Goal: Information Seeking & Learning: Find specific fact

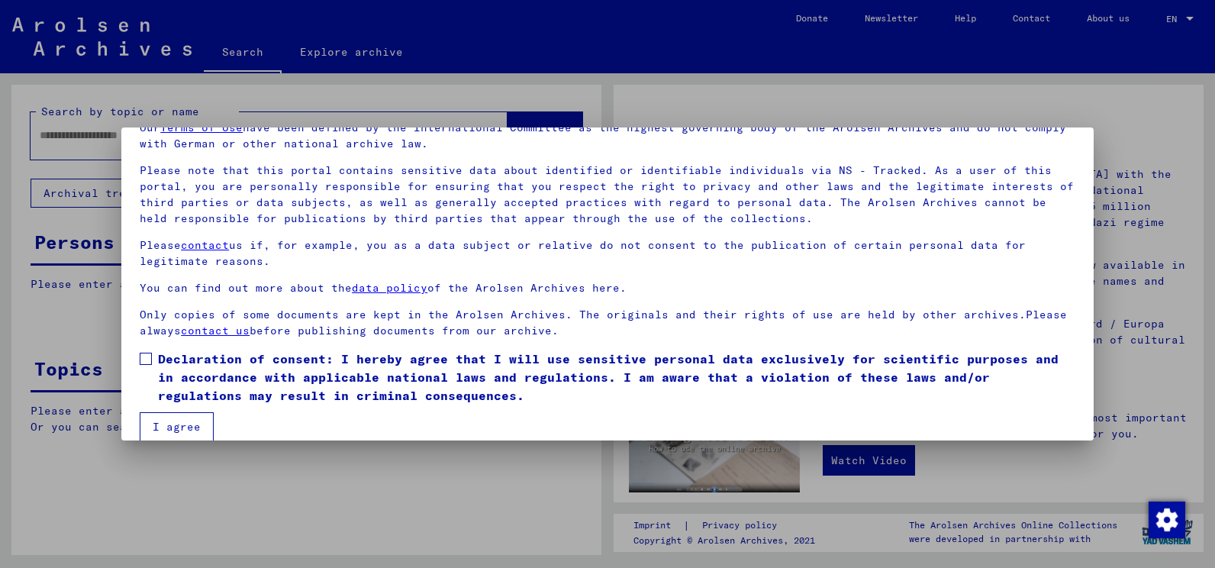
scroll to position [95, 0]
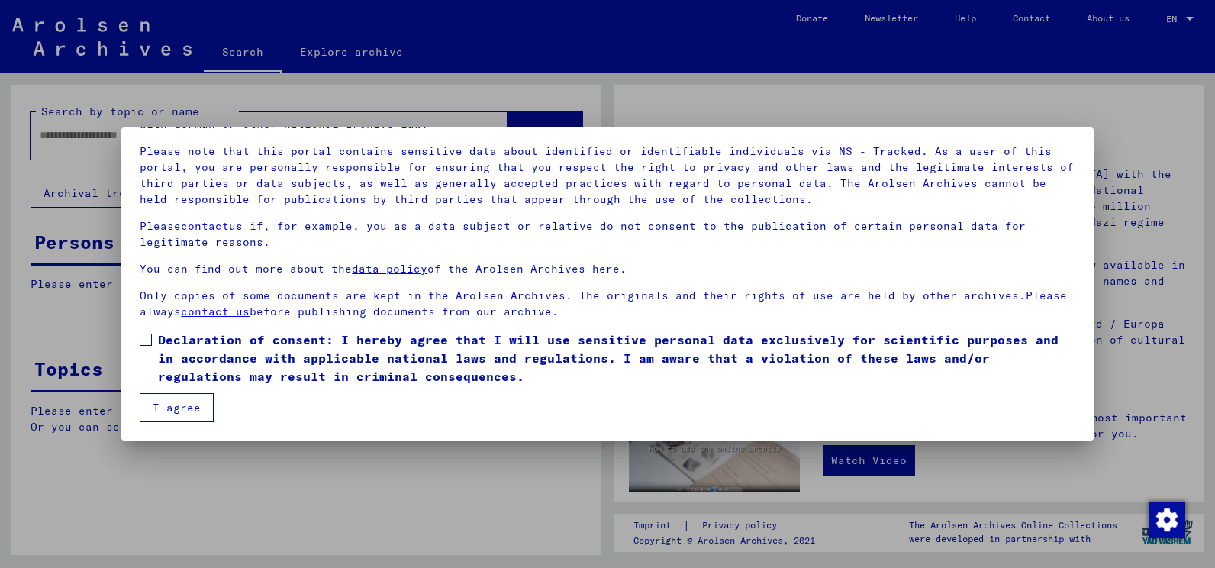
click at [150, 335] on span at bounding box center [146, 340] width 12 height 12
drag, startPoint x: 178, startPoint y: 399, endPoint x: 187, endPoint y: 400, distance: 9.2
click at [177, 400] on button "I agree" at bounding box center [177, 407] width 74 height 29
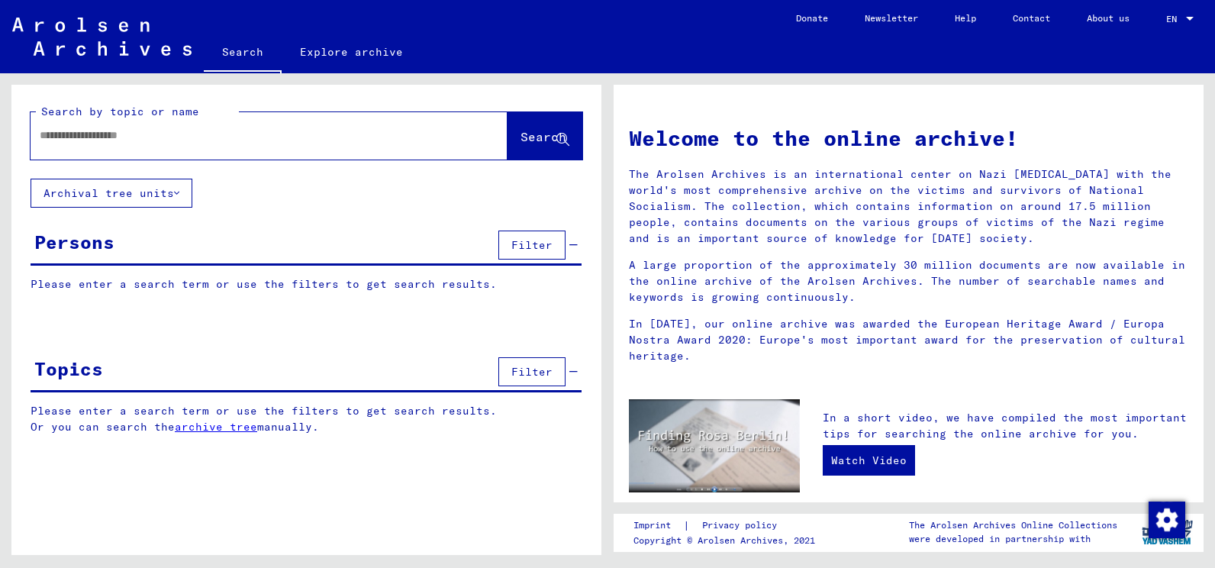
click at [148, 140] on input "text" at bounding box center [251, 135] width 422 height 16
click at [189, 127] on div at bounding box center [246, 135] width 431 height 34
click at [225, 143] on input "text" at bounding box center [251, 135] width 422 height 16
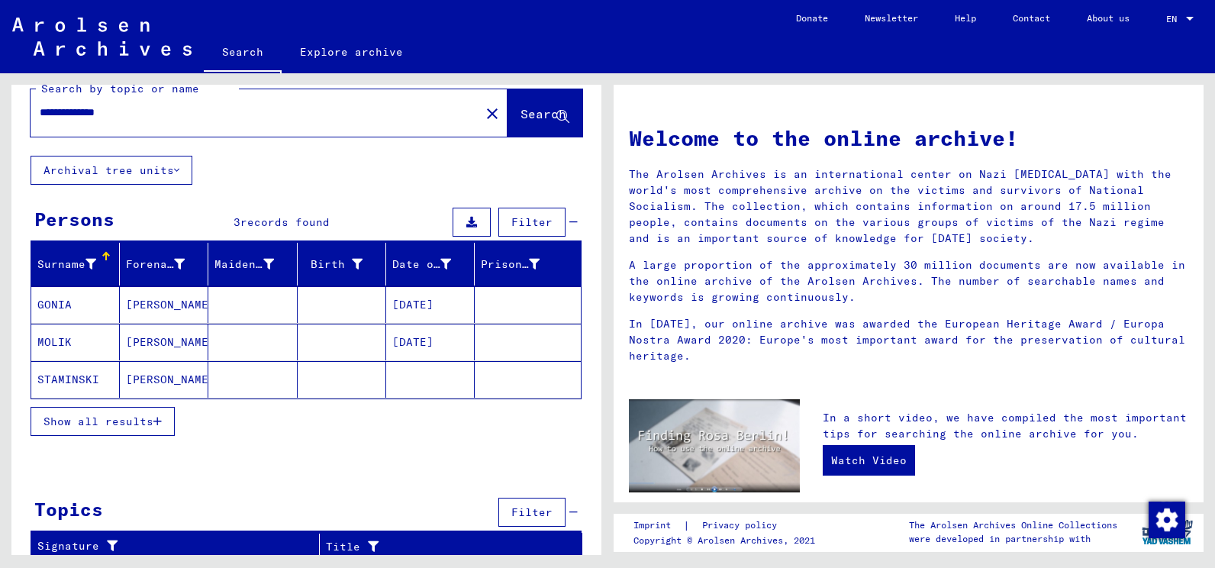
scroll to position [30, 0]
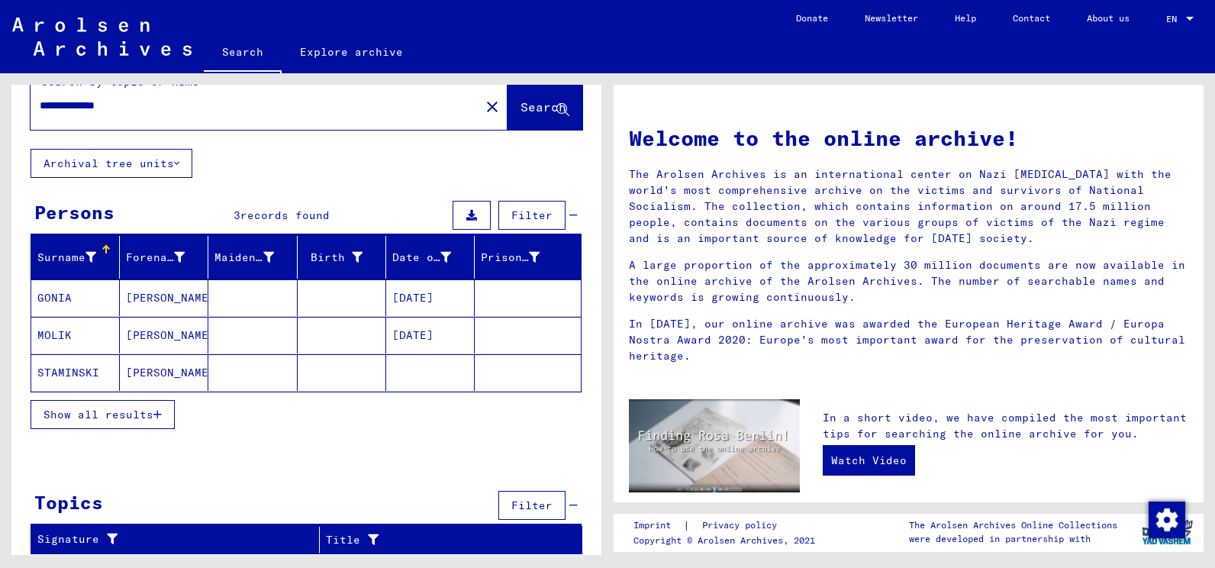
click at [65, 300] on mat-cell "GONIA" at bounding box center [75, 297] width 89 height 37
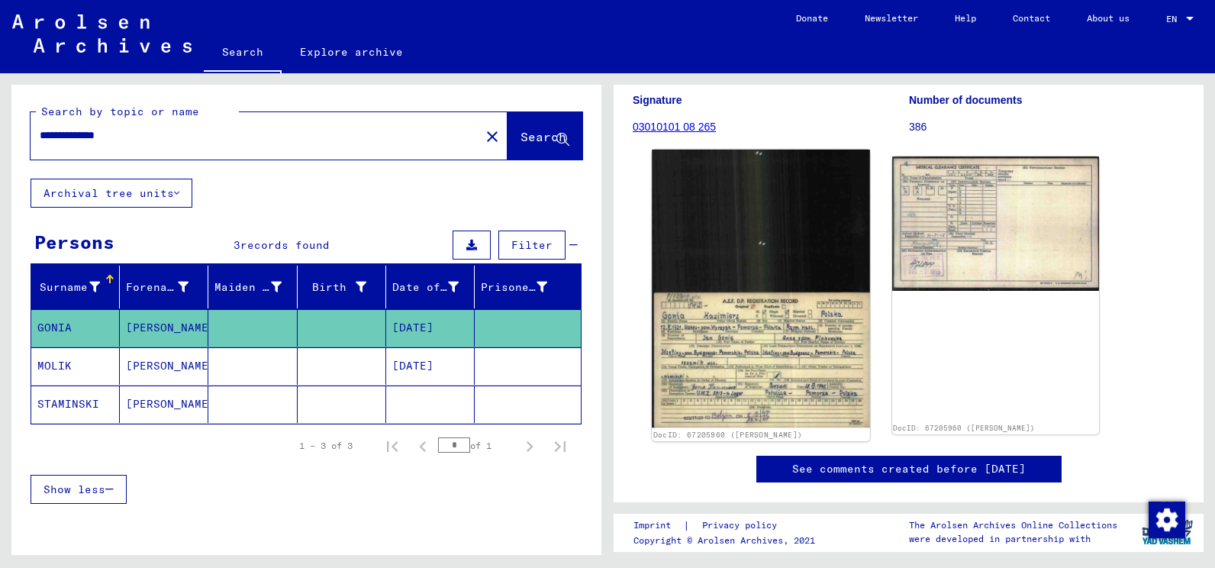
scroll to position [229, 0]
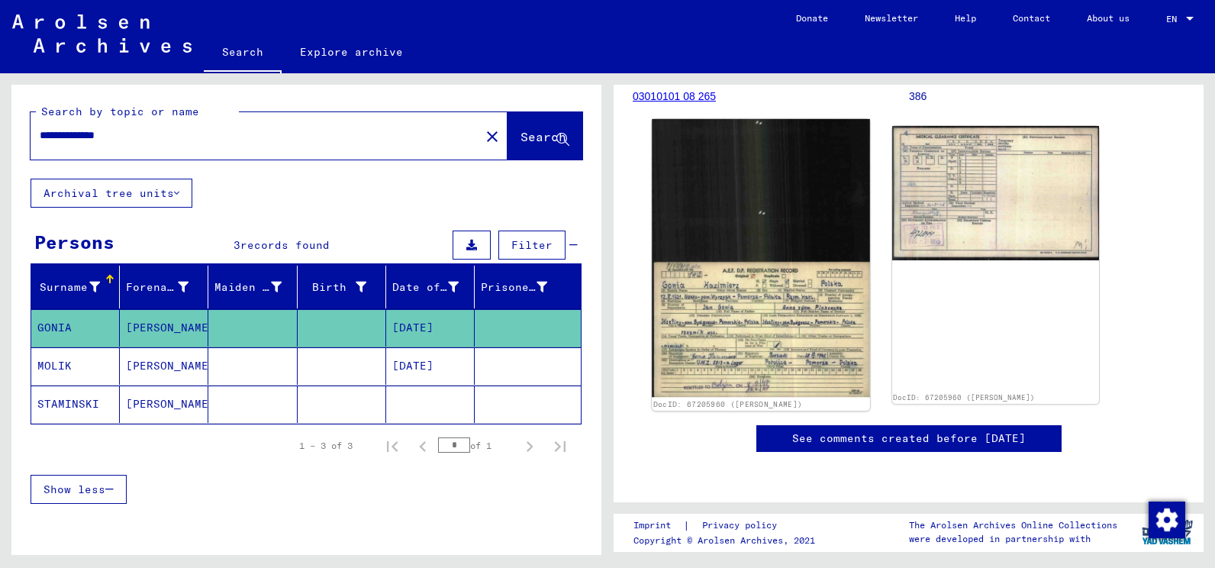
click at [768, 328] on img at bounding box center [761, 258] width 218 height 278
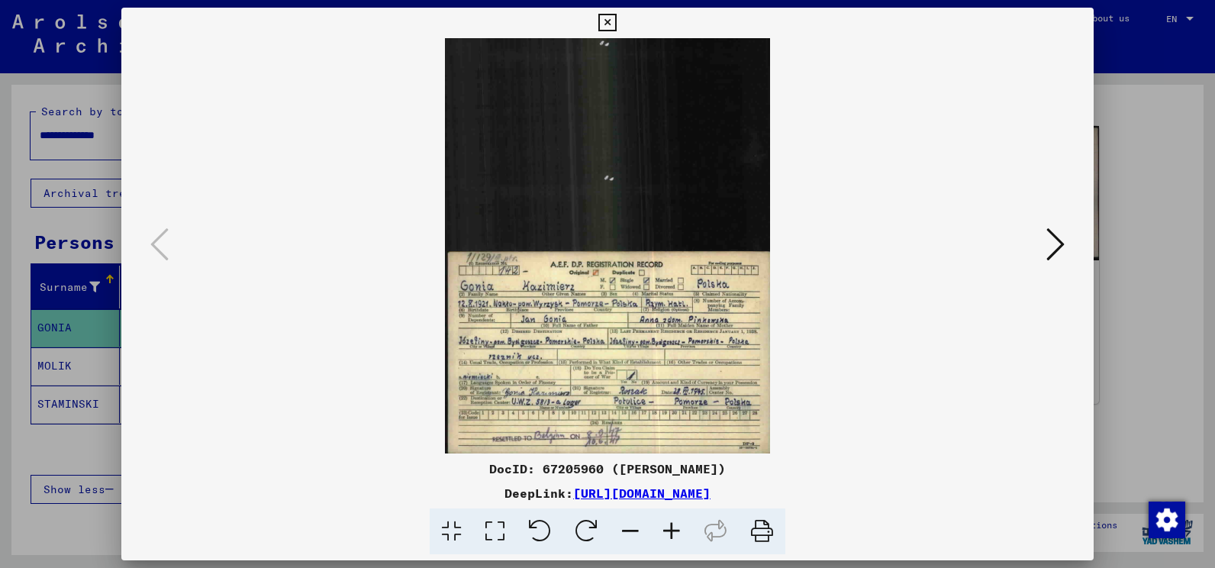
click at [669, 527] on icon at bounding box center [671, 531] width 41 height 47
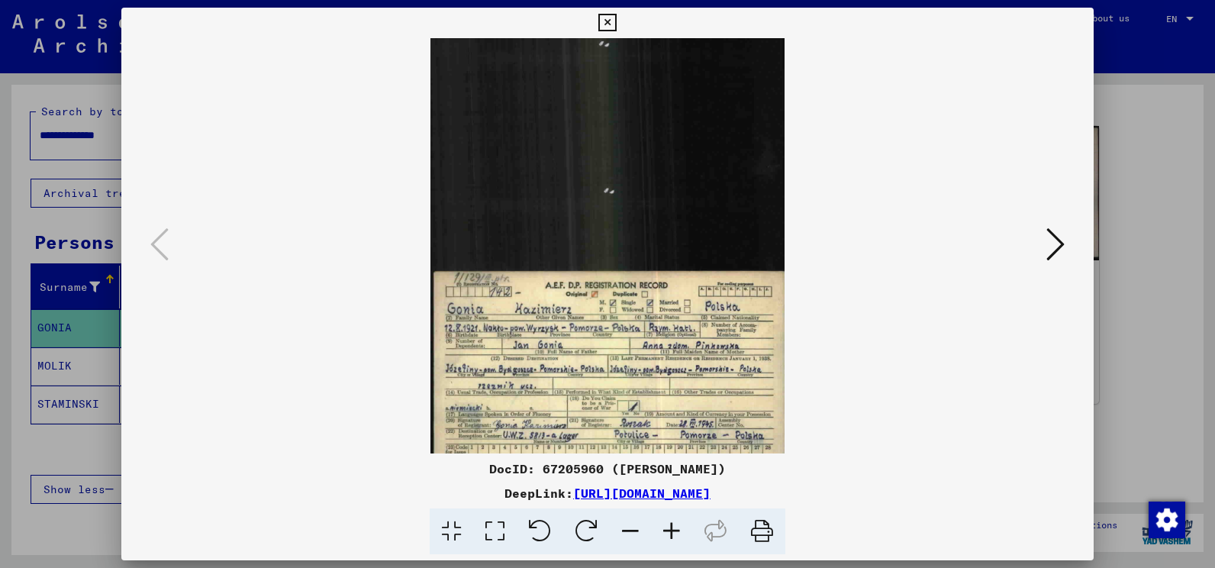
click at [669, 527] on icon at bounding box center [671, 531] width 41 height 47
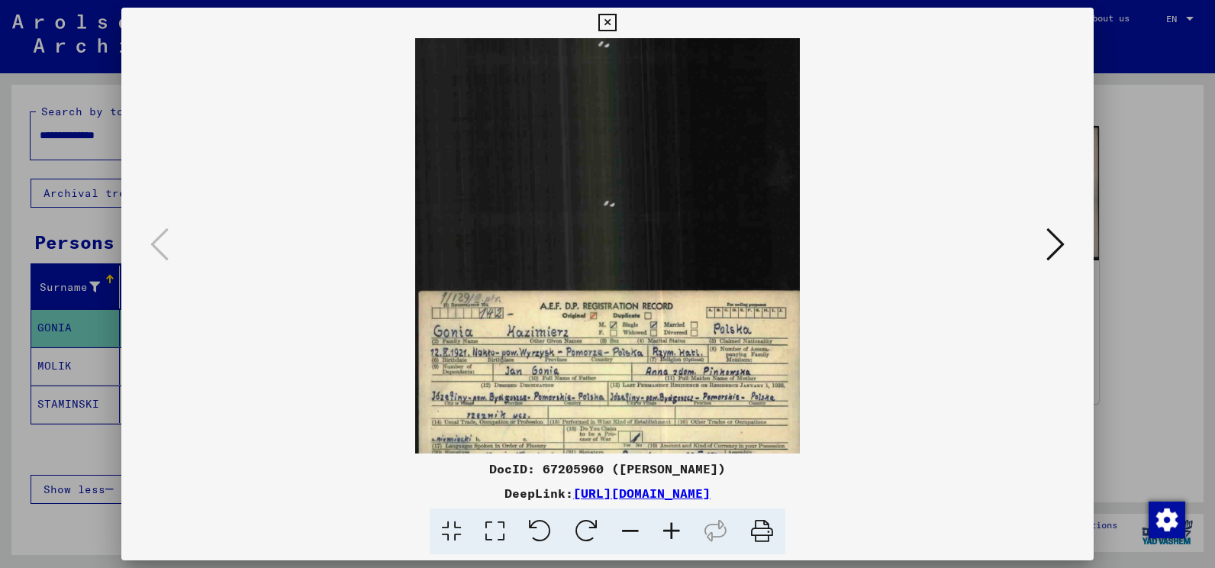
click at [669, 527] on icon at bounding box center [671, 531] width 41 height 47
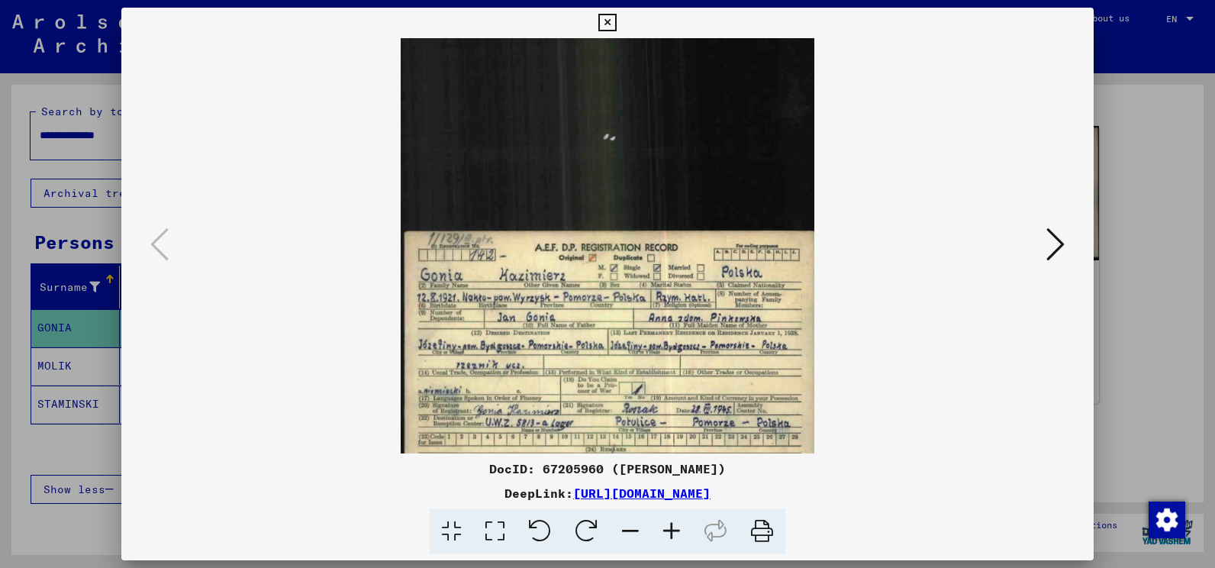
scroll to position [114, 0]
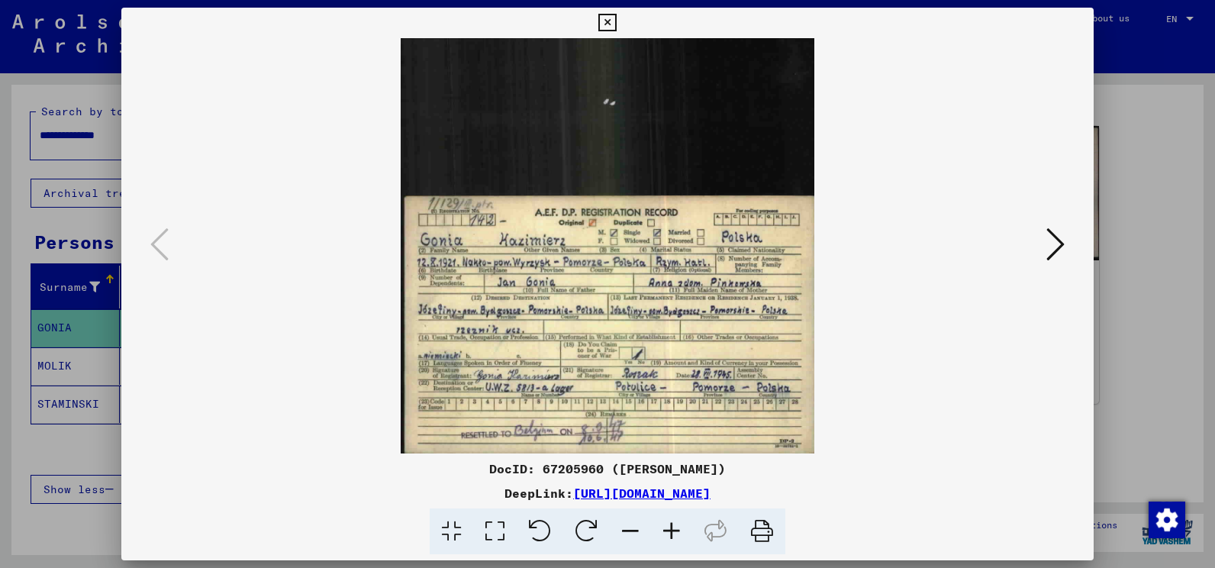
drag, startPoint x: 616, startPoint y: 342, endPoint x: 614, endPoint y: 153, distance: 189.3
click at [614, 153] on img at bounding box center [608, 189] width 414 height 530
click at [671, 528] on icon at bounding box center [671, 531] width 41 height 47
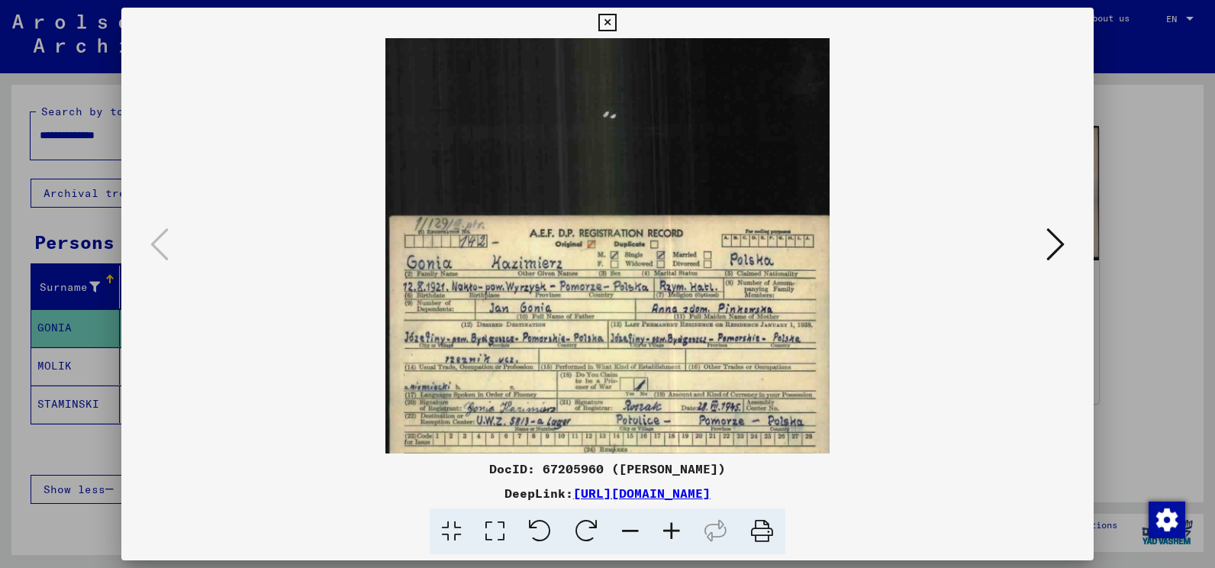
click at [671, 528] on icon at bounding box center [671, 531] width 41 height 47
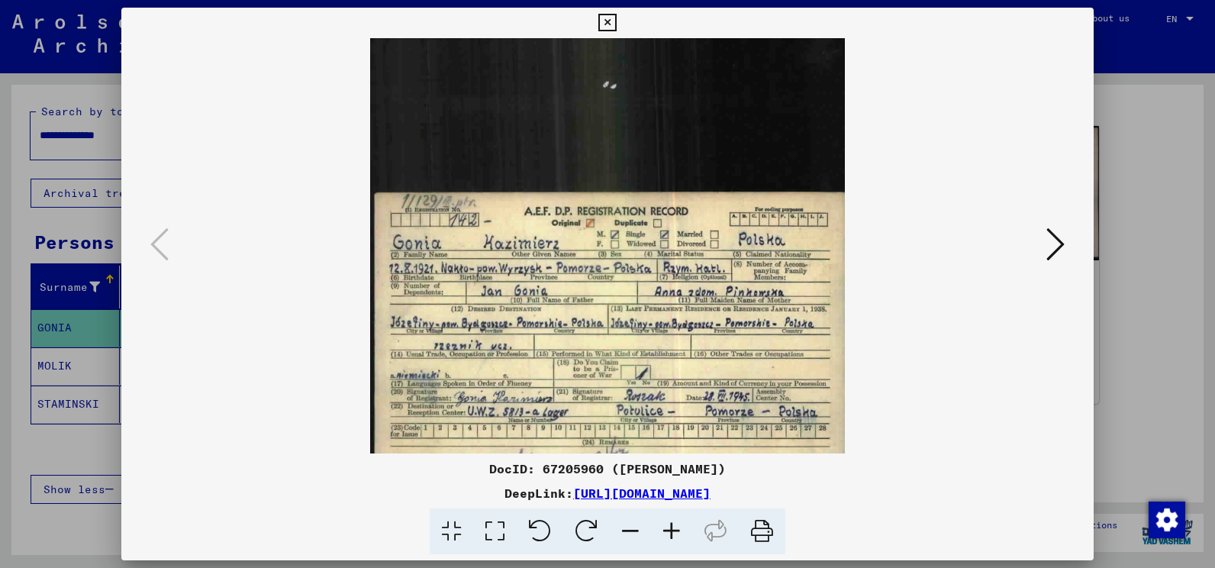
scroll to position [191, 0]
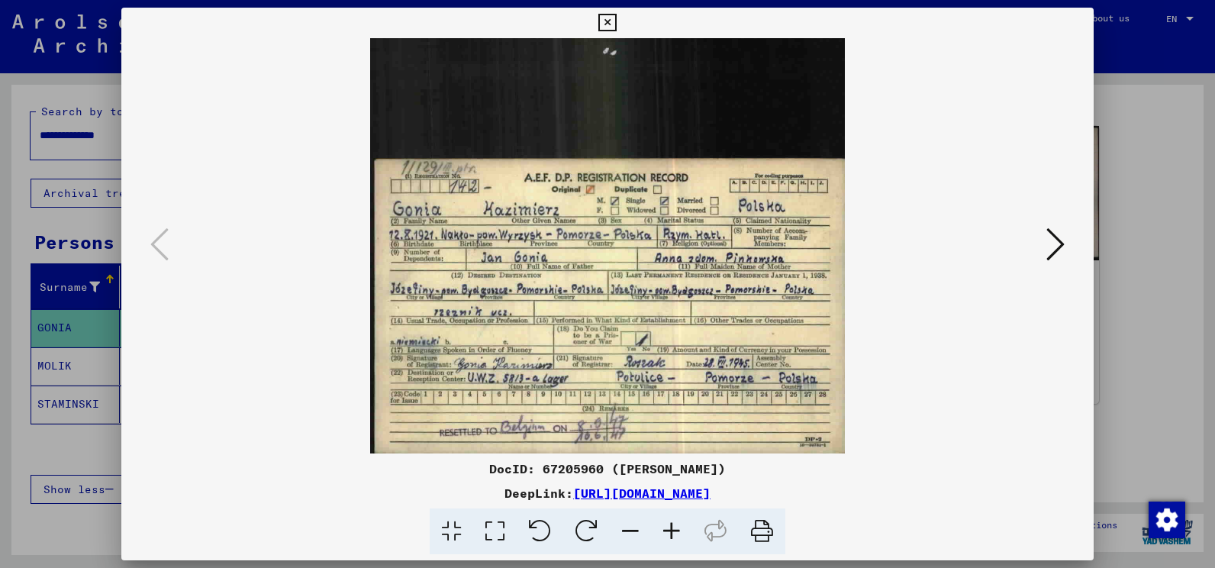
drag, startPoint x: 632, startPoint y: 356, endPoint x: 624, endPoint y: 208, distance: 148.3
click at [624, 208] on img at bounding box center [607, 150] width 474 height 606
click at [1053, 246] on icon at bounding box center [1055, 244] width 18 height 37
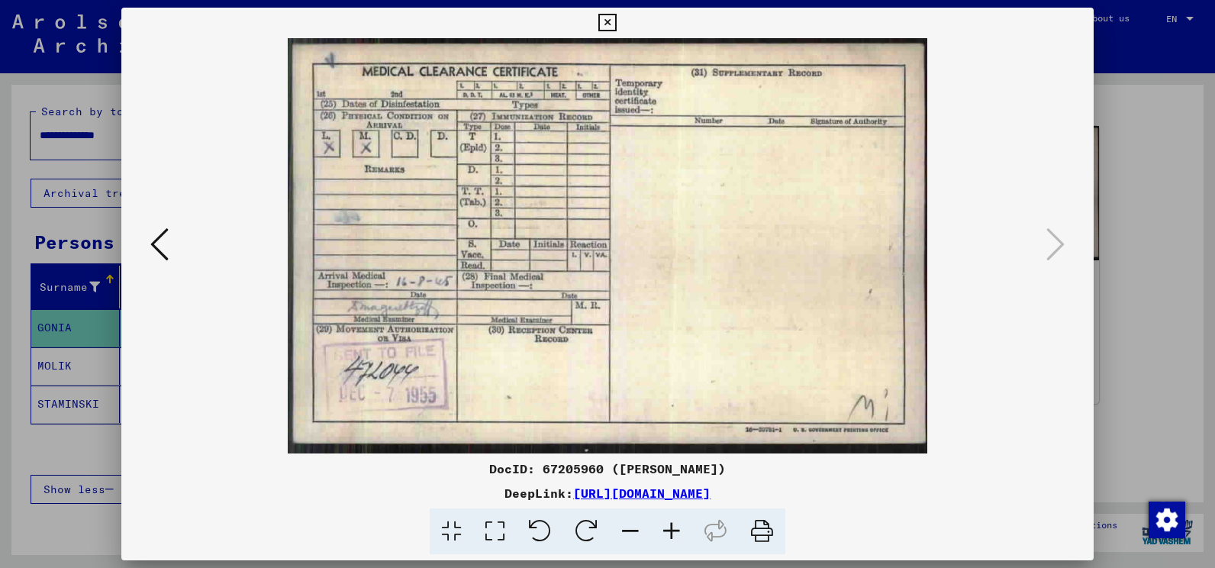
click at [160, 247] on icon at bounding box center [159, 244] width 18 height 37
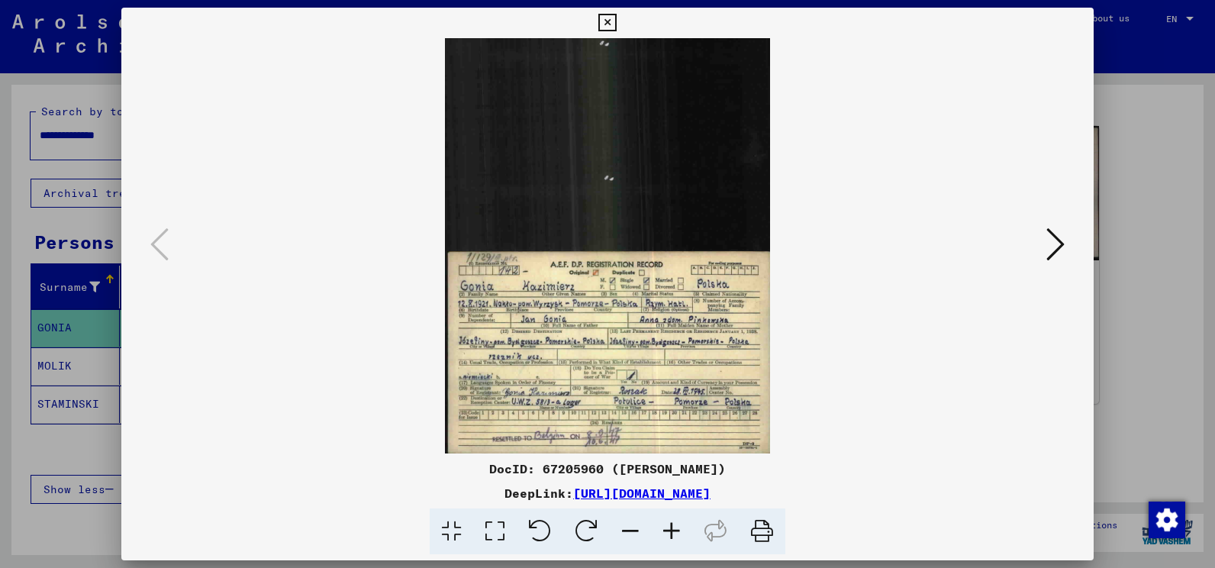
drag, startPoint x: 755, startPoint y: 534, endPoint x: 470, endPoint y: 258, distance: 396.2
click at [755, 534] on icon at bounding box center [762, 531] width 47 height 47
click at [333, 143] on viewer-one-image at bounding box center [607, 245] width 869 height 415
click at [605, 21] on icon at bounding box center [607, 23] width 18 height 18
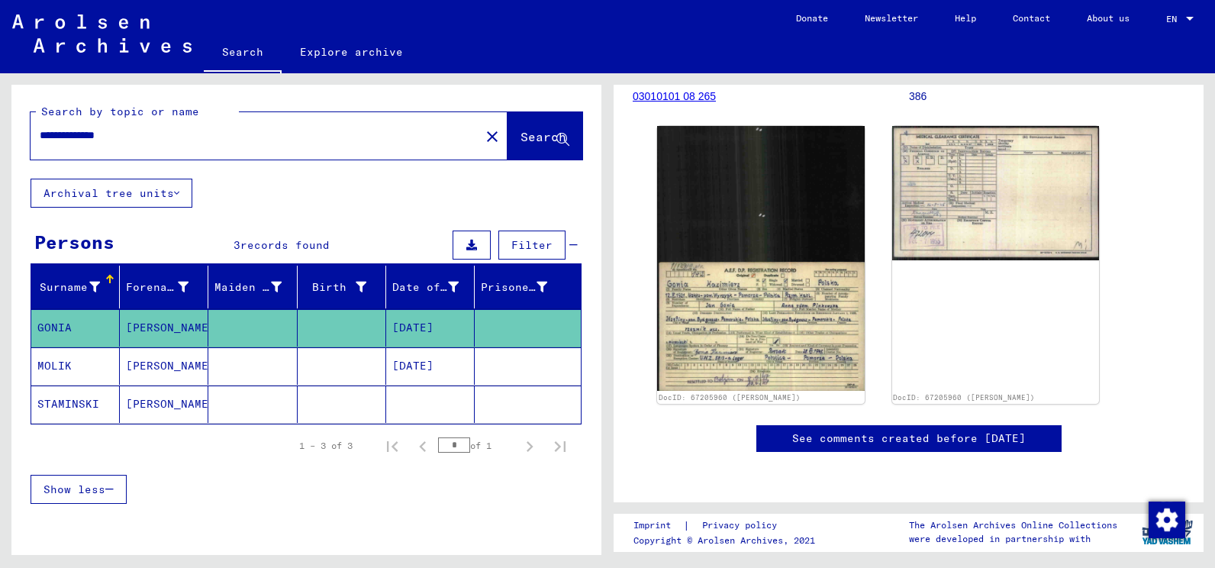
click at [57, 134] on input "**********" at bounding box center [255, 135] width 431 height 16
click at [521, 141] on span "Search" at bounding box center [544, 136] width 46 height 15
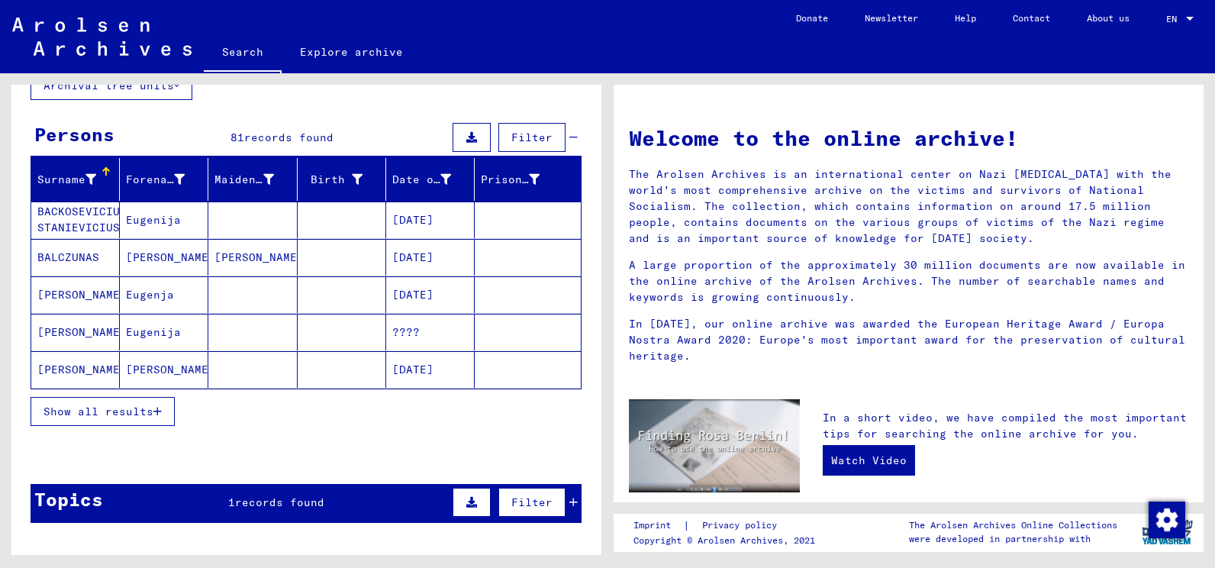
scroll to position [153, 0]
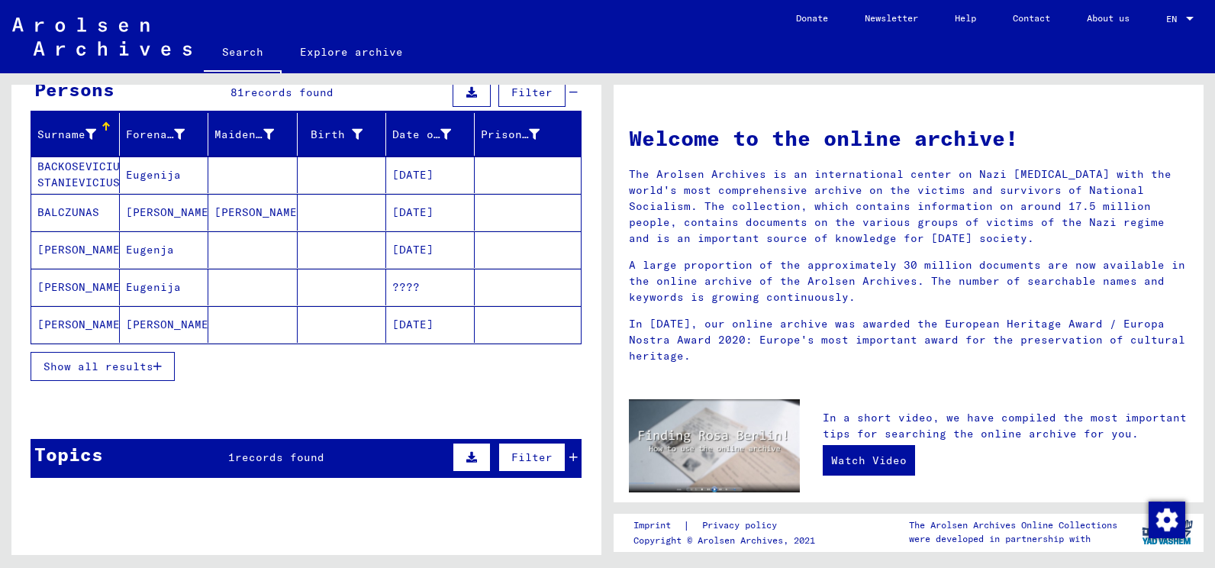
click at [162, 364] on icon "button" at bounding box center [157, 366] width 8 height 11
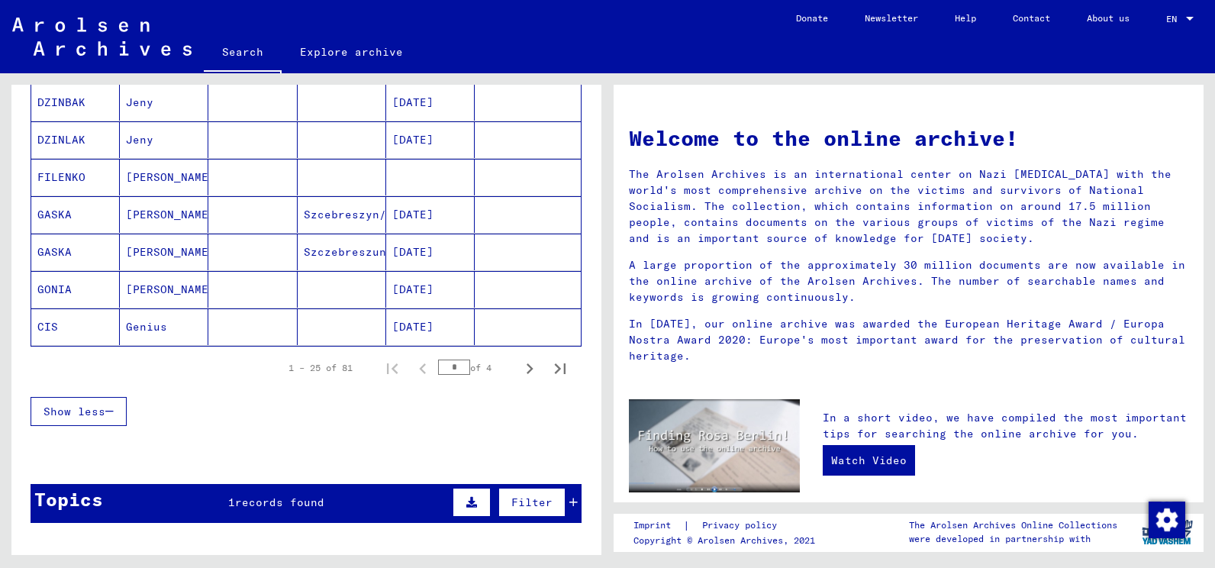
scroll to position [845, 0]
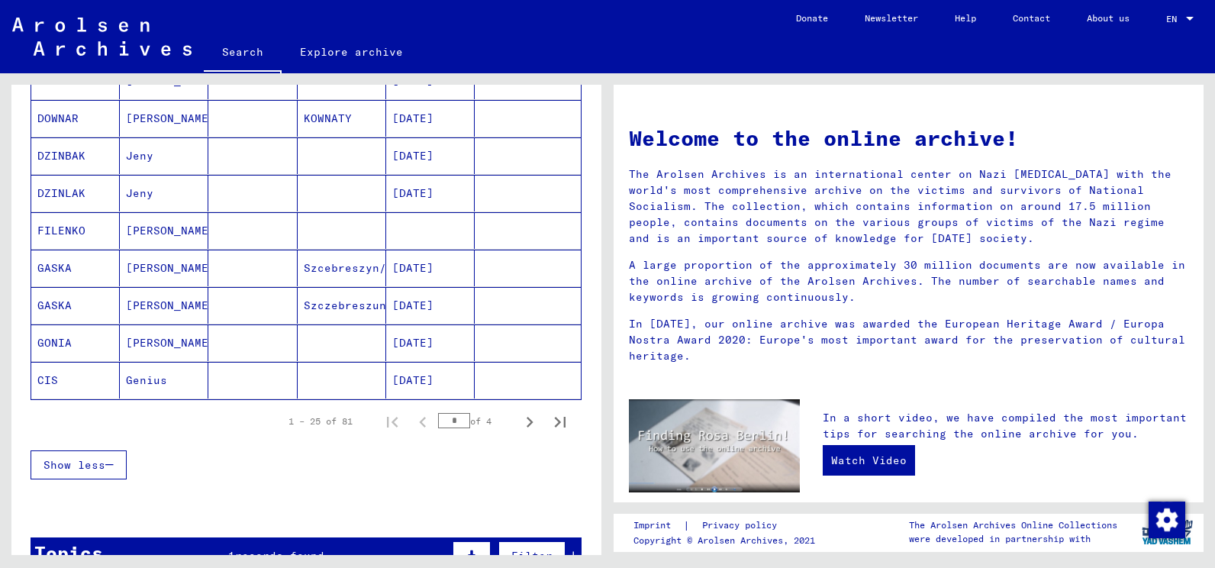
click at [66, 339] on mat-cell "GONIA" at bounding box center [75, 342] width 89 height 37
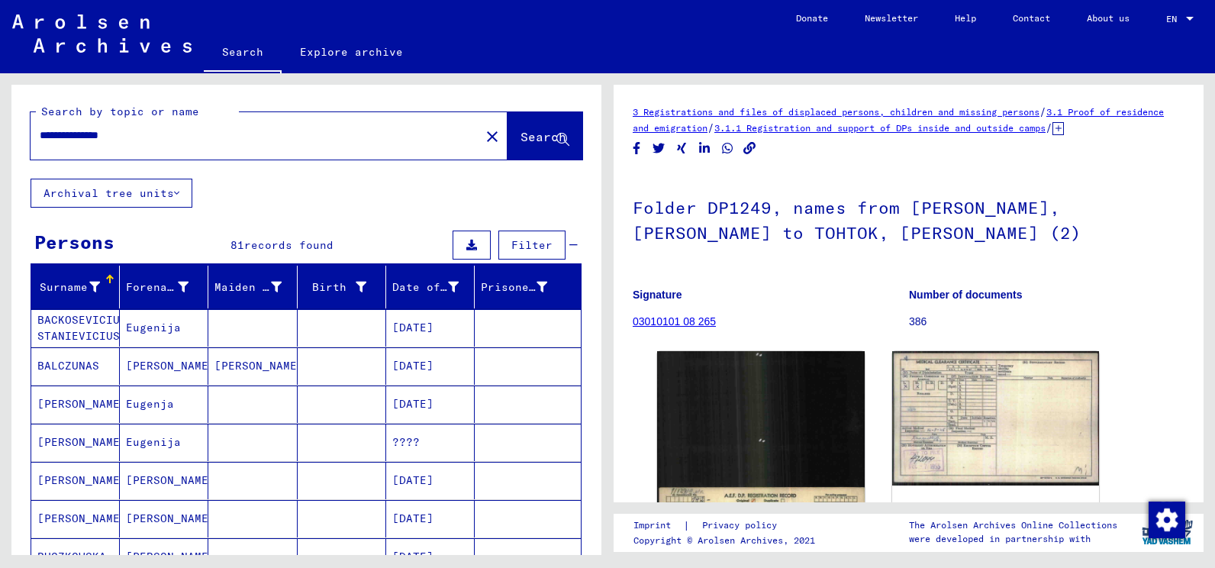
drag, startPoint x: 98, startPoint y: 137, endPoint x: 15, endPoint y: 131, distance: 83.4
click at [15, 131] on div "**********" at bounding box center [306, 132] width 590 height 94
type input "**********"
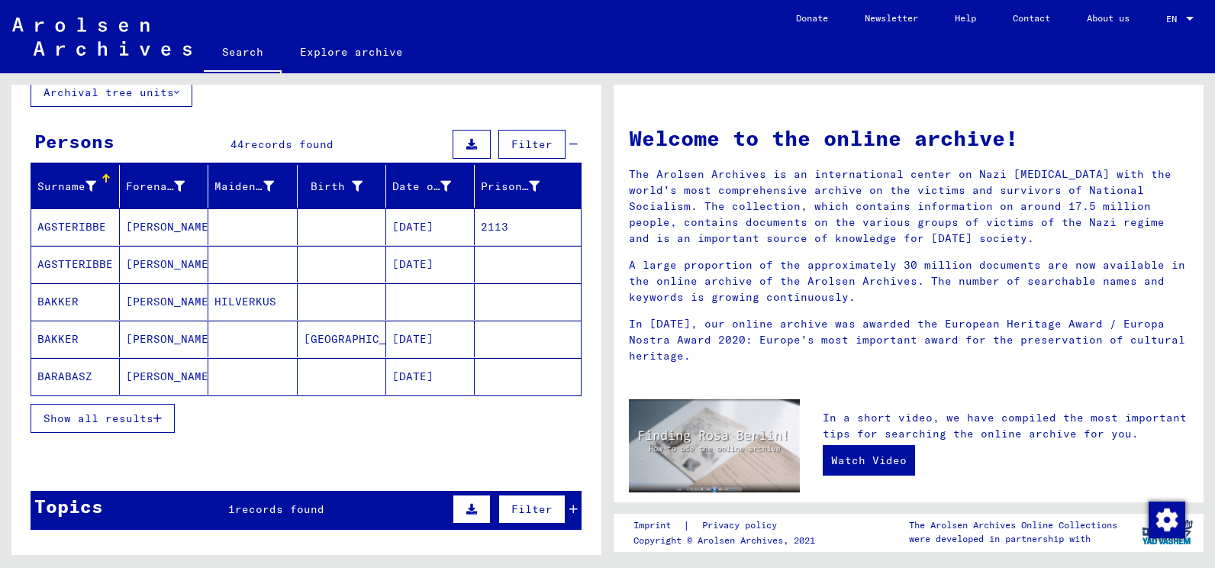
scroll to position [153, 0]
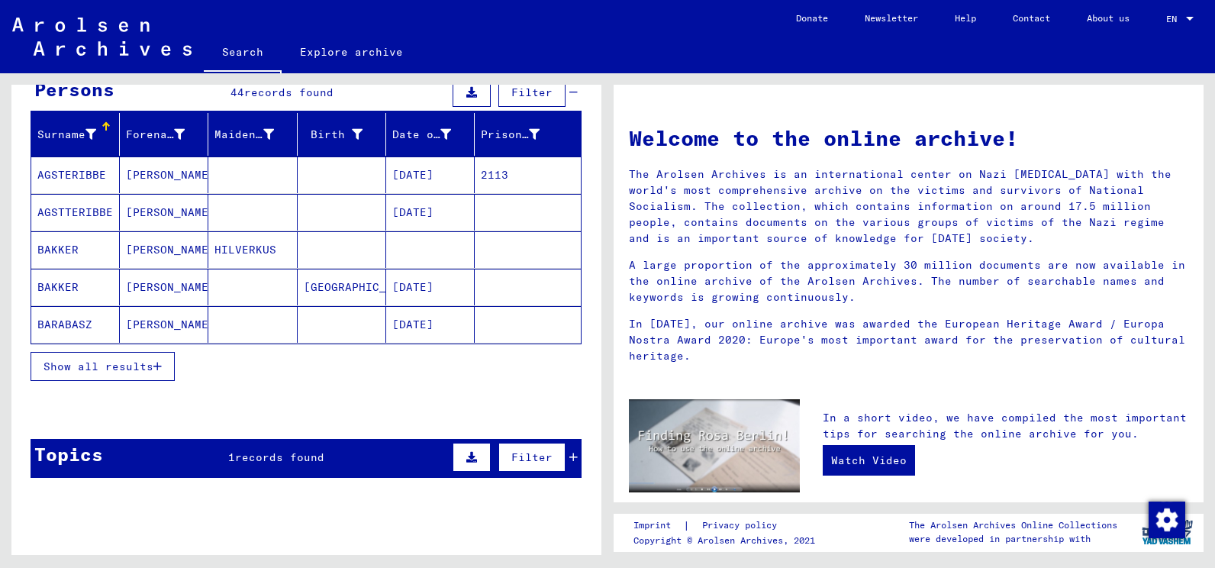
click at [159, 369] on icon "button" at bounding box center [157, 366] width 8 height 11
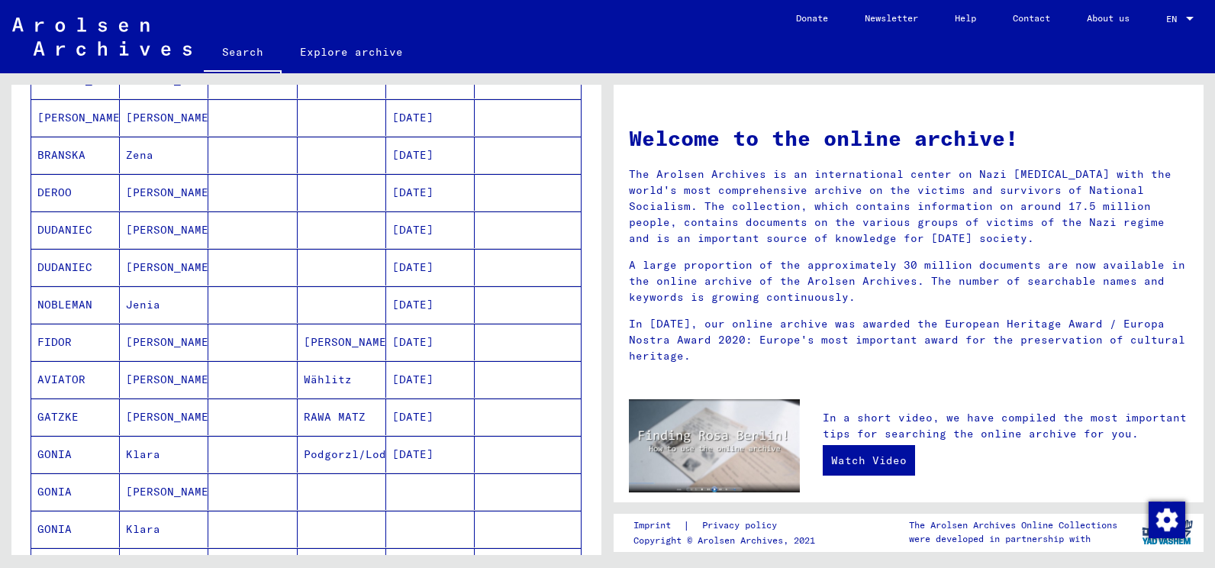
scroll to position [534, 0]
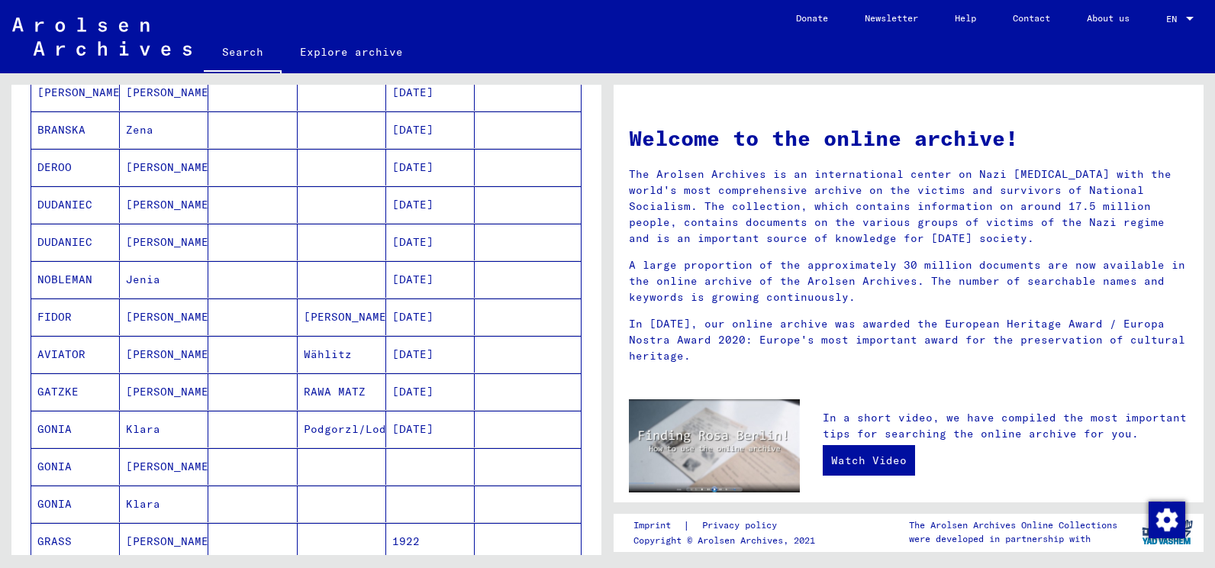
click at [59, 424] on mat-cell "GONIA" at bounding box center [75, 429] width 89 height 37
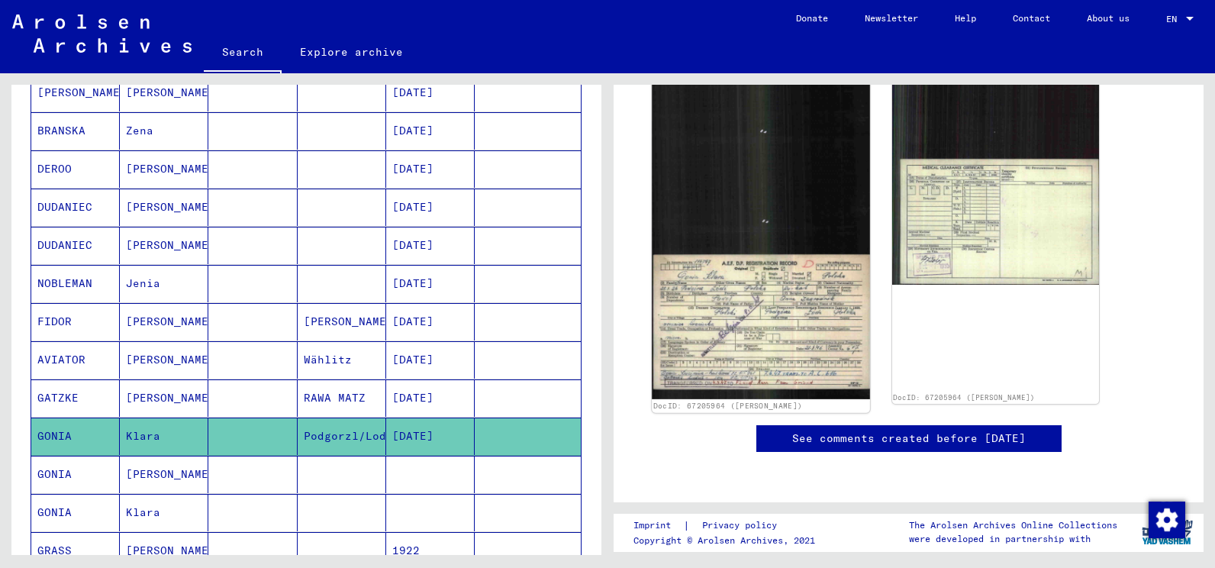
scroll to position [305, 0]
click at [734, 293] on img at bounding box center [761, 219] width 218 height 362
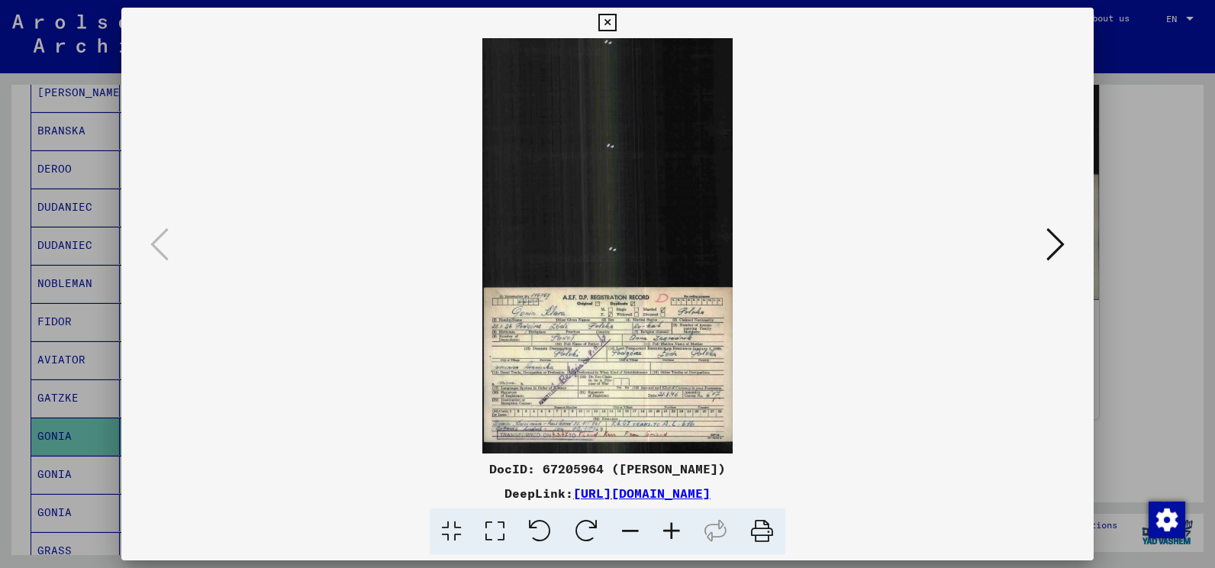
click at [734, 293] on img at bounding box center [607, 245] width 869 height 415
click at [595, 353] on img at bounding box center [607, 245] width 869 height 415
click at [670, 532] on icon at bounding box center [671, 531] width 41 height 47
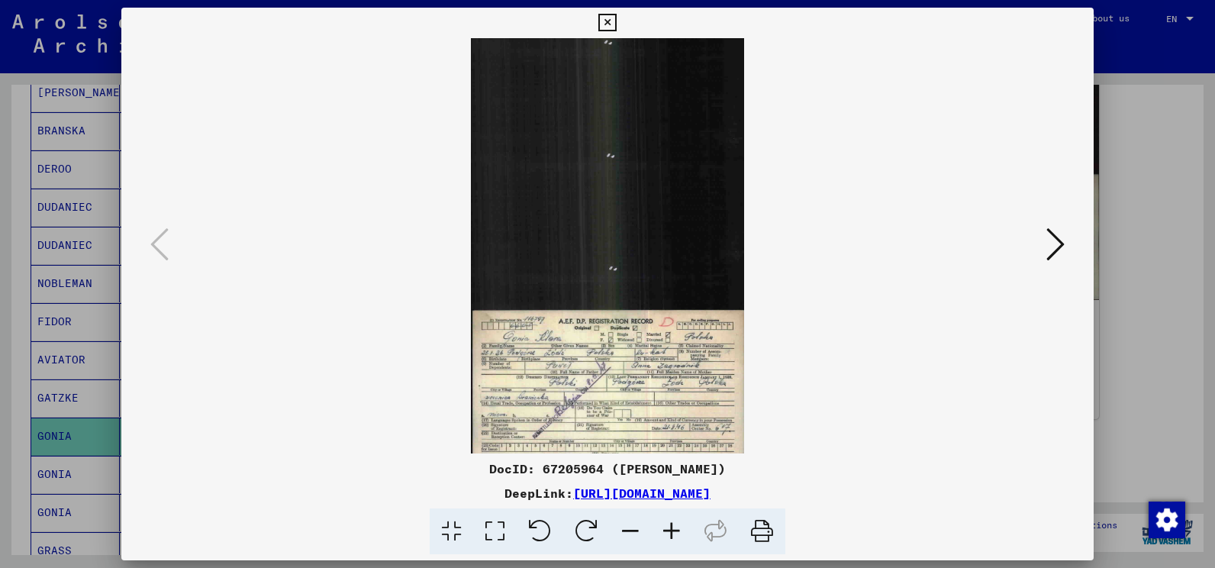
click at [669, 532] on icon at bounding box center [671, 531] width 41 height 47
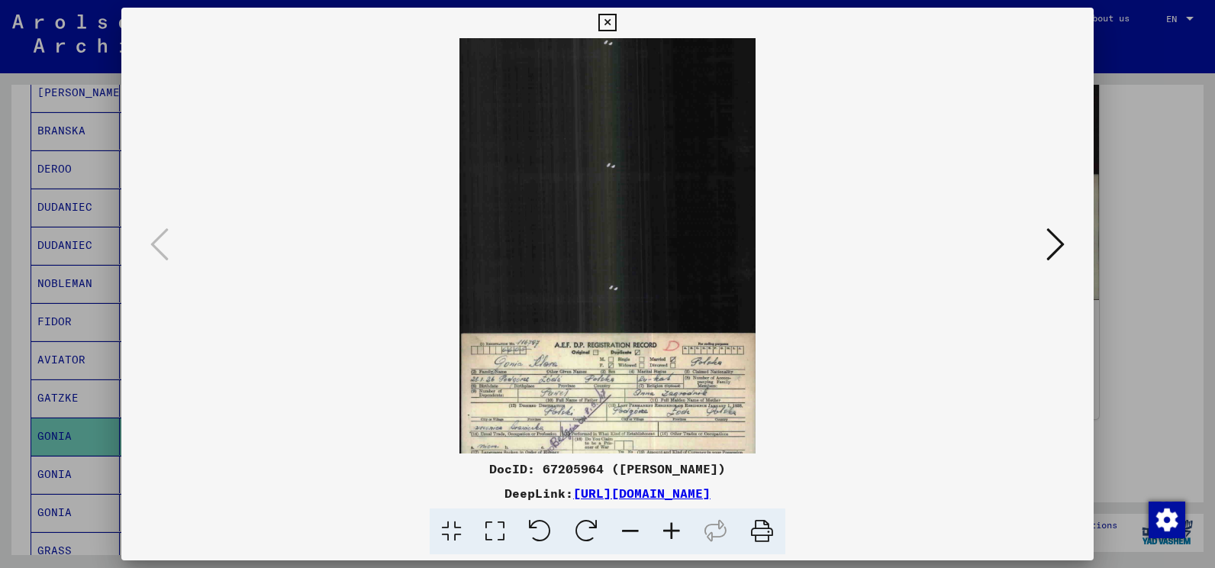
click at [669, 532] on icon at bounding box center [671, 531] width 41 height 47
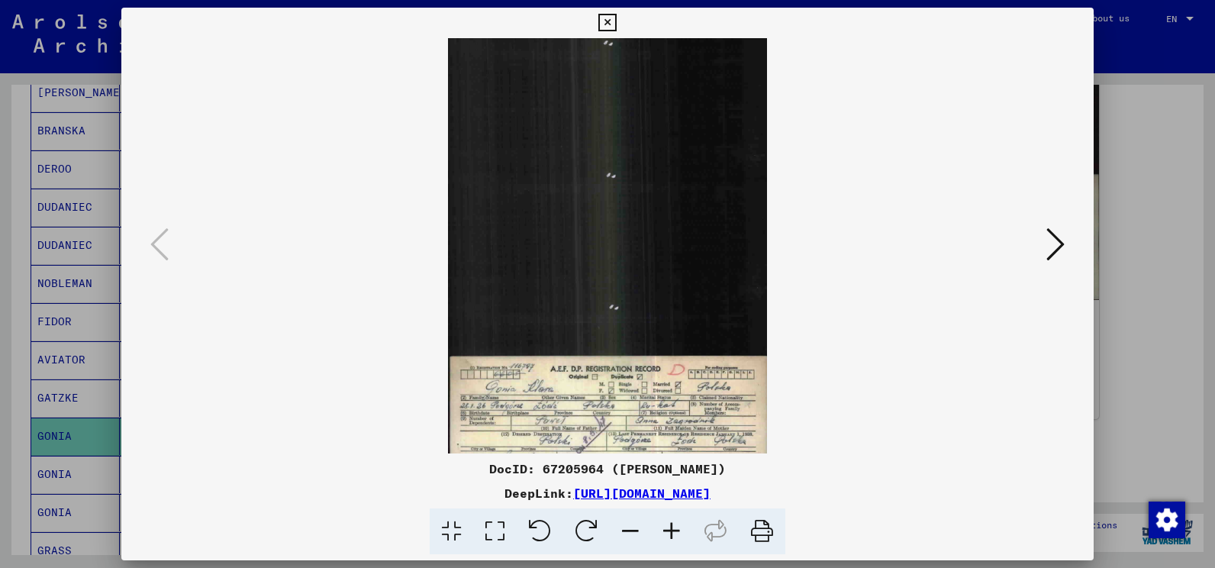
click at [669, 532] on icon at bounding box center [671, 531] width 41 height 47
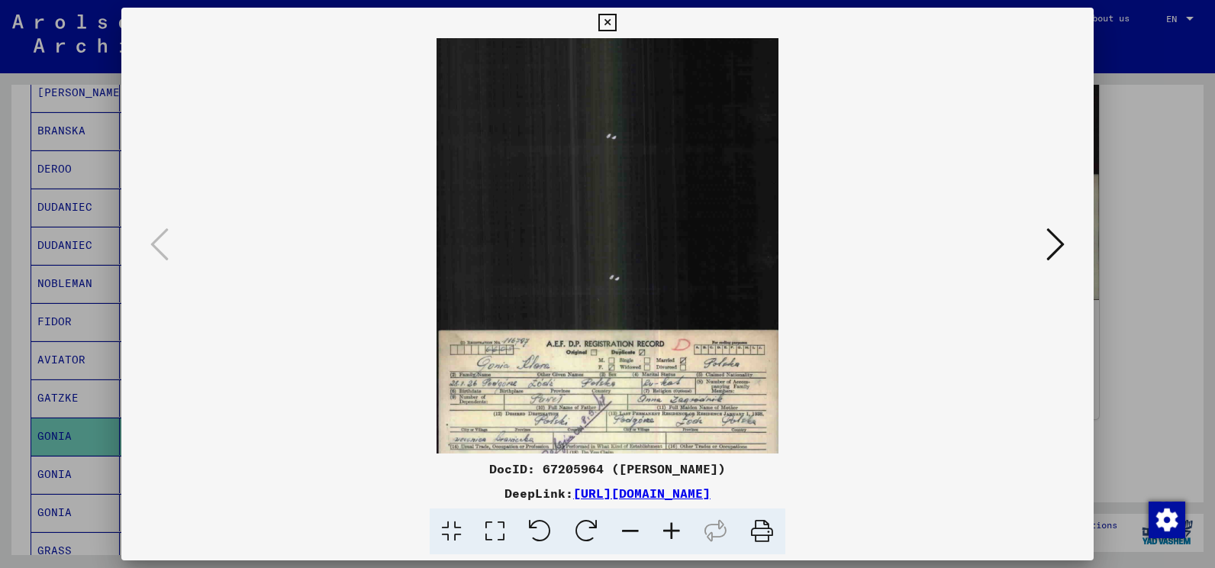
scroll to position [153, 0]
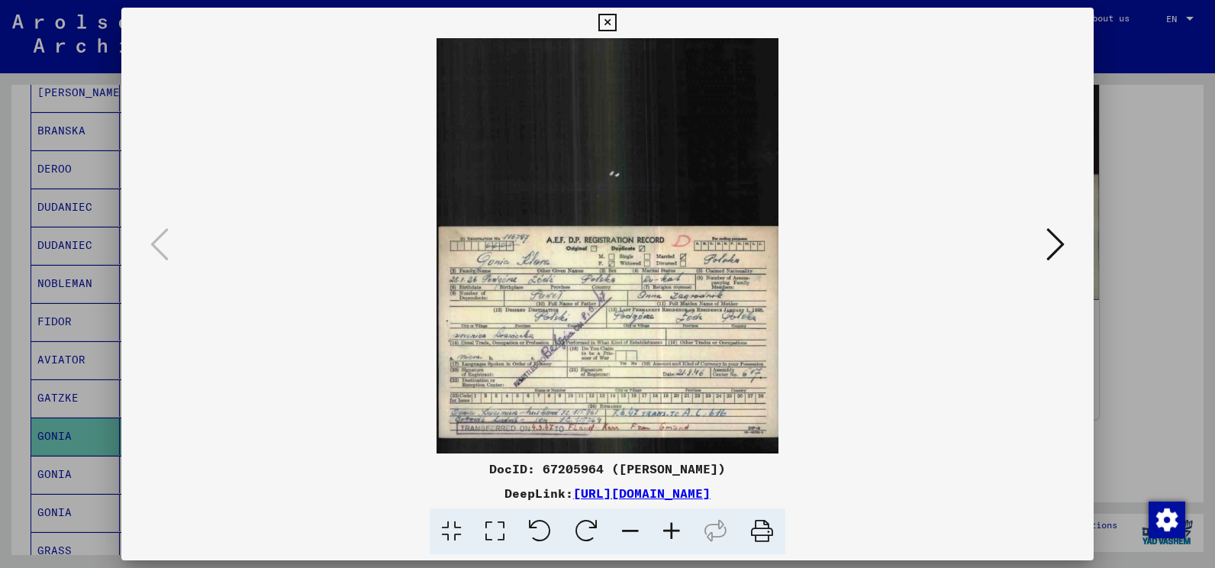
drag, startPoint x: 576, startPoint y: 390, endPoint x: 563, endPoint y: 118, distance: 272.8
click at [563, 118] on img at bounding box center [608, 170] width 342 height 568
click at [670, 530] on icon at bounding box center [671, 531] width 41 height 47
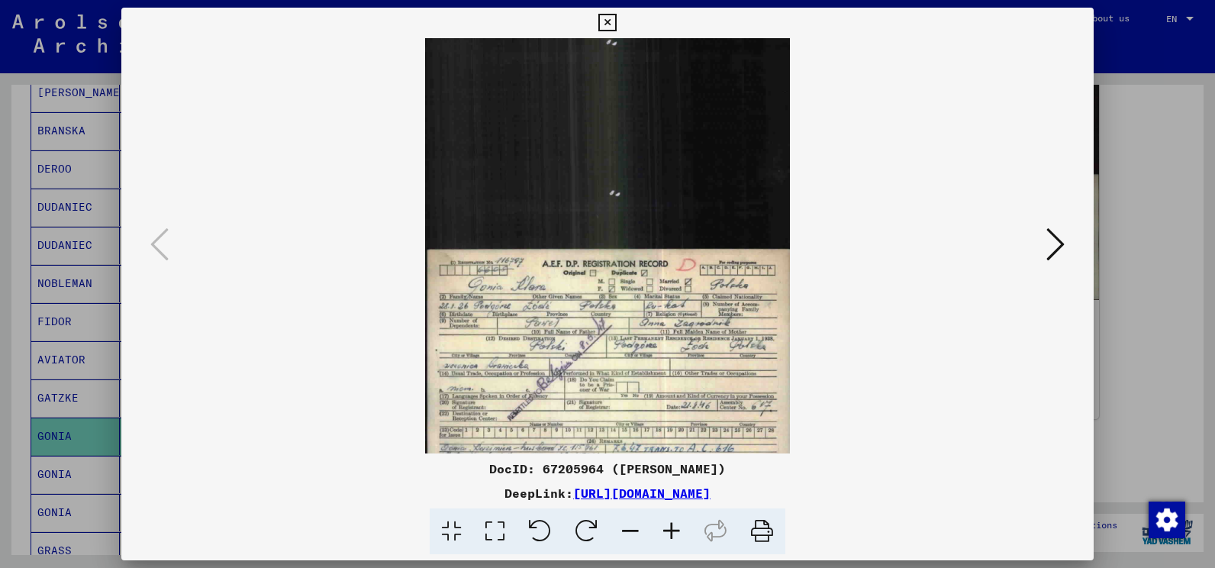
click at [670, 530] on icon at bounding box center [671, 531] width 41 height 47
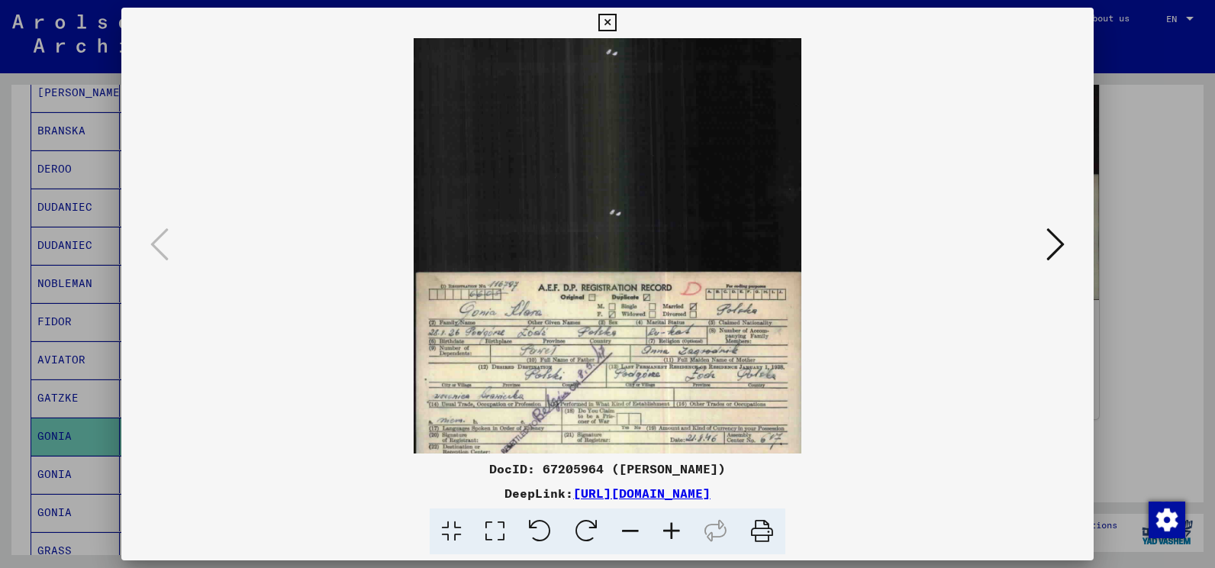
click at [670, 530] on icon at bounding box center [671, 531] width 41 height 47
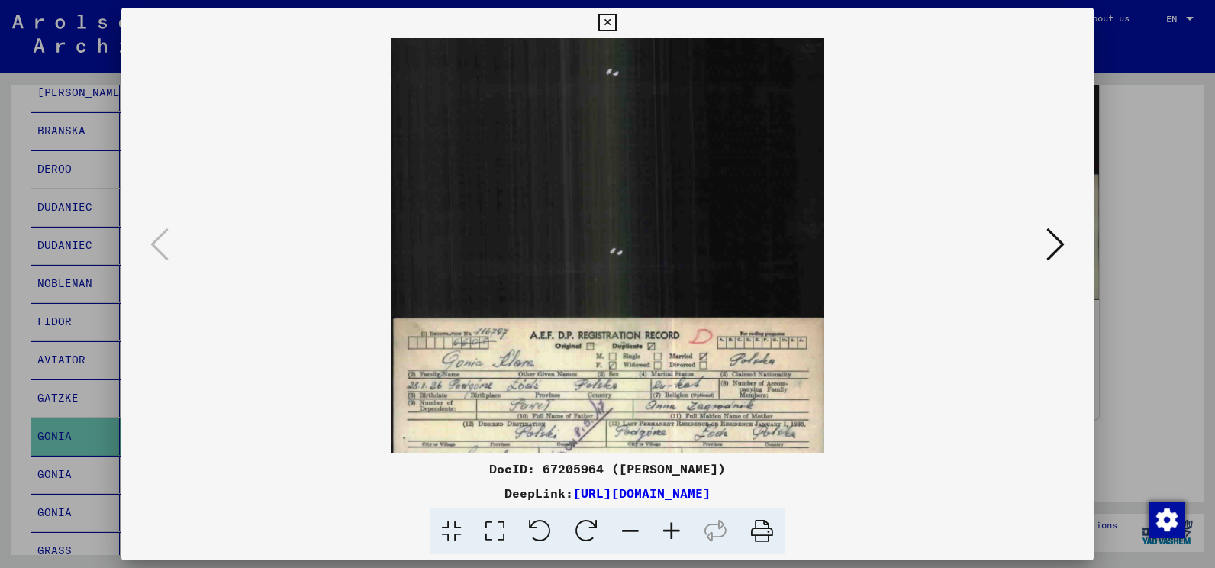
click at [670, 530] on icon at bounding box center [671, 531] width 41 height 47
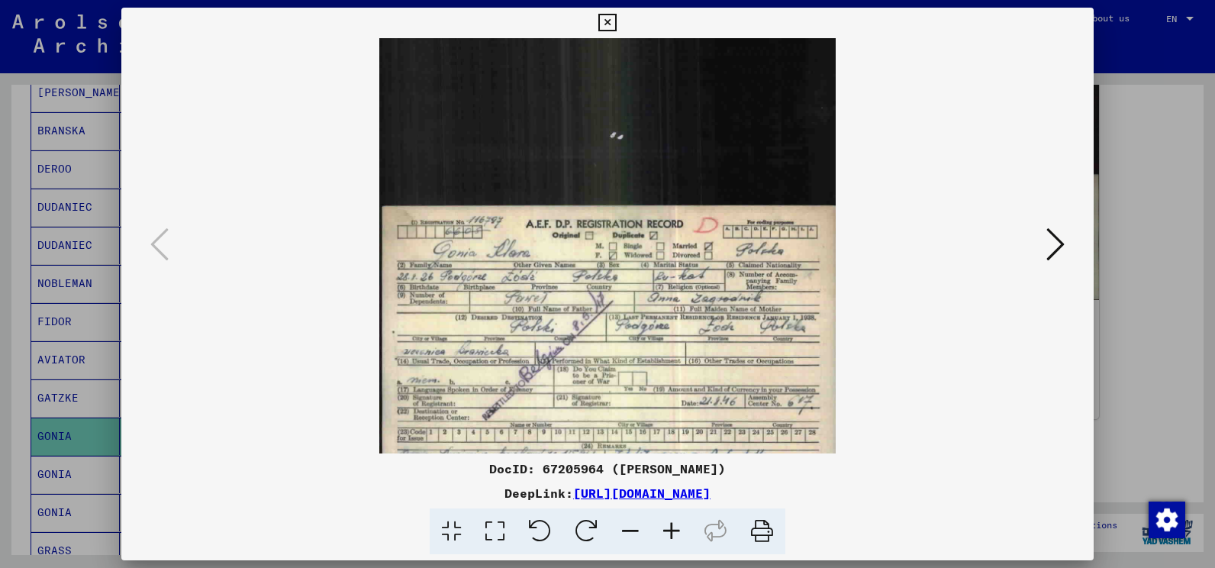
scroll to position [343, 0]
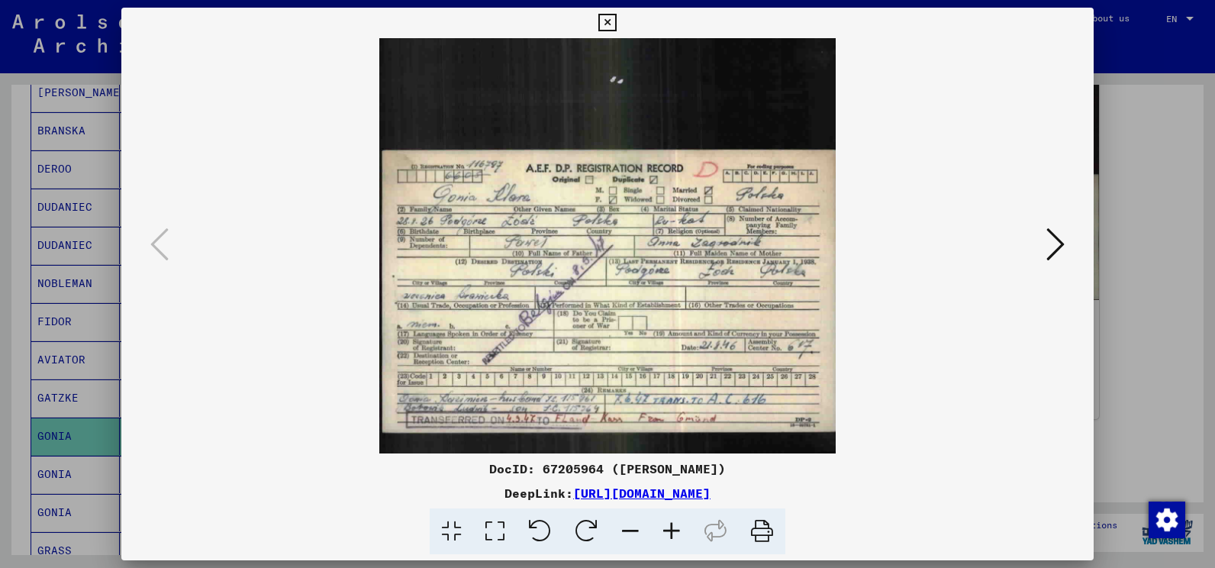
drag, startPoint x: 633, startPoint y: 388, endPoint x: 608, endPoint y: 165, distance: 224.2
click at [608, 165] on img at bounding box center [607, 74] width 456 height 759
drag, startPoint x: 762, startPoint y: 531, endPoint x: 471, endPoint y: 259, distance: 398.5
click at [762, 531] on icon at bounding box center [762, 531] width 47 height 47
click at [611, 24] on icon at bounding box center [607, 23] width 18 height 18
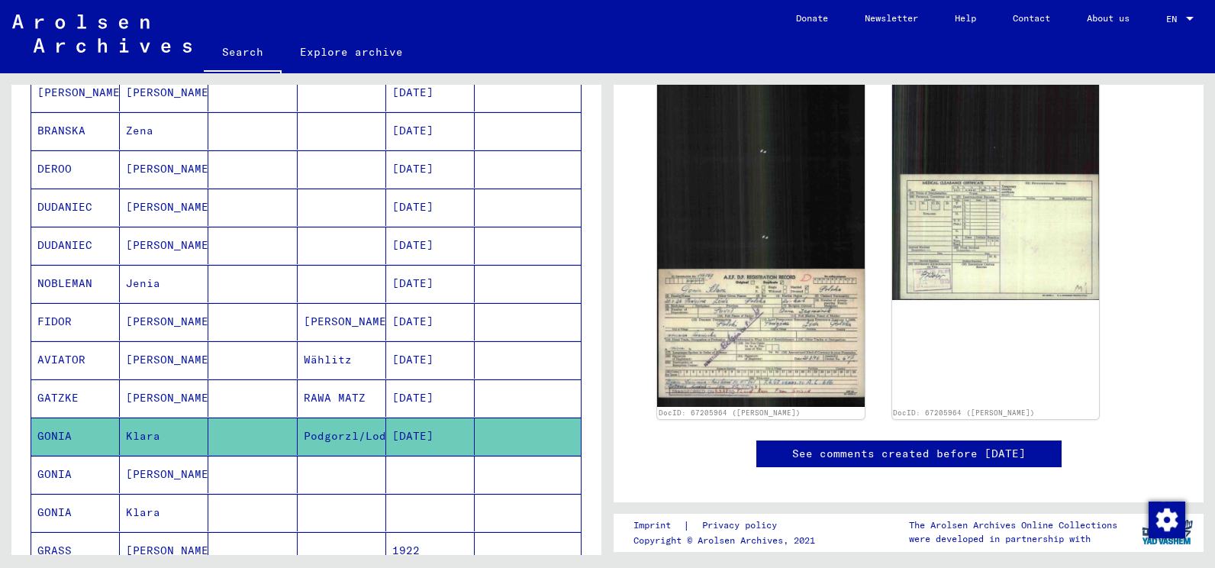
click at [82, 470] on mat-cell "GONIA" at bounding box center [75, 474] width 89 height 37
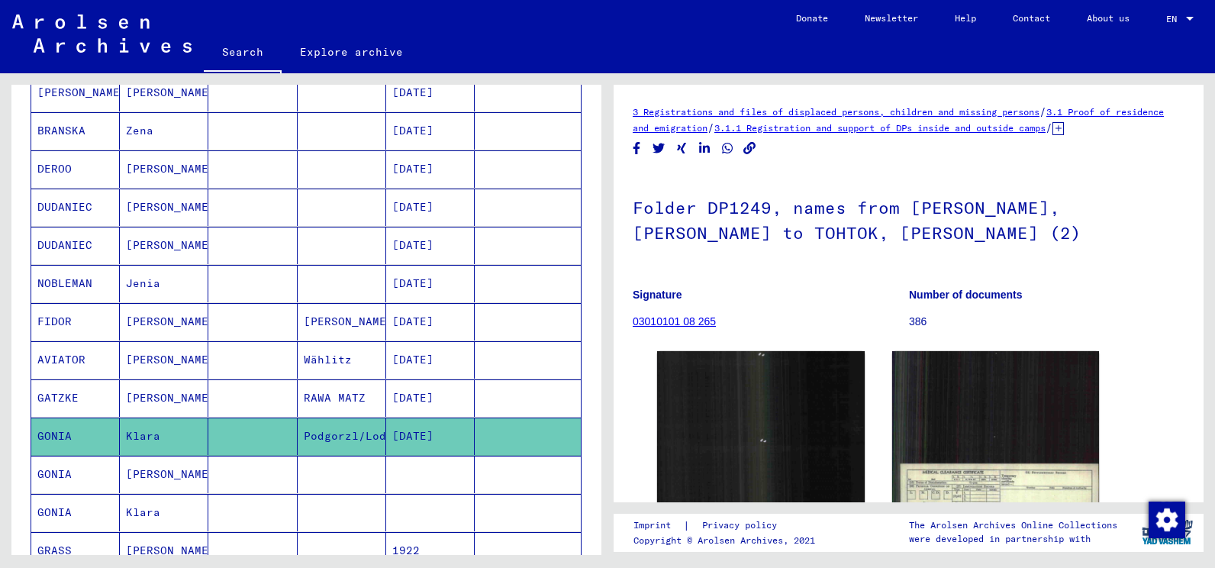
click at [82, 470] on mat-cell "GONIA" at bounding box center [75, 474] width 89 height 37
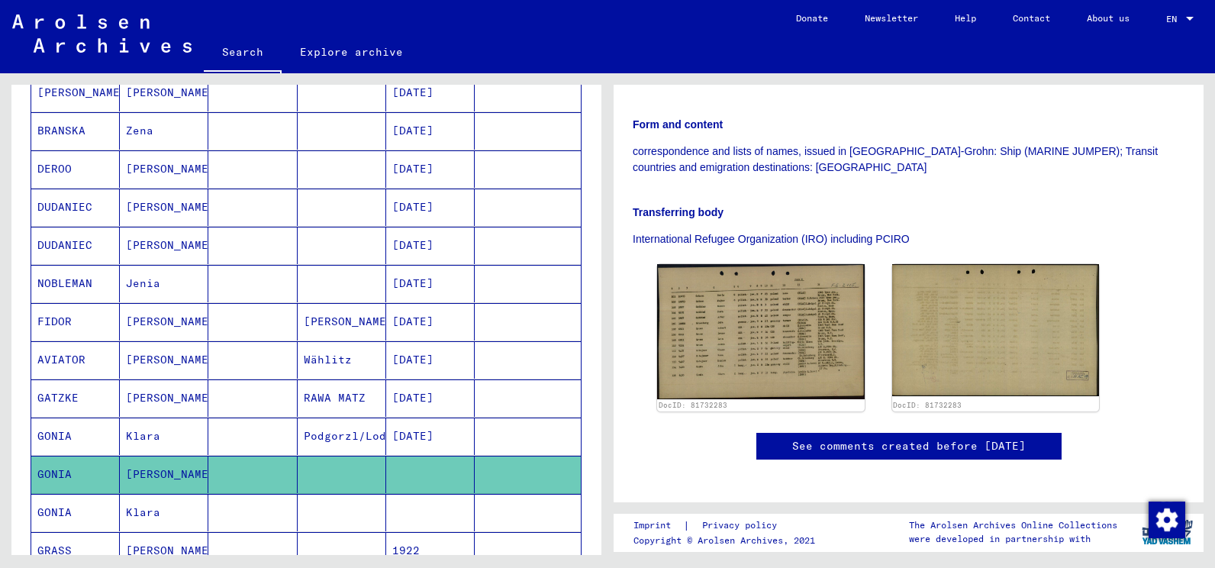
scroll to position [305, 0]
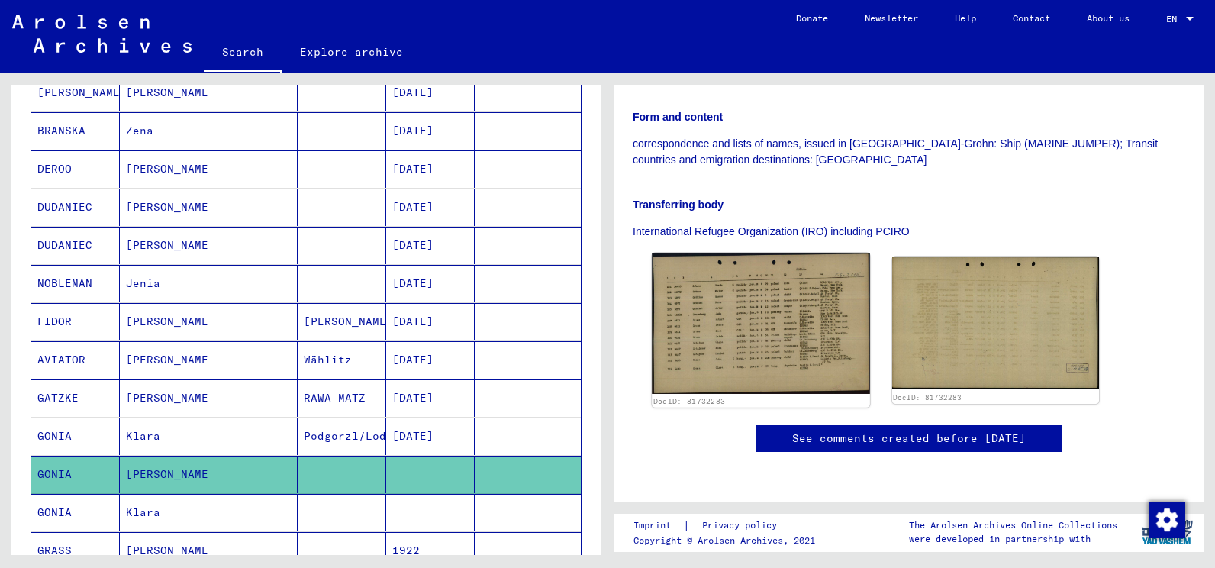
click at [729, 302] on img at bounding box center [761, 323] width 218 height 141
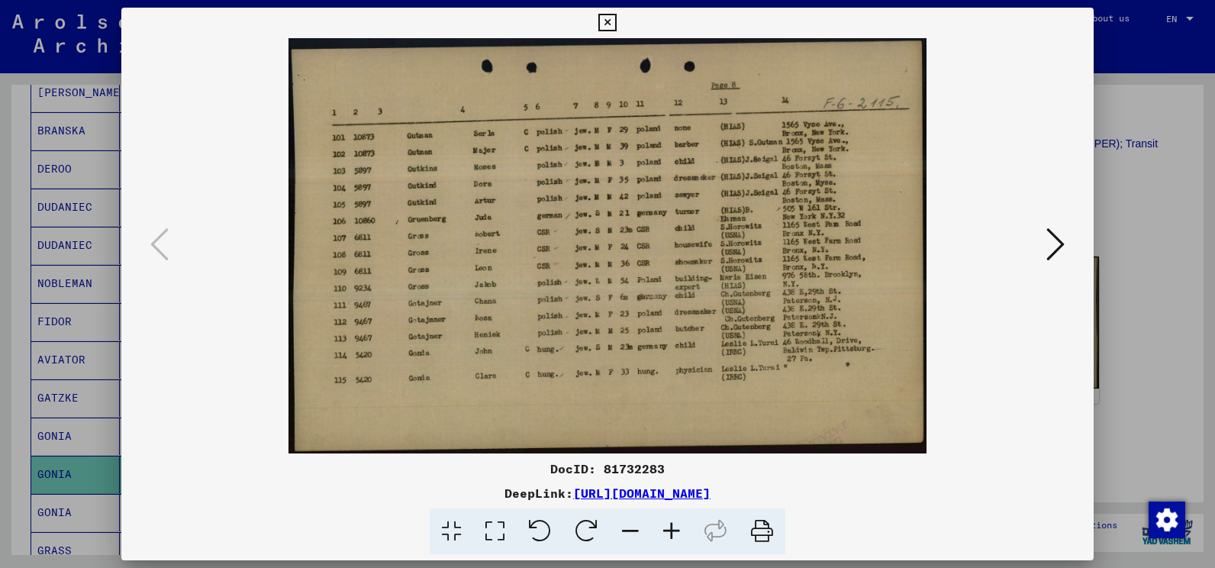
click at [729, 302] on img at bounding box center [607, 245] width 869 height 415
click at [613, 25] on icon at bounding box center [607, 23] width 18 height 18
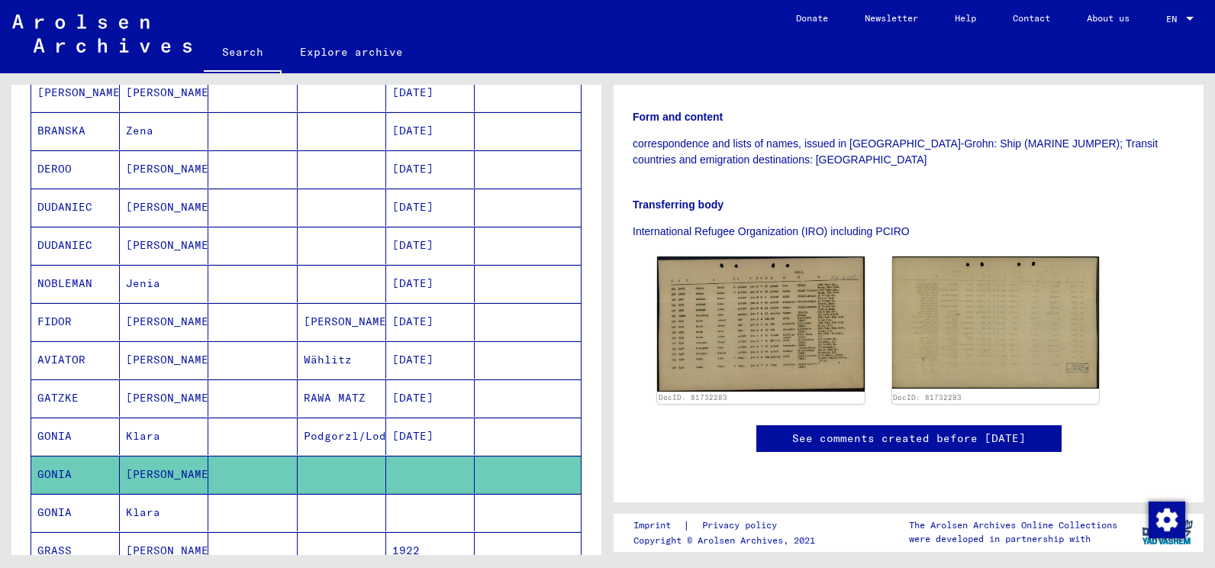
click at [93, 513] on mat-cell "GONIA" at bounding box center [75, 512] width 89 height 37
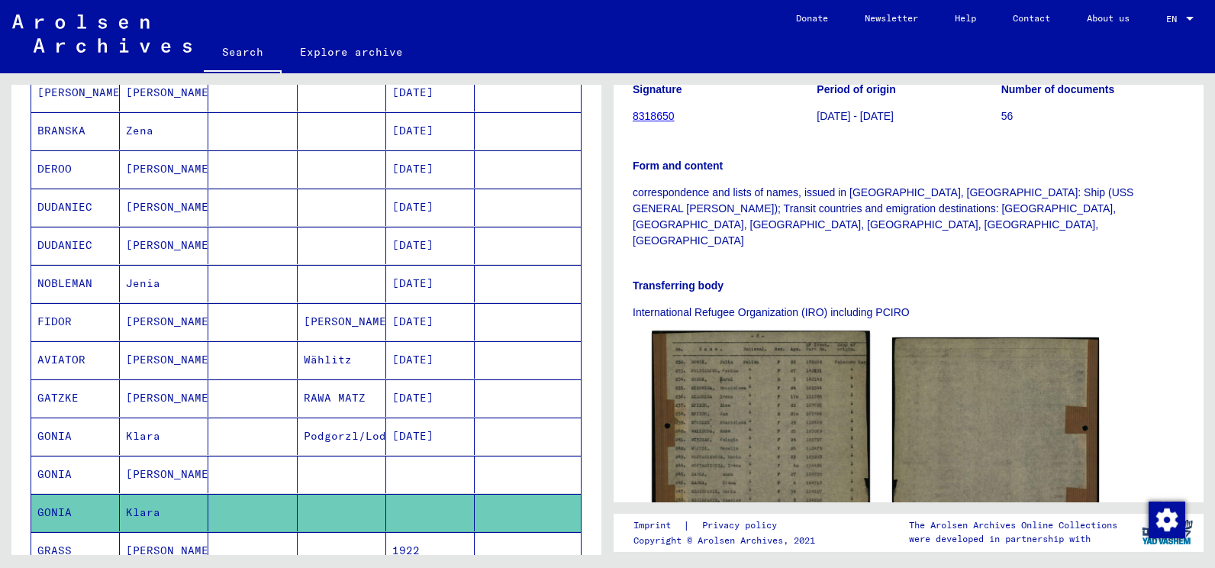
scroll to position [305, 0]
click at [763, 332] on img at bounding box center [761, 463] width 218 height 263
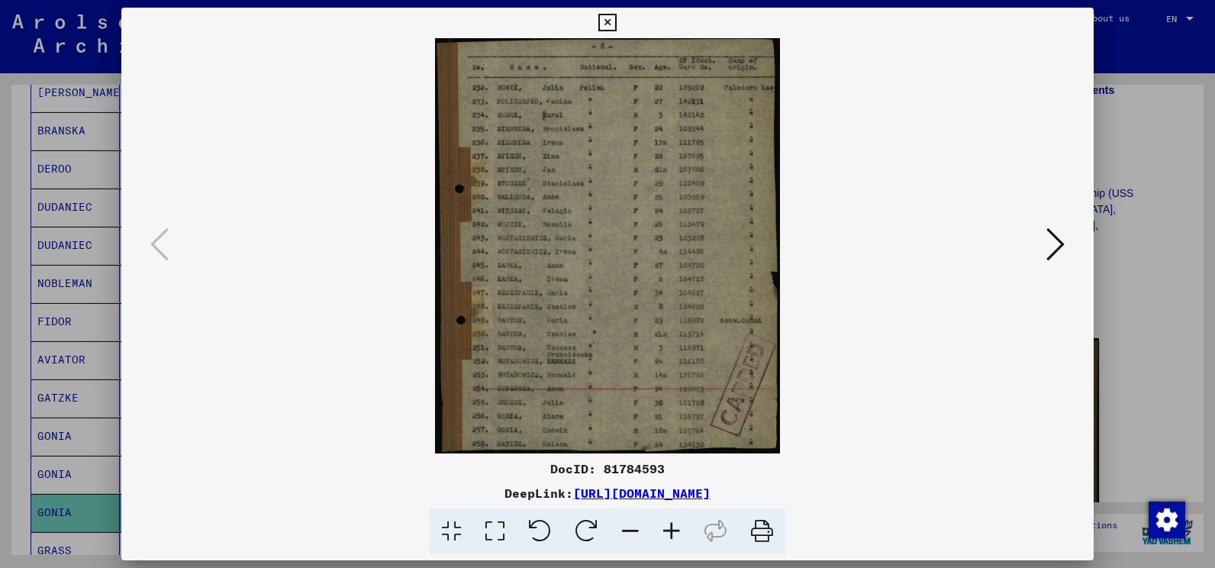
click at [763, 312] on img at bounding box center [607, 245] width 869 height 415
click at [674, 529] on icon at bounding box center [671, 531] width 41 height 47
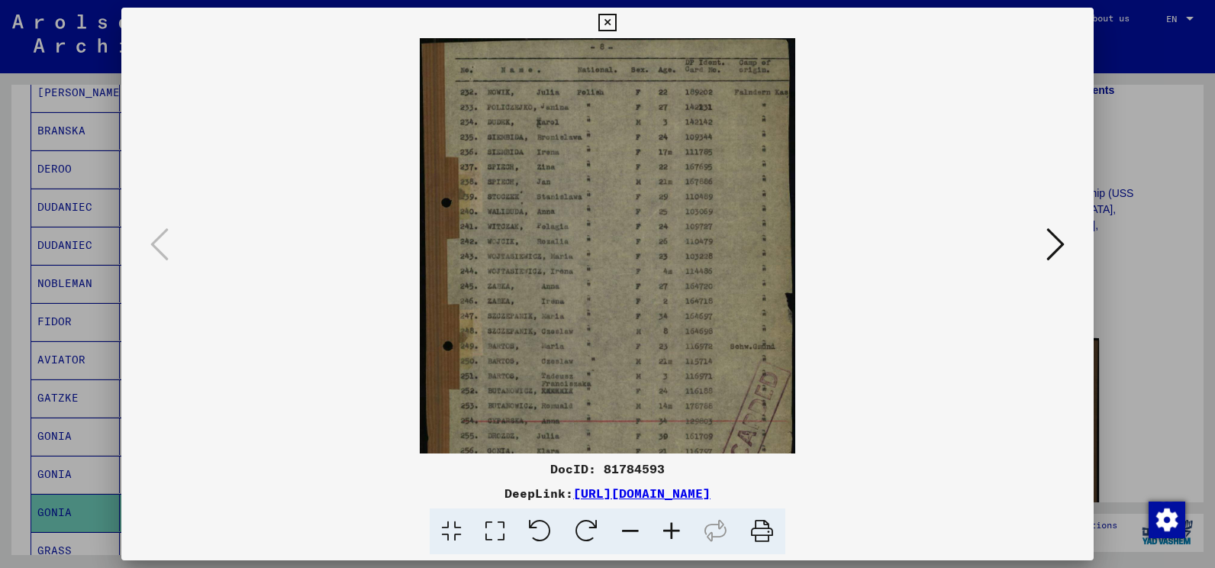
click at [674, 529] on icon at bounding box center [671, 531] width 41 height 47
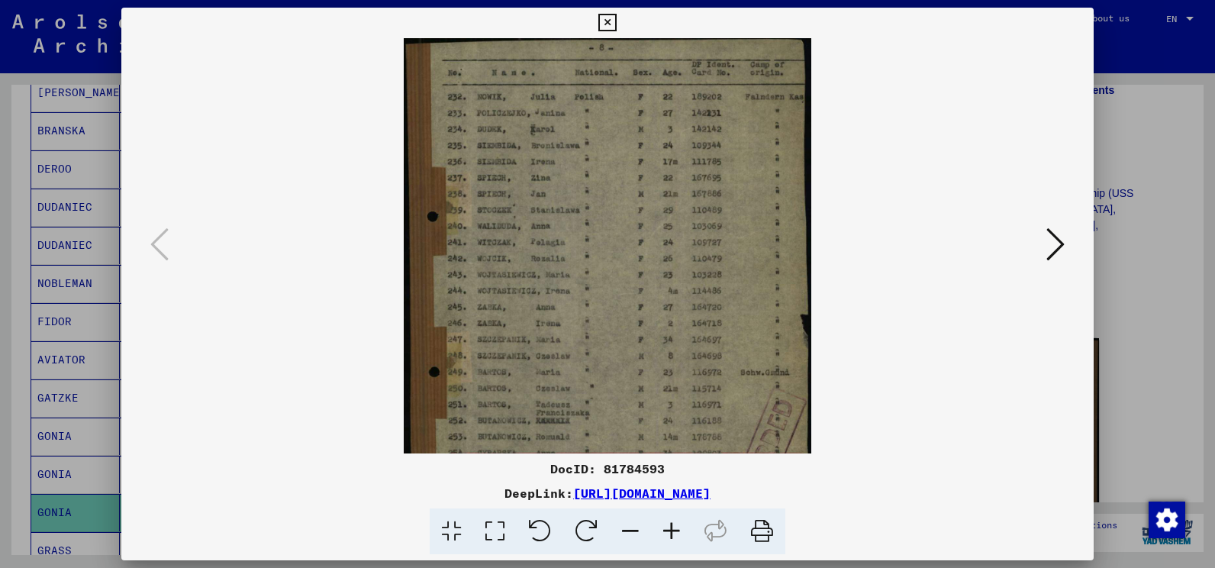
click at [674, 529] on icon at bounding box center [671, 531] width 41 height 47
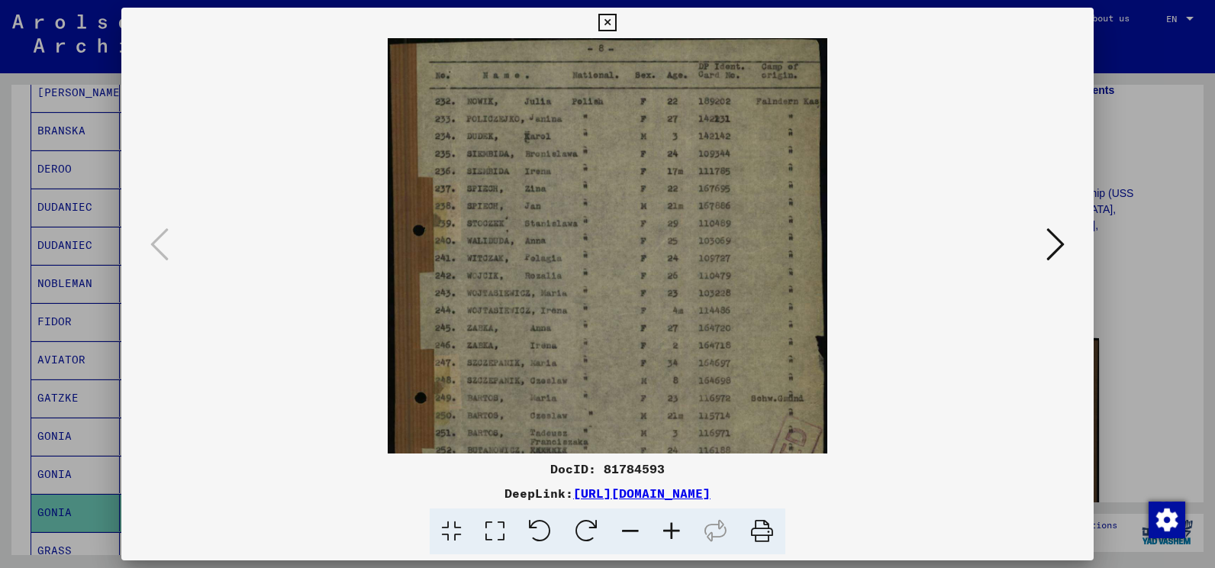
click at [674, 529] on icon at bounding box center [671, 531] width 41 height 47
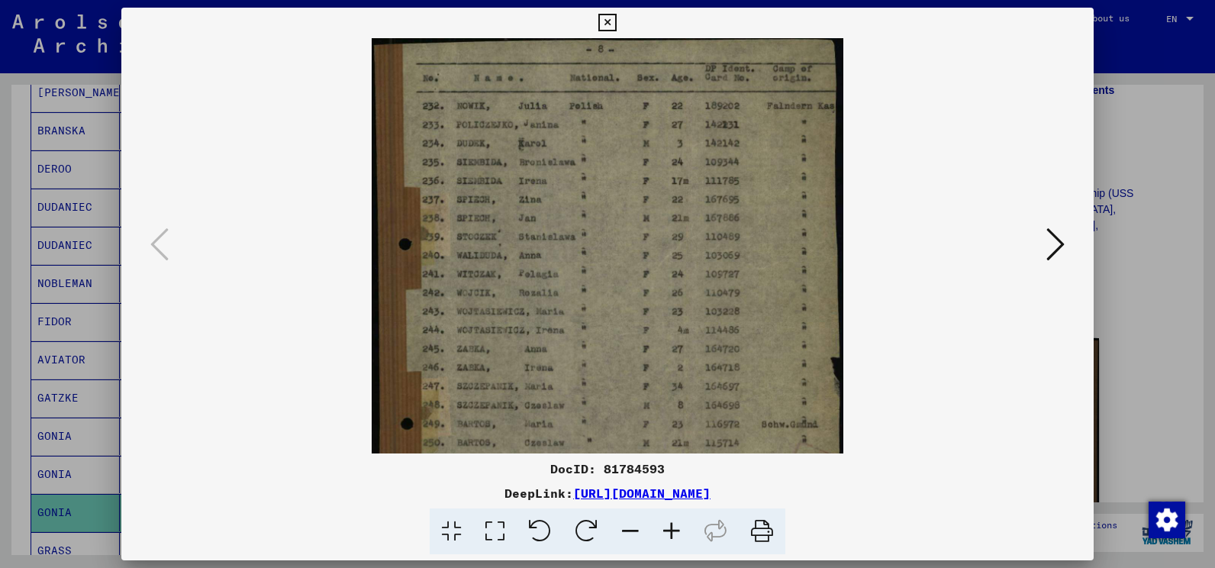
click at [674, 529] on icon at bounding box center [671, 531] width 41 height 47
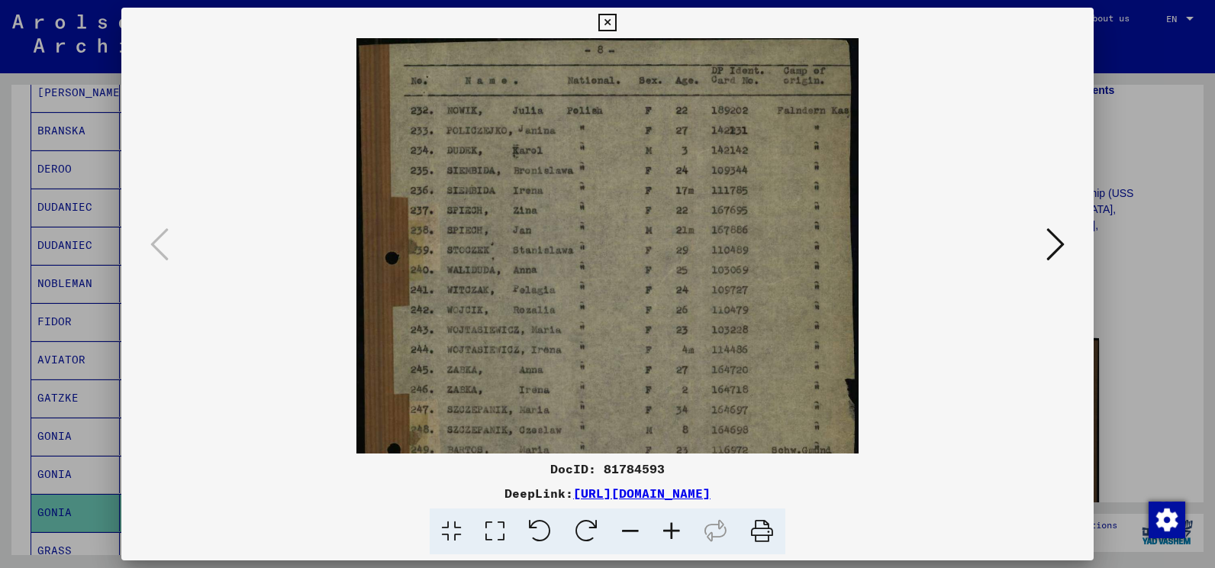
click at [674, 529] on icon at bounding box center [671, 531] width 41 height 47
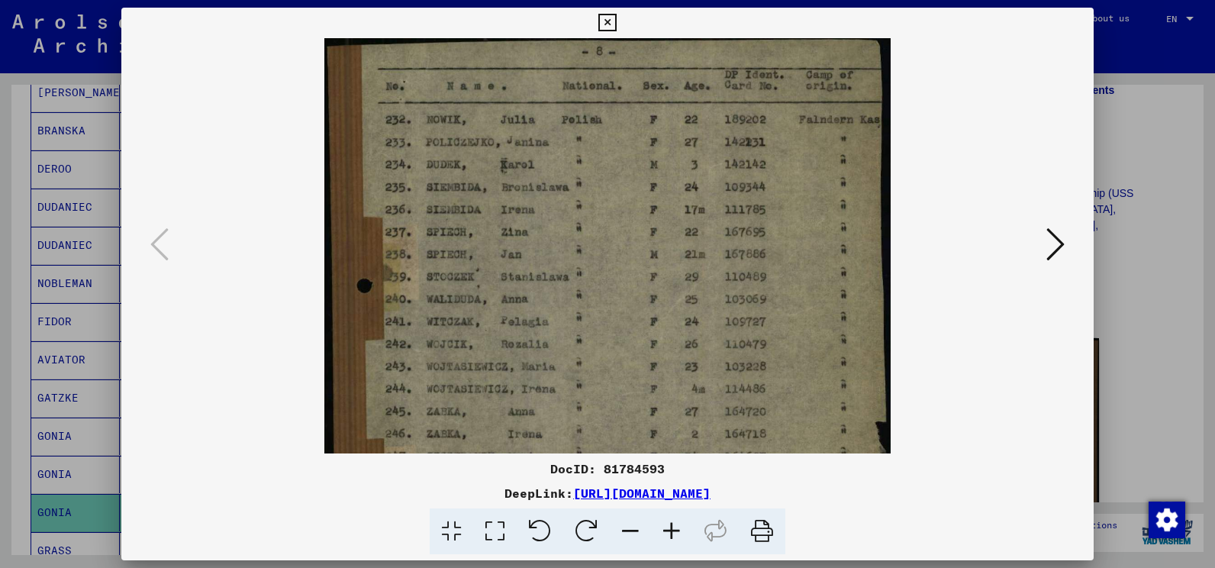
click at [674, 529] on icon at bounding box center [671, 531] width 41 height 47
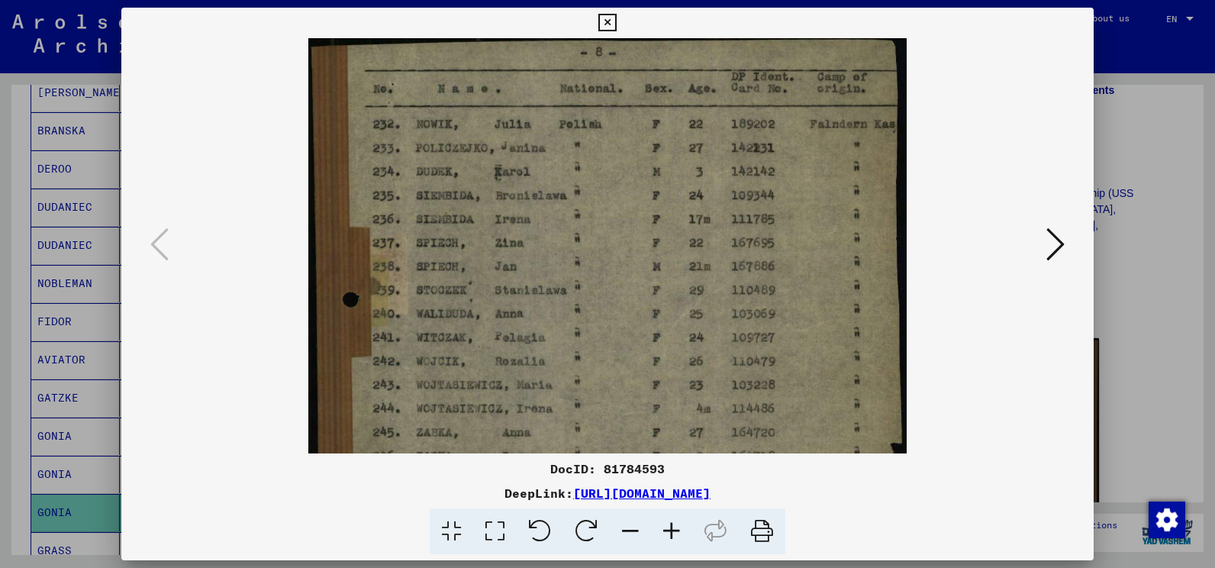
click at [674, 529] on icon at bounding box center [671, 531] width 41 height 47
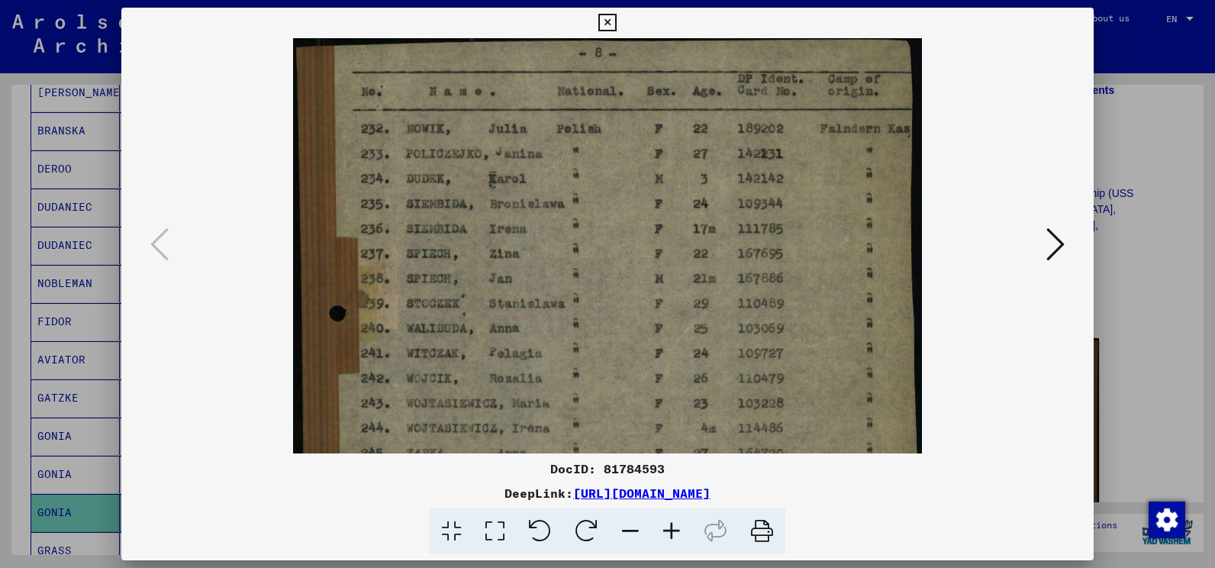
click at [674, 529] on icon at bounding box center [671, 531] width 41 height 47
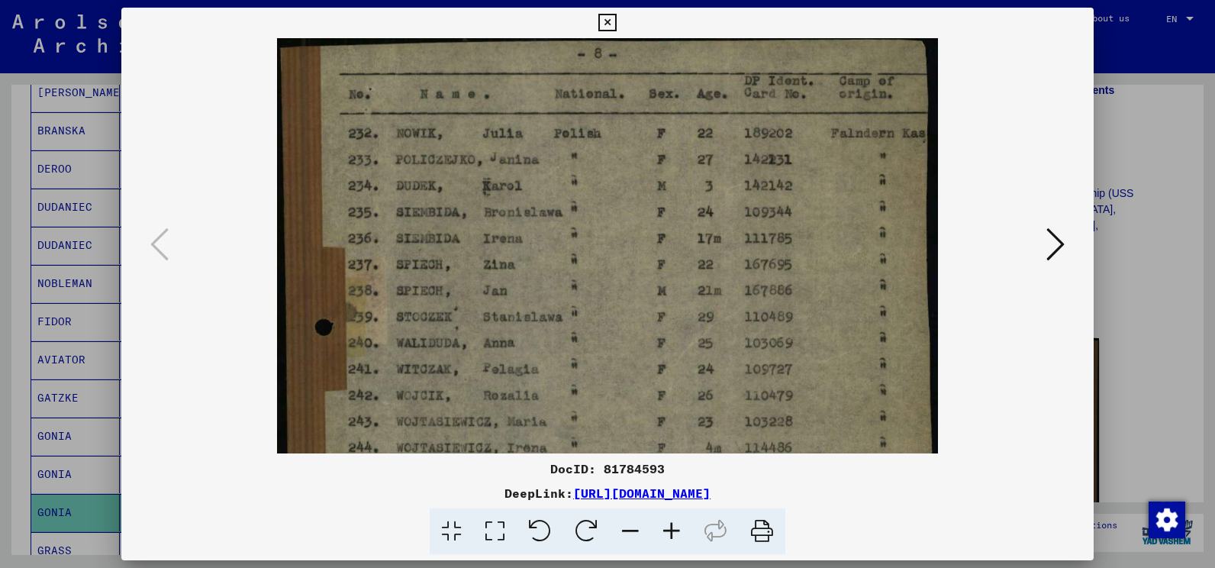
click at [674, 529] on icon at bounding box center [671, 531] width 41 height 47
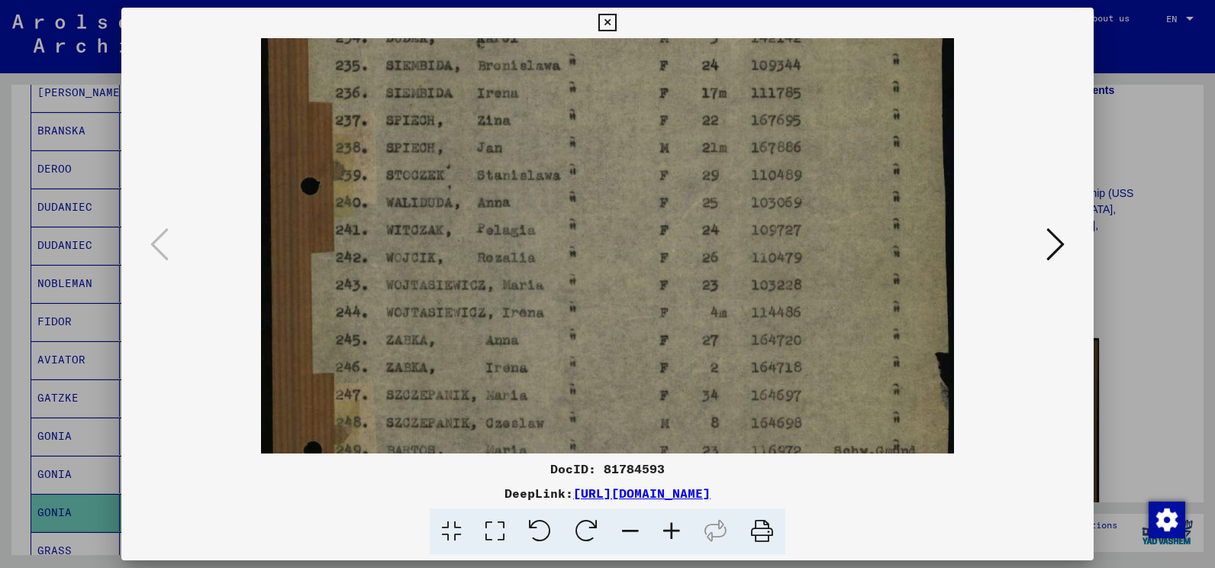
drag, startPoint x: 680, startPoint y: 312, endPoint x: 658, endPoint y: 148, distance: 165.6
click at [657, 153] on img at bounding box center [607, 300] width 693 height 835
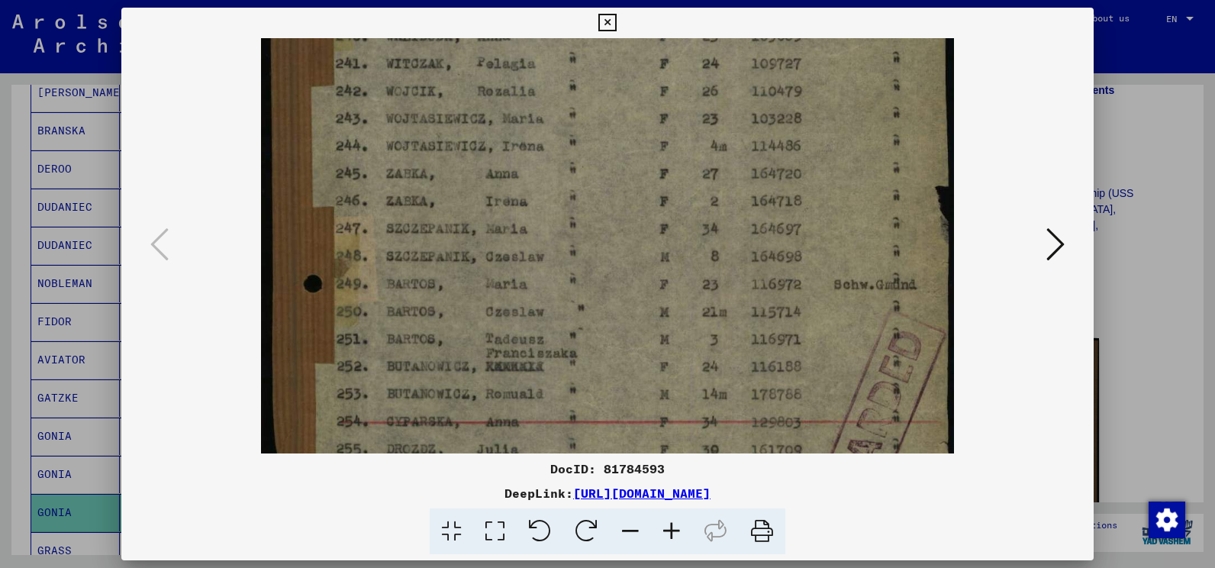
drag, startPoint x: 634, startPoint y: 346, endPoint x: 630, endPoint y: 179, distance: 167.2
click at [630, 175] on img at bounding box center [607, 134] width 693 height 835
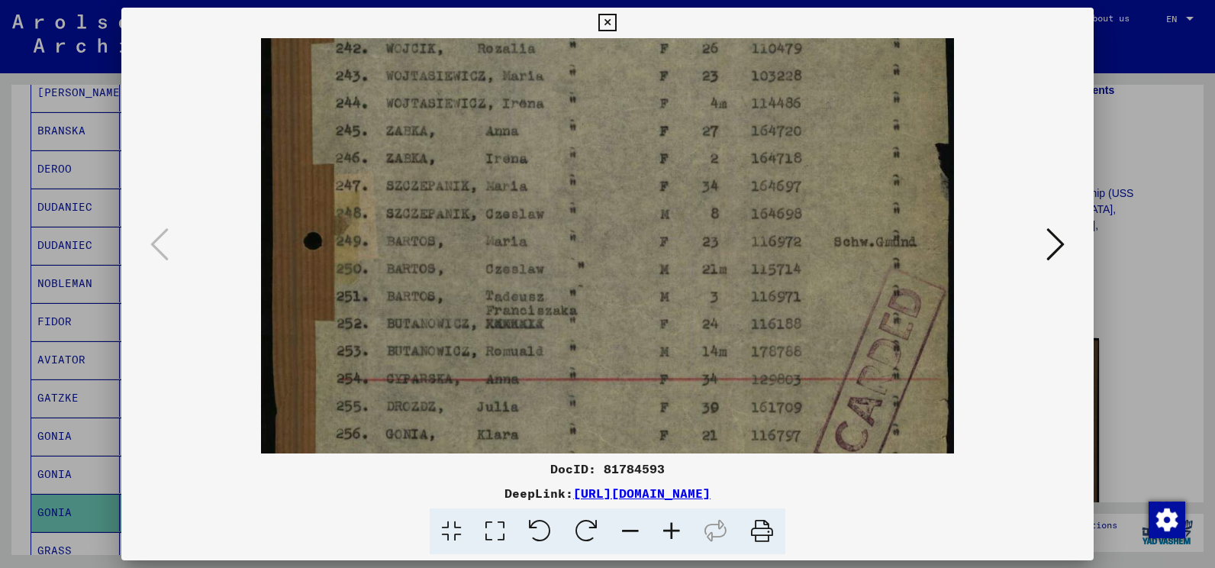
scroll to position [420, 0]
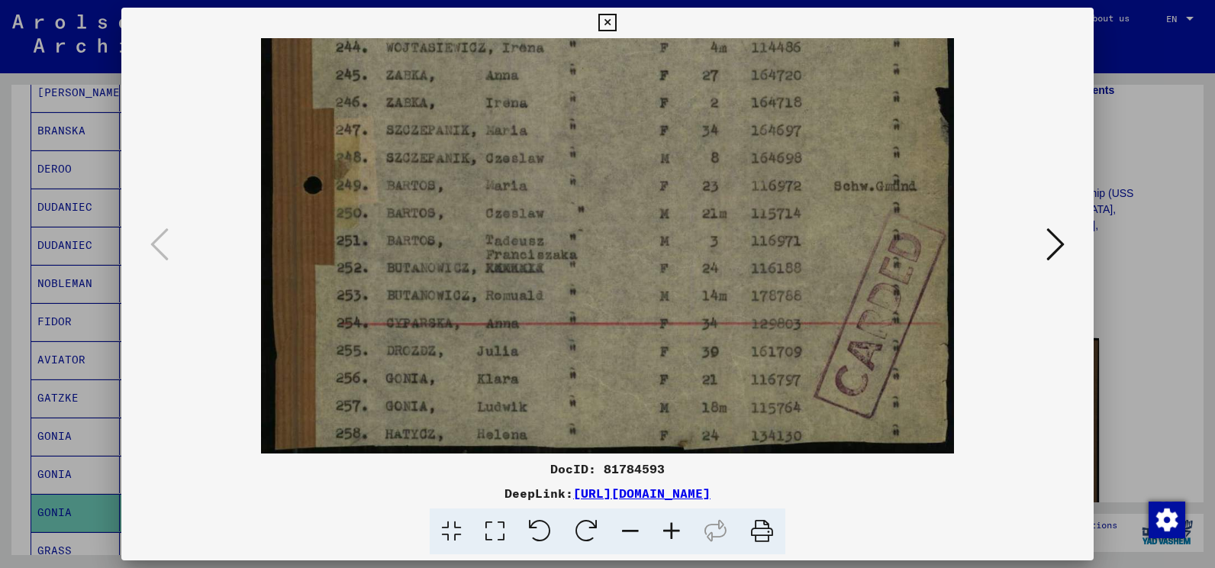
drag, startPoint x: 629, startPoint y: 308, endPoint x: 649, endPoint y: 223, distance: 87.8
click at [636, 196] on img at bounding box center [607, 35] width 693 height 835
drag, startPoint x: 635, startPoint y: 383, endPoint x: 628, endPoint y: 316, distance: 67.5
click at [628, 316] on img at bounding box center [607, 35] width 693 height 835
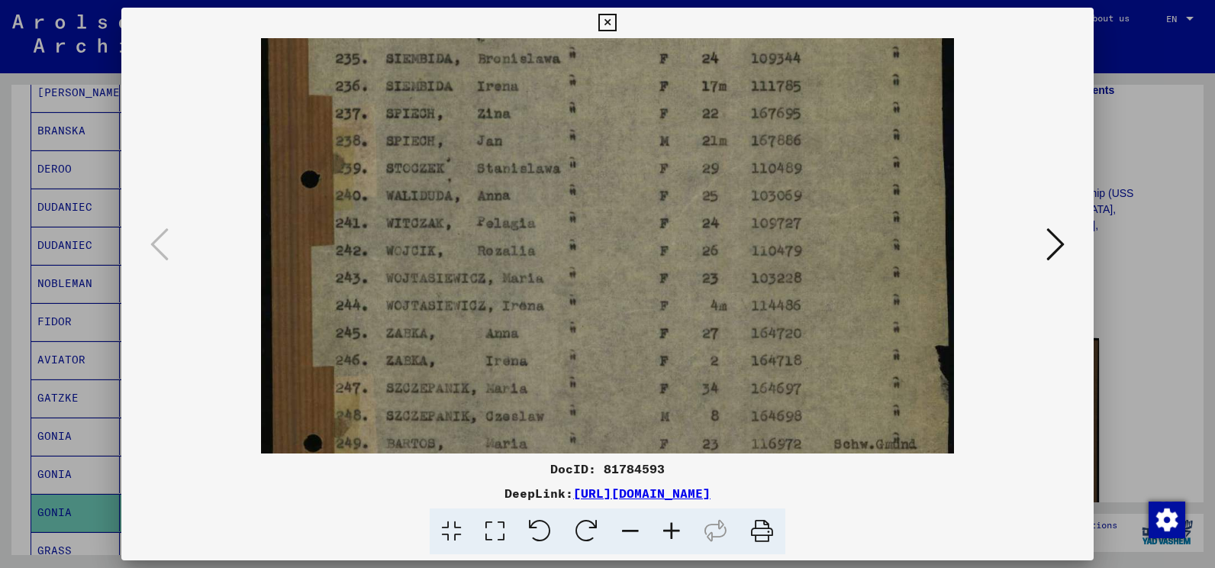
drag, startPoint x: 625, startPoint y: 185, endPoint x: 609, endPoint y: 447, distance: 262.3
click at [609, 447] on img at bounding box center [607, 293] width 693 height 835
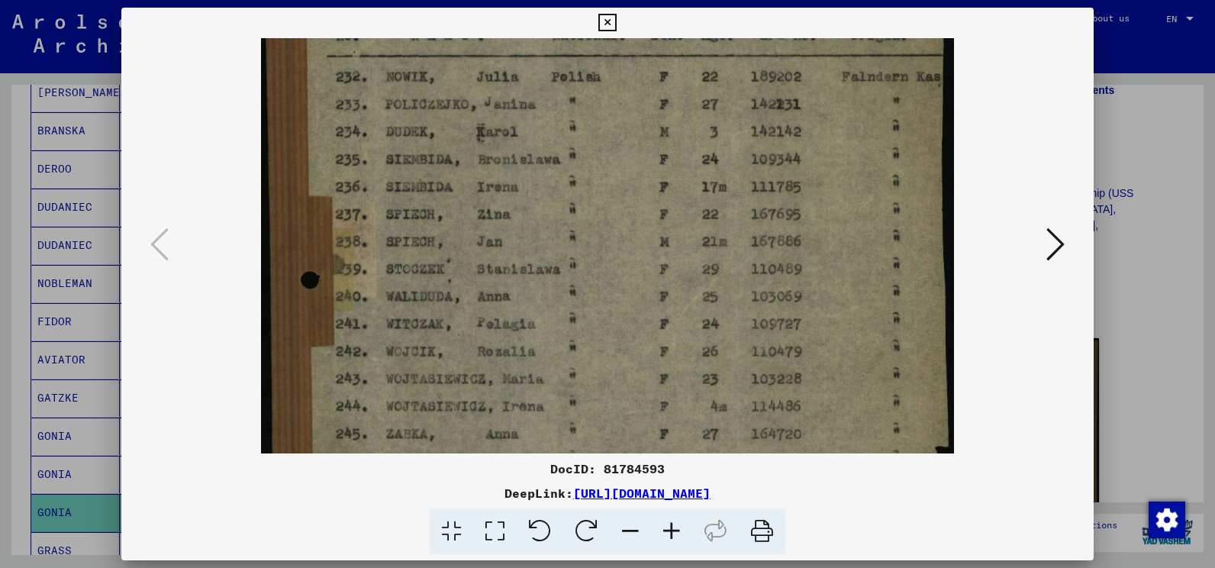
scroll to position [0, 0]
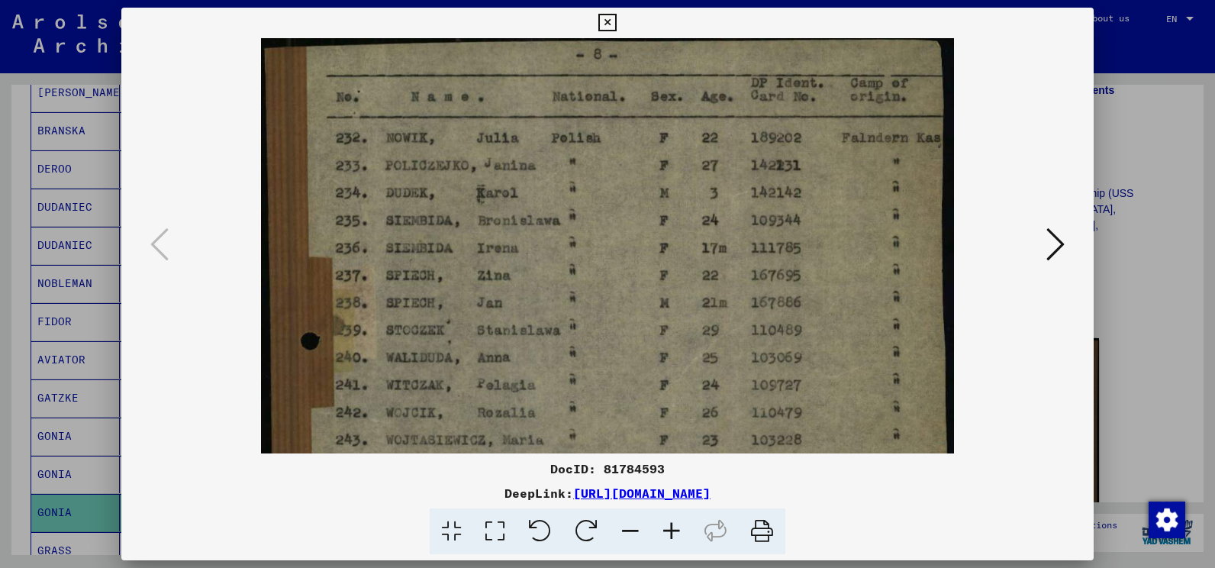
drag, startPoint x: 617, startPoint y: 165, endPoint x: 601, endPoint y: 481, distance: 316.4
click at [601, 481] on div "DocID: 81784593 DeepLink: [URL][DOMAIN_NAME]" at bounding box center [607, 281] width 972 height 547
click at [752, 541] on icon at bounding box center [762, 531] width 47 height 47
click at [606, 22] on icon at bounding box center [607, 23] width 18 height 18
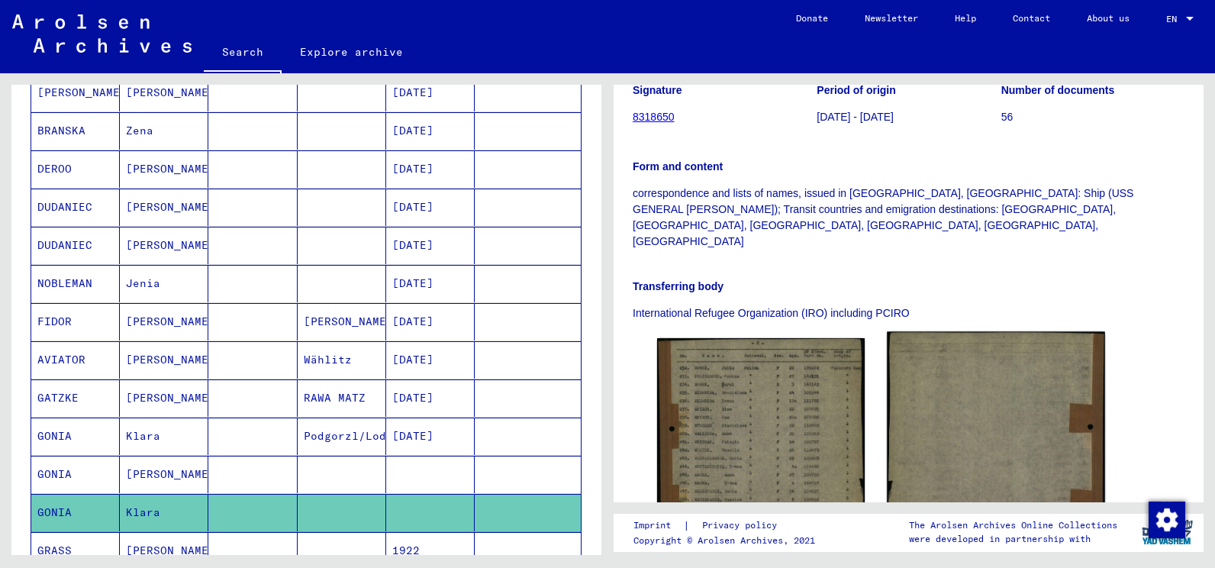
click at [976, 419] on img at bounding box center [996, 465] width 218 height 266
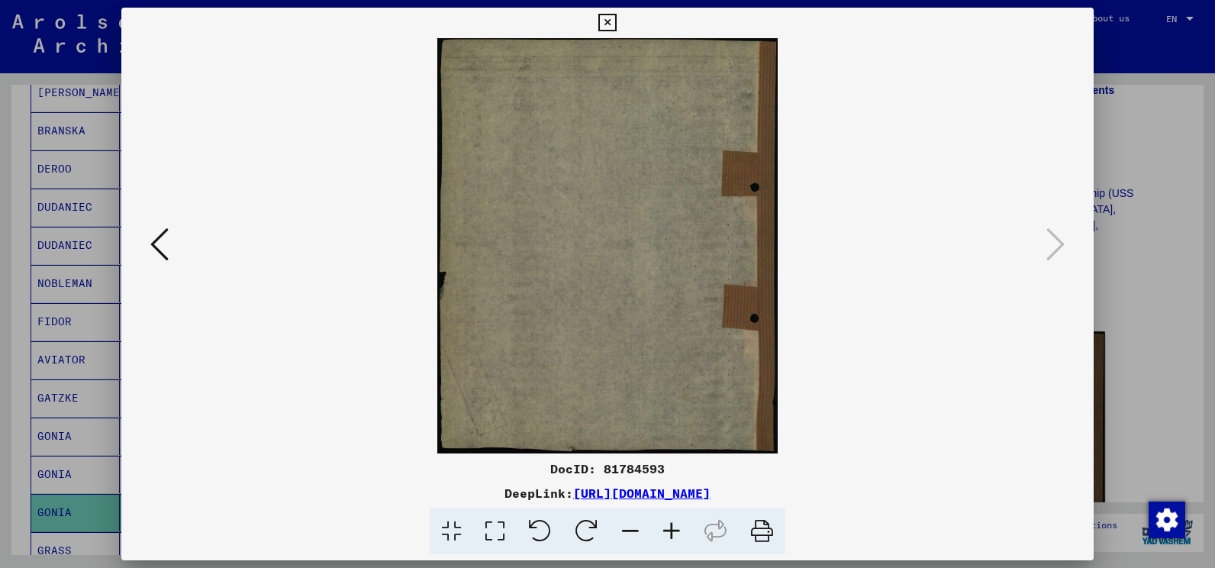
click at [976, 419] on img at bounding box center [607, 245] width 869 height 415
click at [608, 19] on icon at bounding box center [607, 23] width 18 height 18
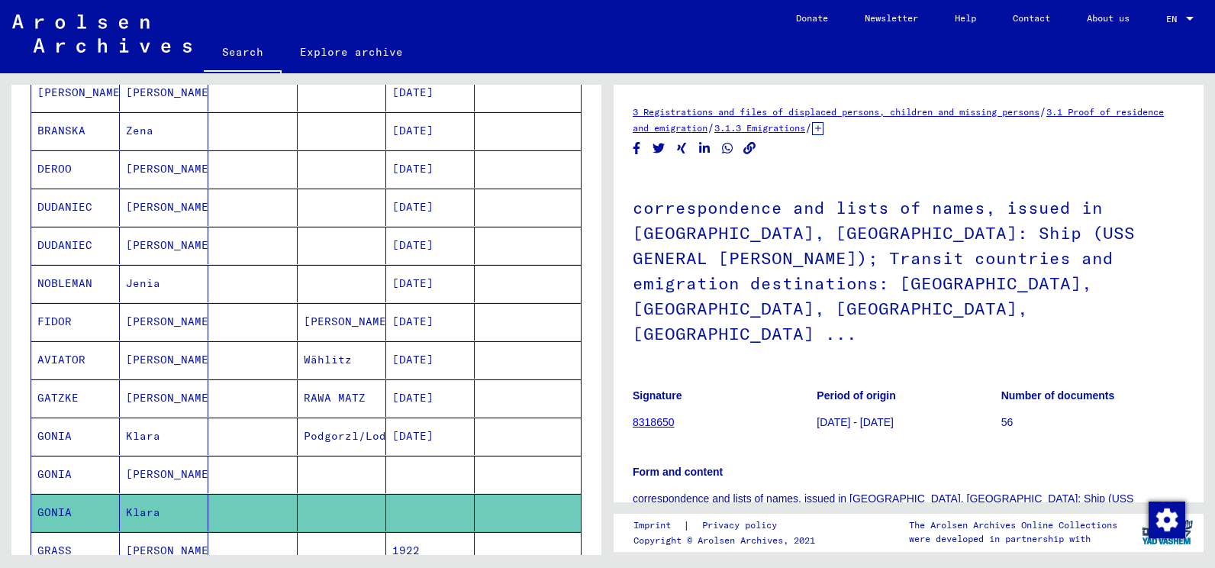
click at [805, 211] on h1 "correspondence and lists of names, issued in [GEOGRAPHIC_DATA], [GEOGRAPHIC_DAT…" at bounding box center [909, 269] width 552 height 193
click at [892, 277] on h1 "correspondence and lists of names, issued in [GEOGRAPHIC_DATA], [GEOGRAPHIC_DAT…" at bounding box center [909, 269] width 552 height 193
drag, startPoint x: 652, startPoint y: 369, endPoint x: 665, endPoint y: 369, distance: 13.0
click at [652, 416] on link "8318650" at bounding box center [654, 422] width 42 height 12
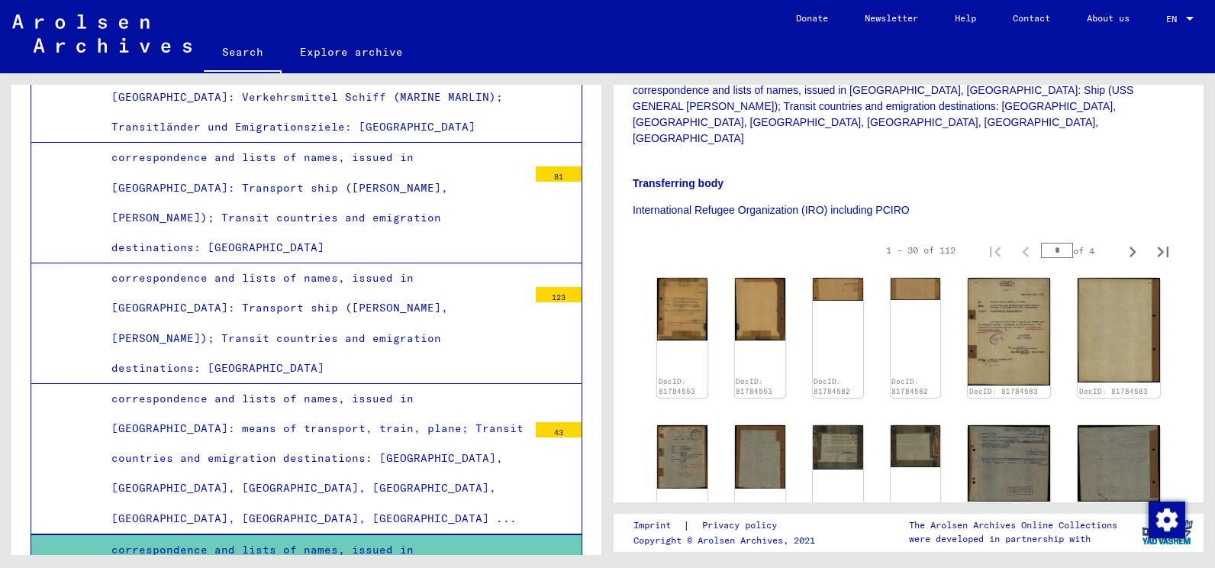
scroll to position [382, 0]
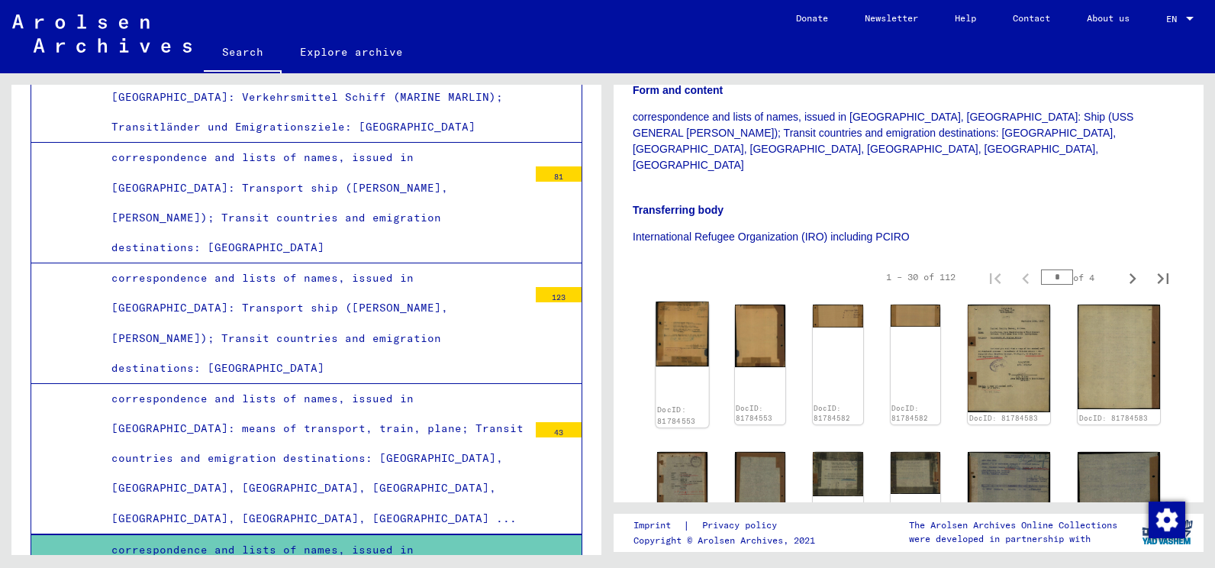
click at [689, 302] on img at bounding box center [682, 334] width 53 height 65
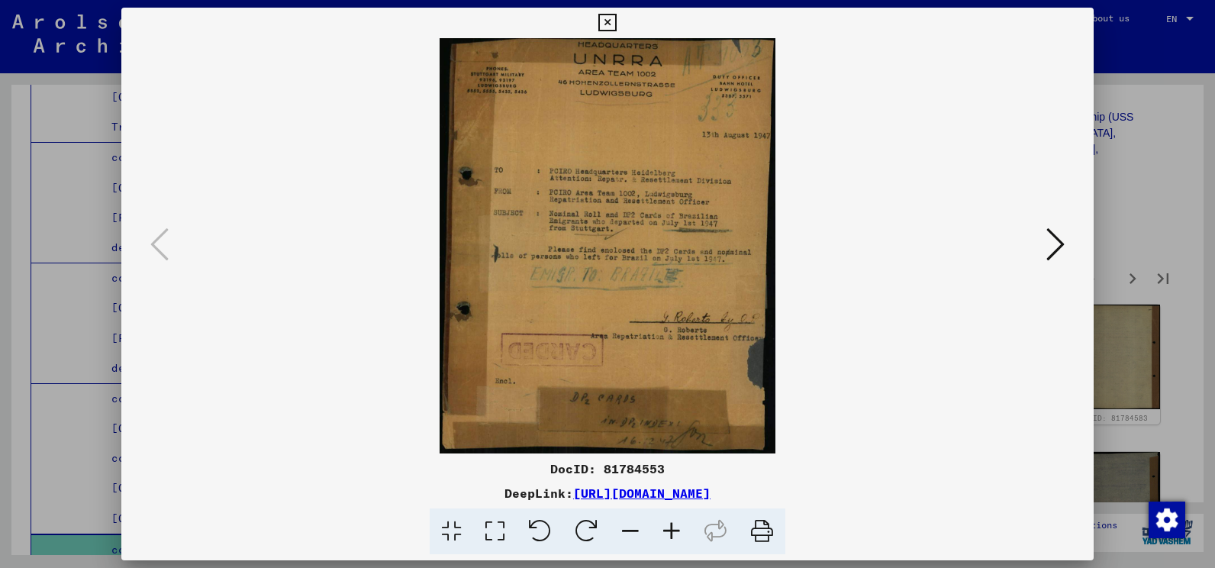
click at [689, 253] on img at bounding box center [607, 245] width 869 height 415
click at [1043, 243] on button at bounding box center [1055, 246] width 27 height 44
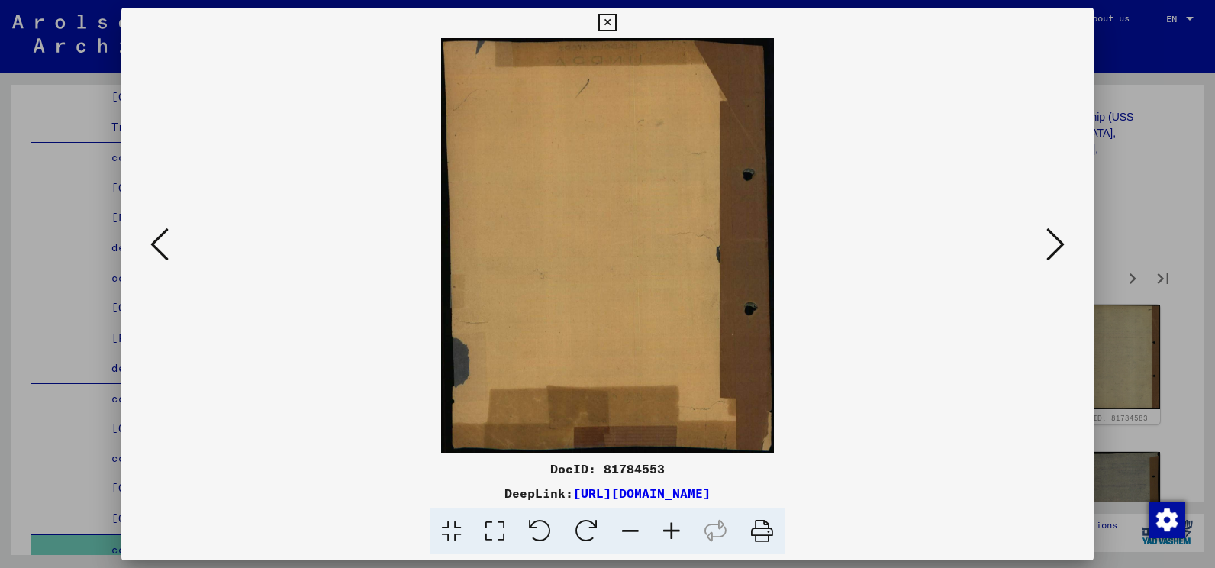
click at [1043, 243] on button at bounding box center [1055, 246] width 27 height 44
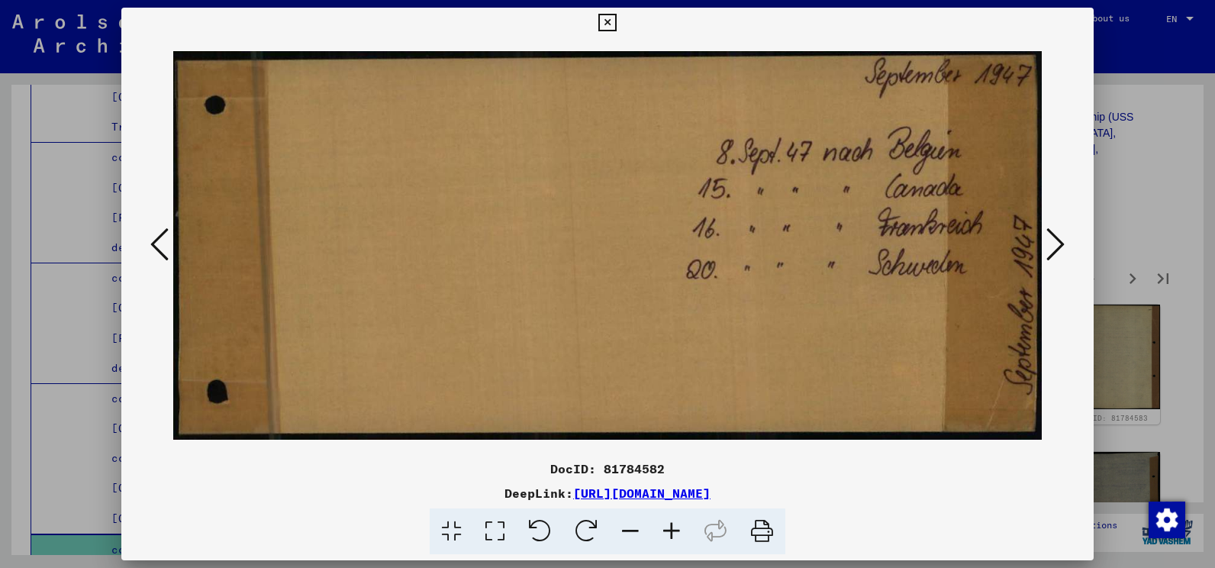
click at [1043, 243] on button at bounding box center [1055, 246] width 27 height 44
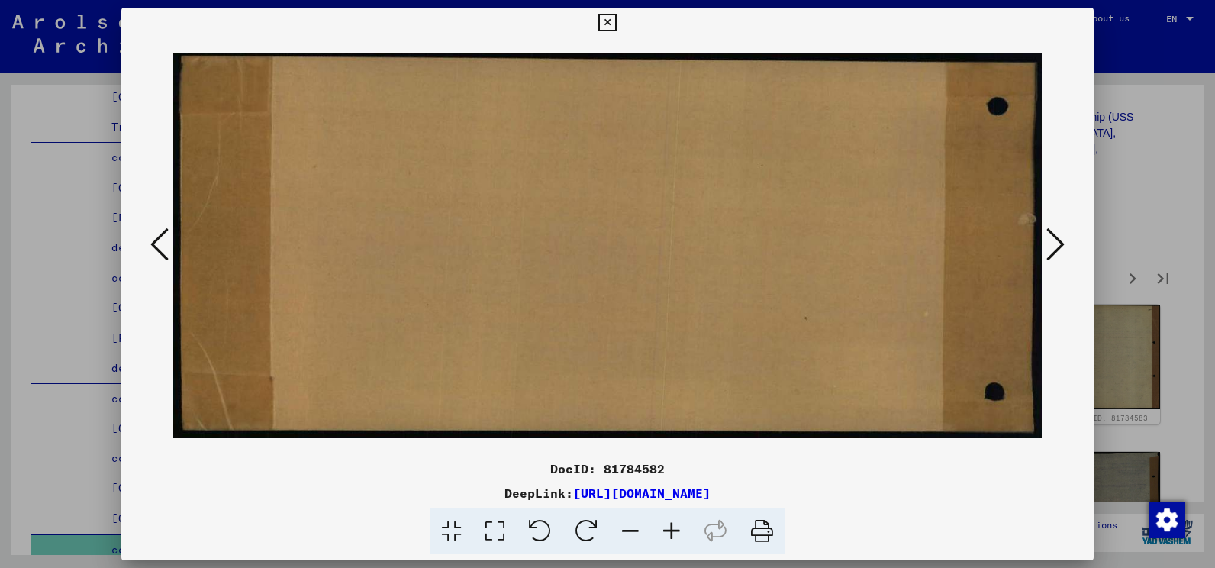
click at [1043, 243] on button at bounding box center [1055, 246] width 27 height 44
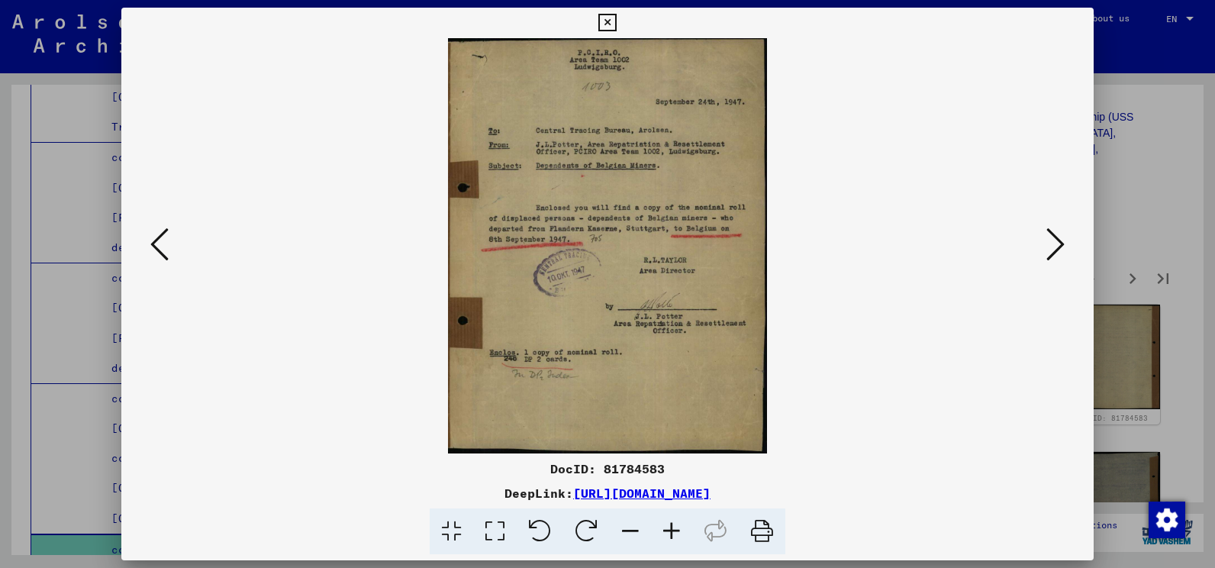
click at [1055, 243] on icon at bounding box center [1055, 244] width 18 height 37
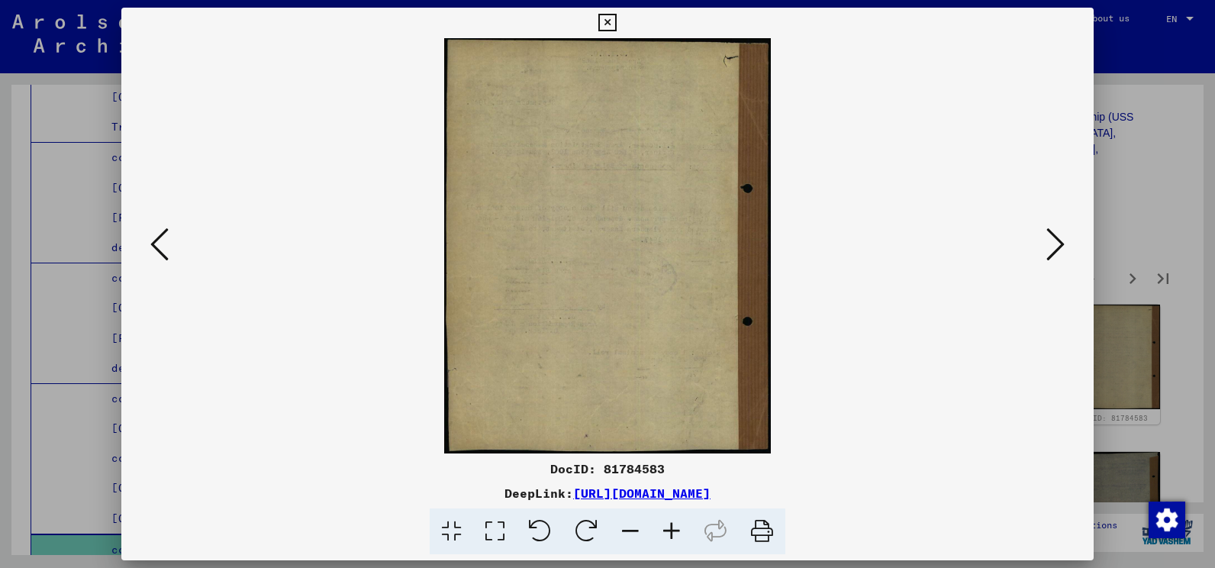
click at [1055, 243] on icon at bounding box center [1055, 244] width 18 height 37
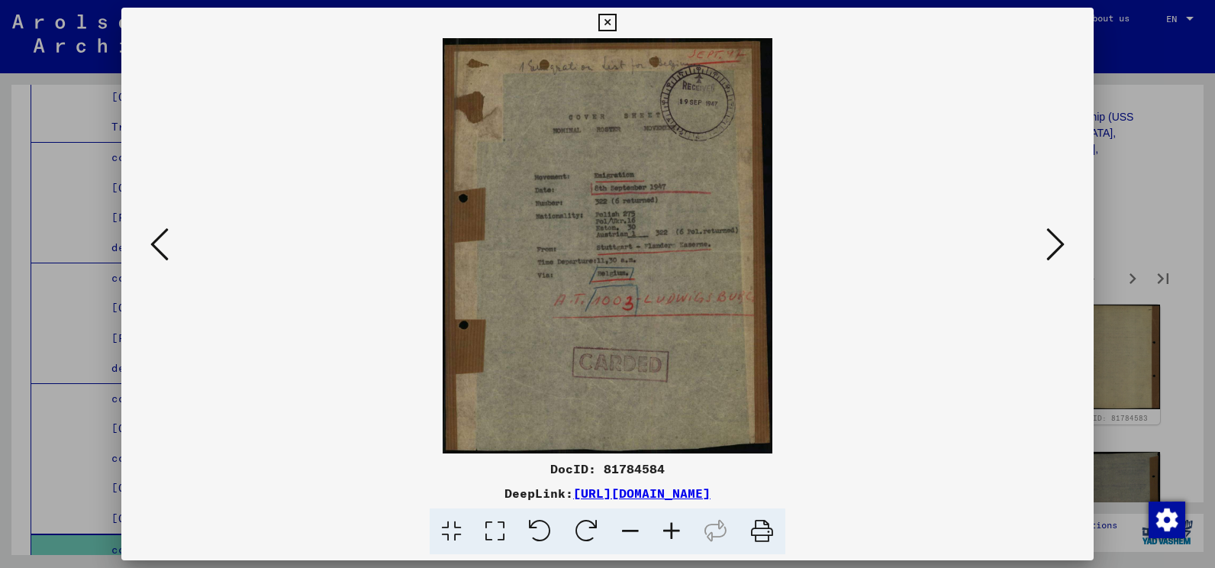
click at [1055, 243] on icon at bounding box center [1055, 244] width 18 height 37
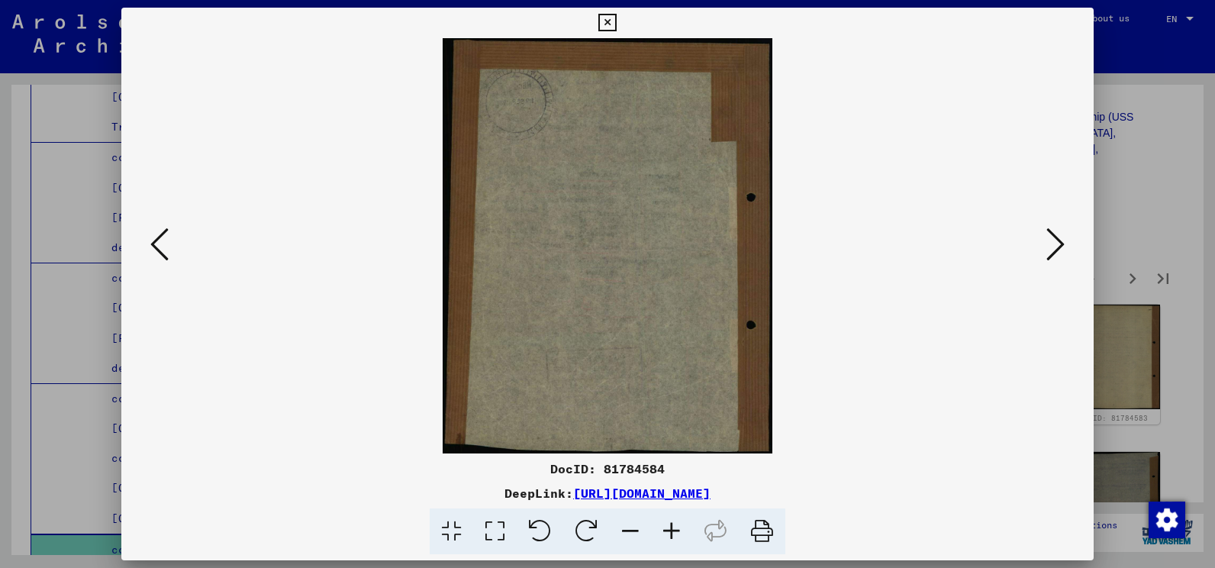
click at [1055, 243] on icon at bounding box center [1055, 244] width 18 height 37
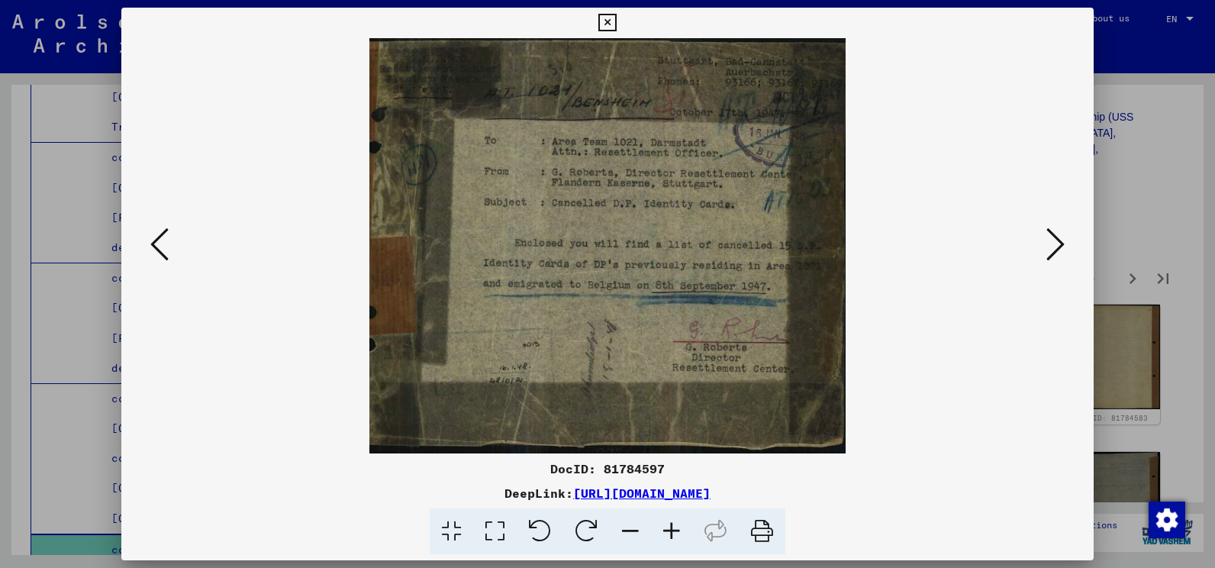
click at [1055, 243] on icon at bounding box center [1055, 244] width 18 height 37
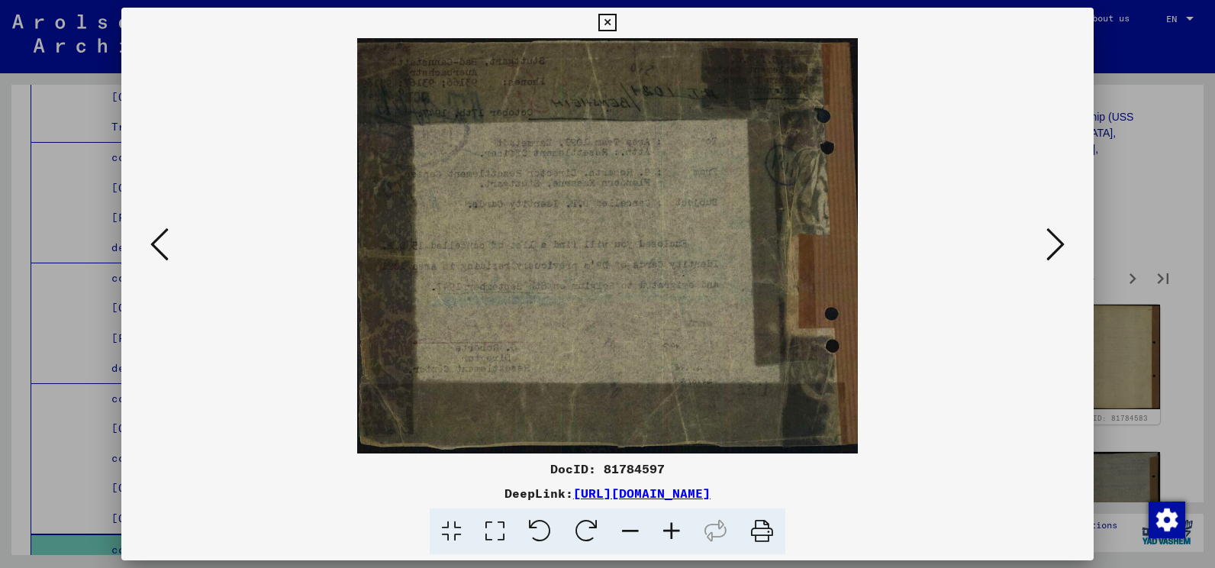
click at [1055, 243] on icon at bounding box center [1055, 244] width 18 height 37
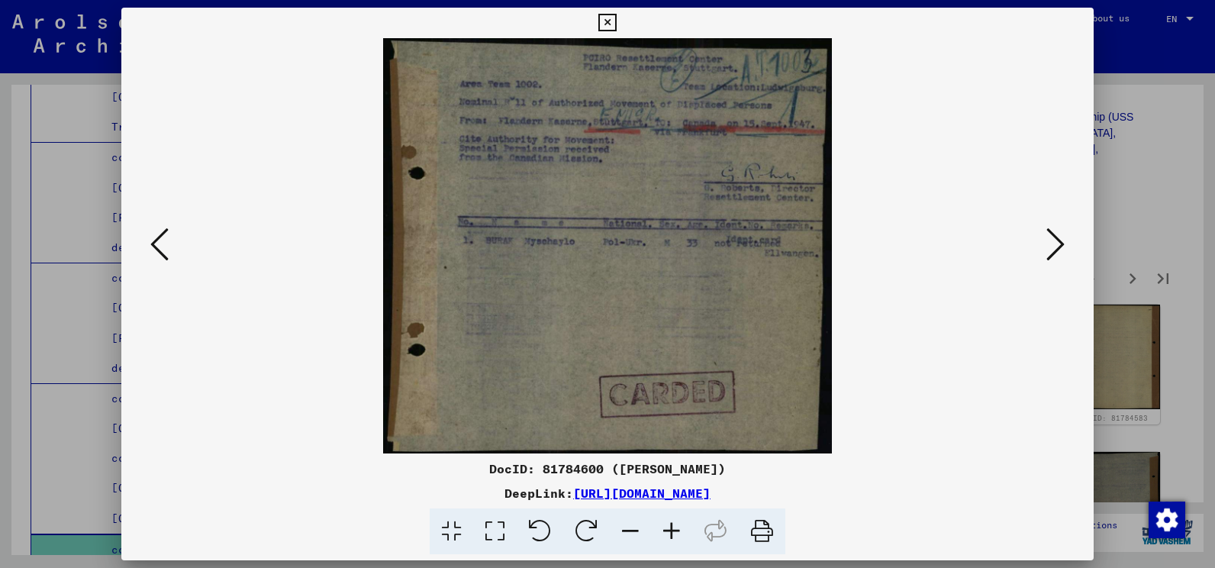
click at [1055, 243] on icon at bounding box center [1055, 244] width 18 height 37
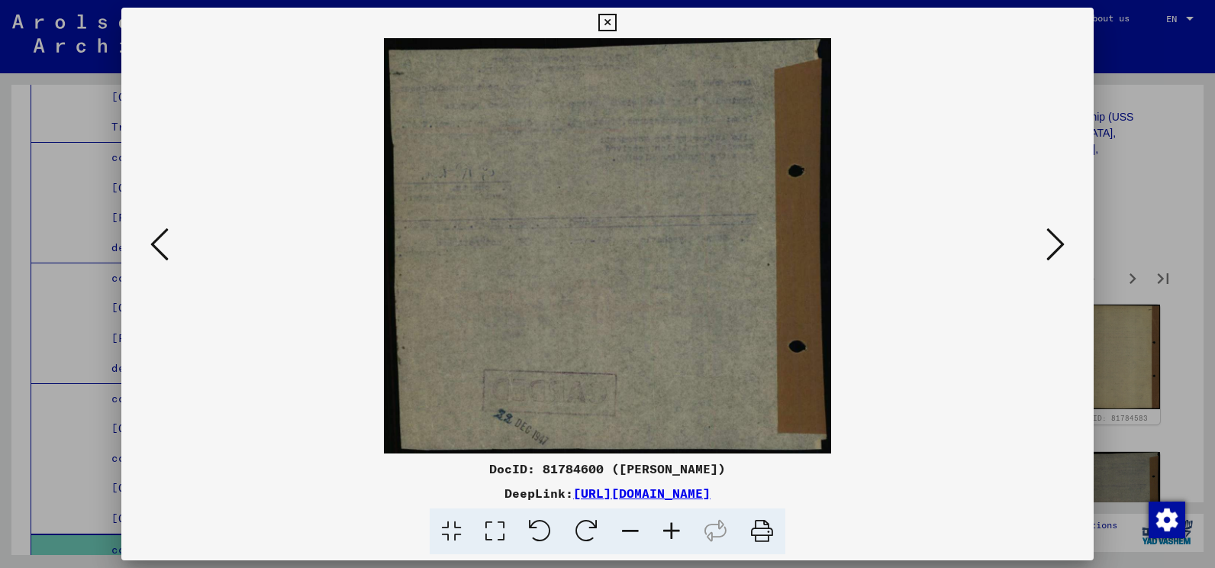
click at [1055, 243] on icon at bounding box center [1055, 244] width 18 height 37
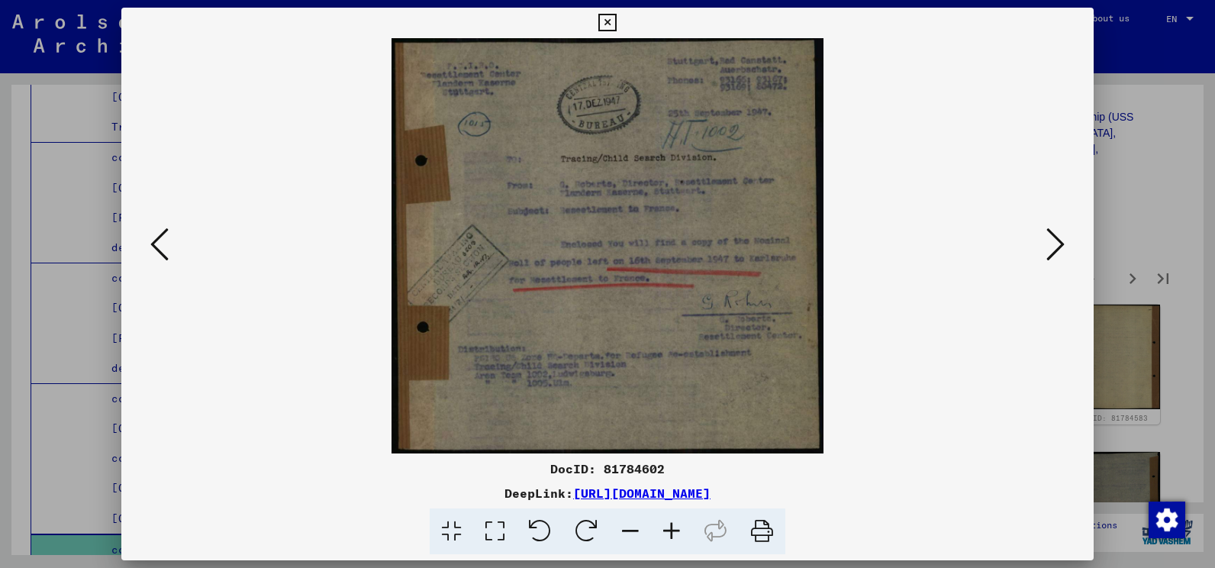
click at [1055, 243] on icon at bounding box center [1055, 244] width 18 height 37
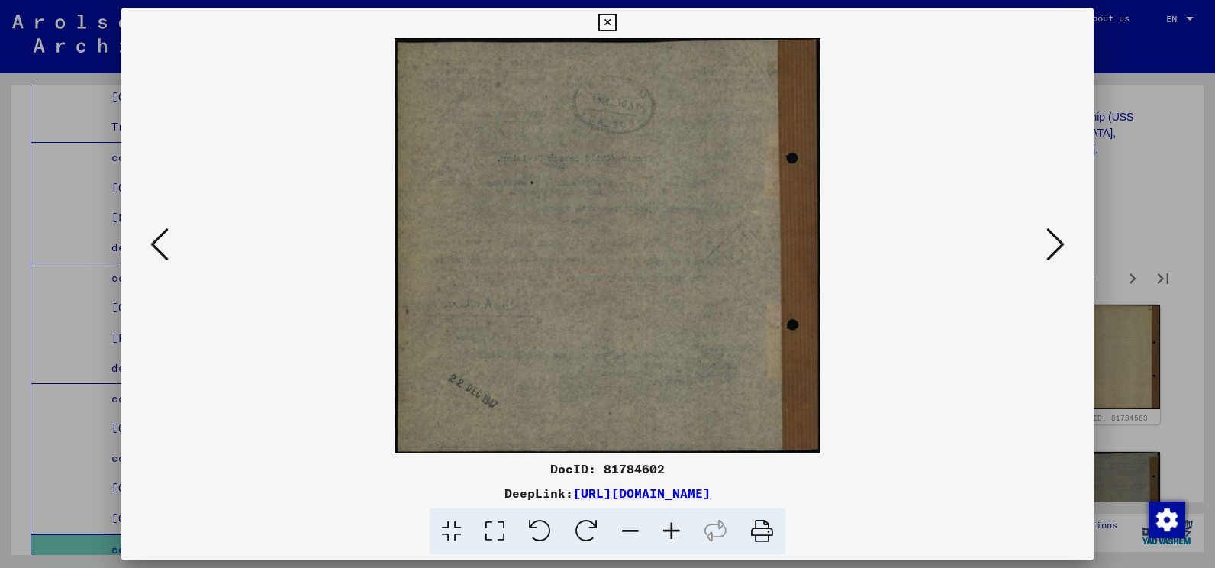
click at [1055, 243] on icon at bounding box center [1055, 244] width 18 height 37
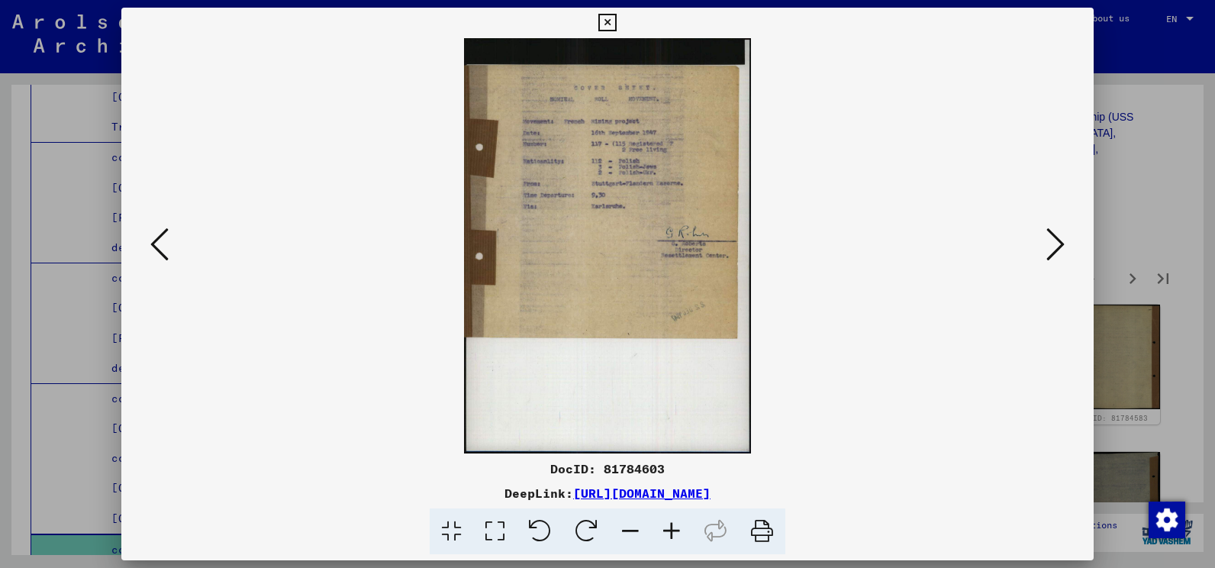
click at [1055, 243] on icon at bounding box center [1055, 244] width 18 height 37
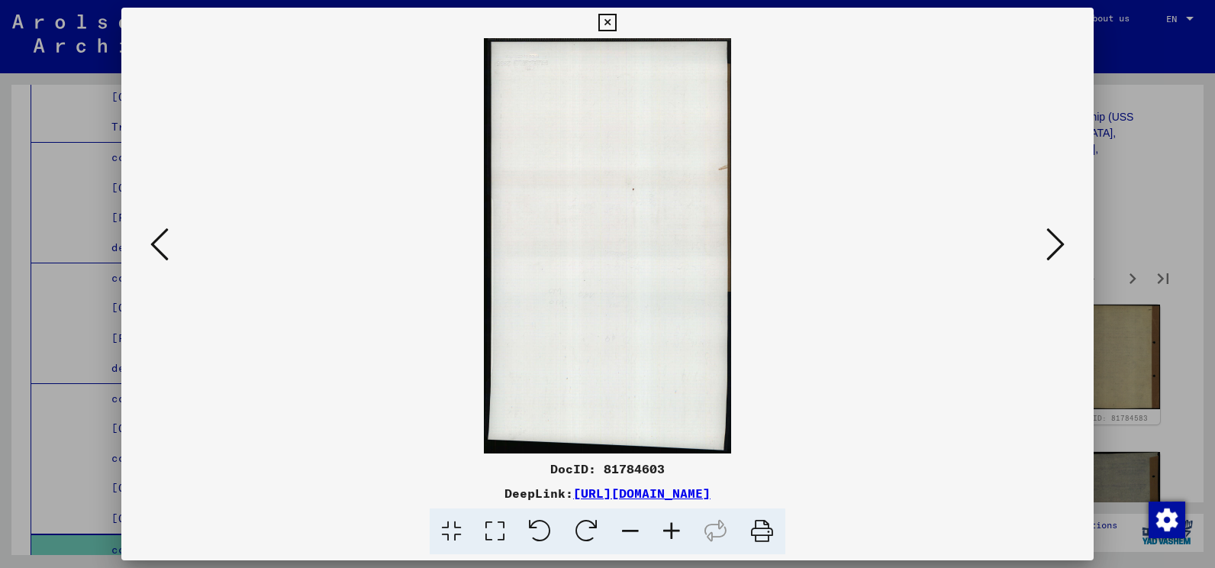
click at [1055, 243] on icon at bounding box center [1055, 244] width 18 height 37
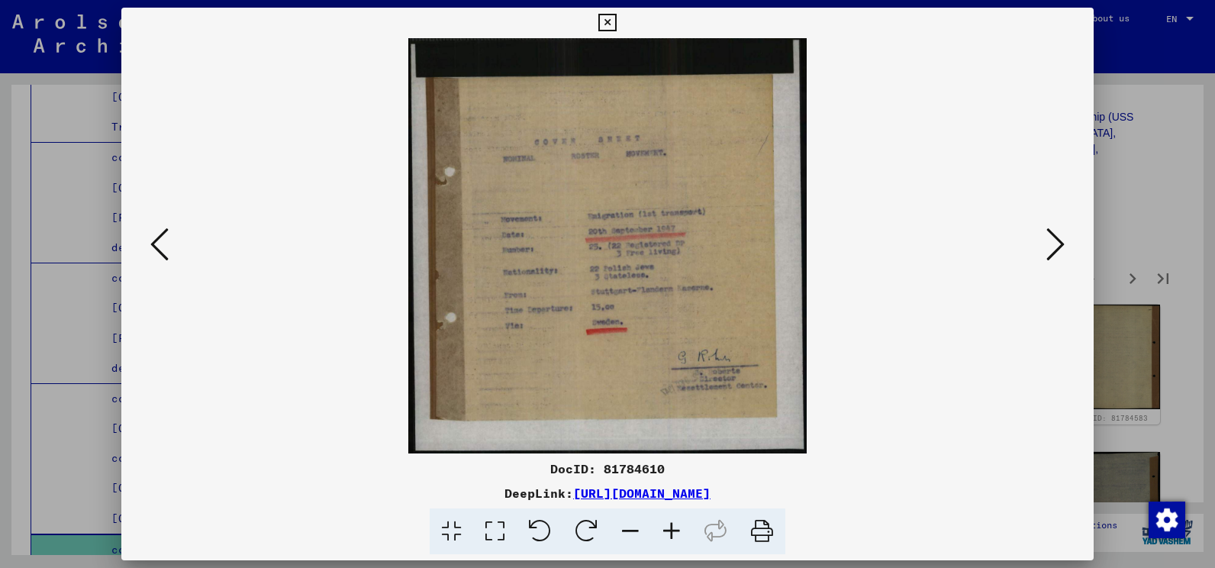
click at [1055, 243] on icon at bounding box center [1055, 244] width 18 height 37
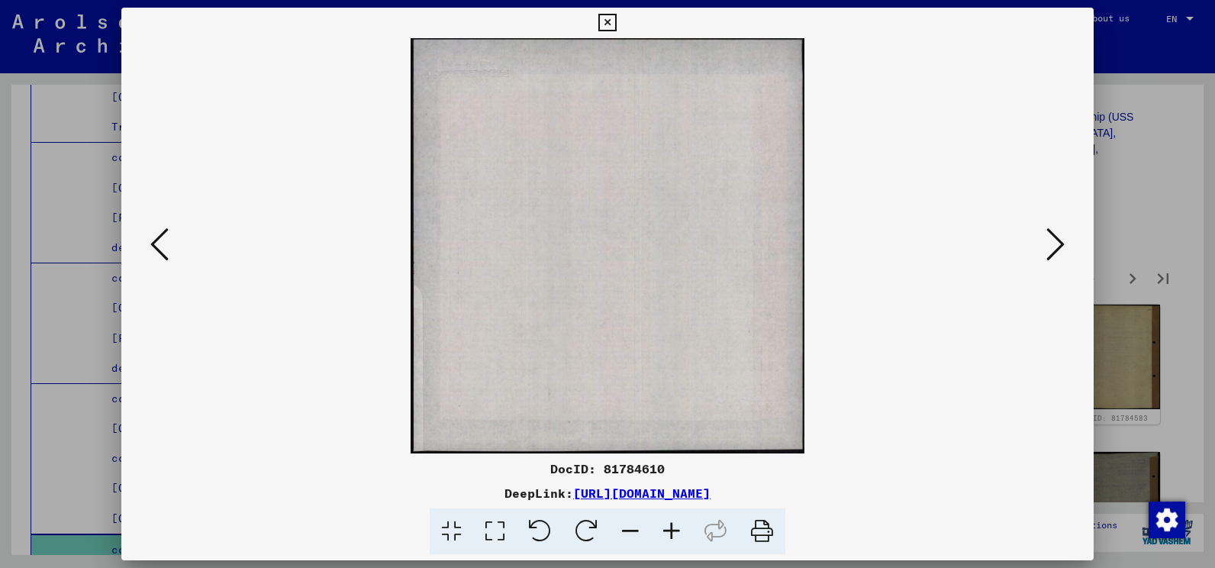
click at [1055, 243] on icon at bounding box center [1055, 244] width 18 height 37
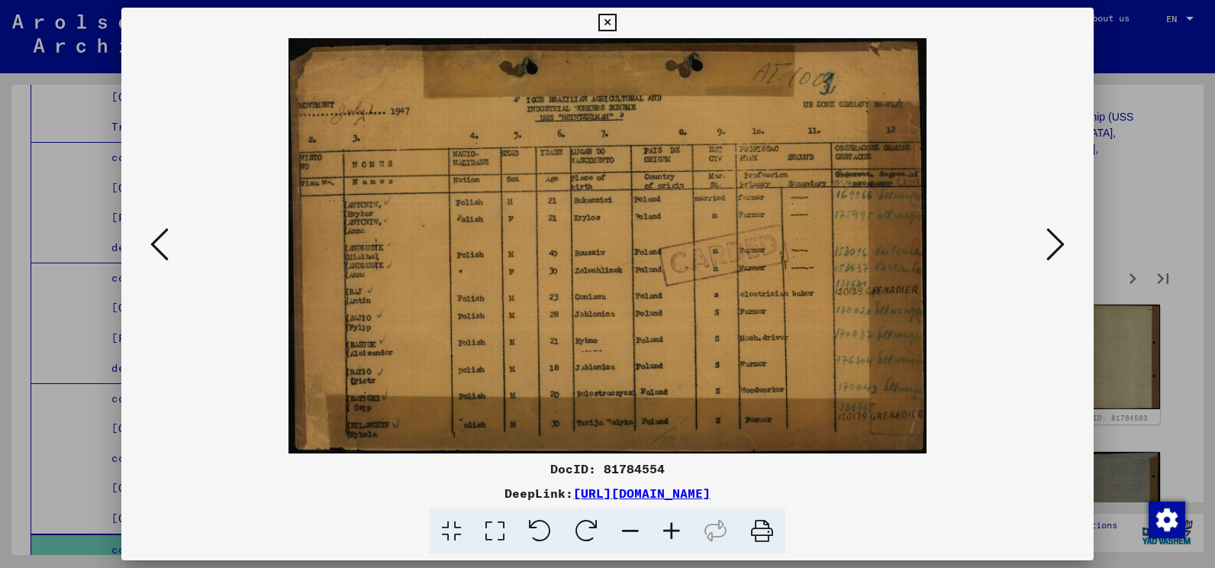
drag, startPoint x: 675, startPoint y: 288, endPoint x: 661, endPoint y: 272, distance: 20.5
click at [661, 272] on img at bounding box center [607, 245] width 869 height 415
click at [1052, 247] on icon at bounding box center [1055, 244] width 18 height 37
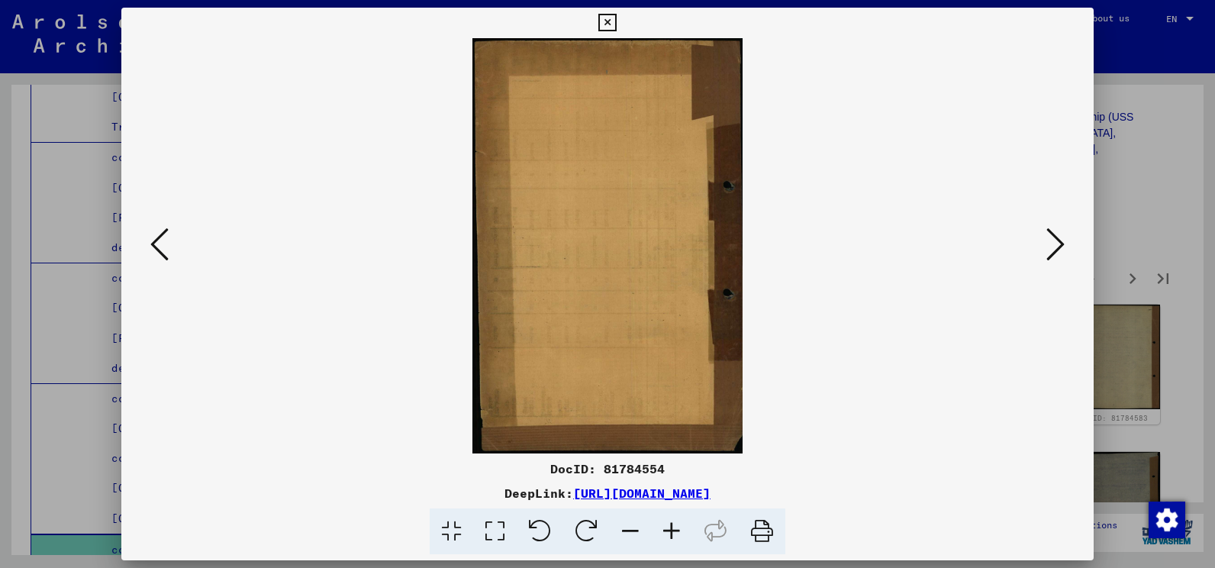
click at [1052, 247] on icon at bounding box center [1055, 244] width 18 height 37
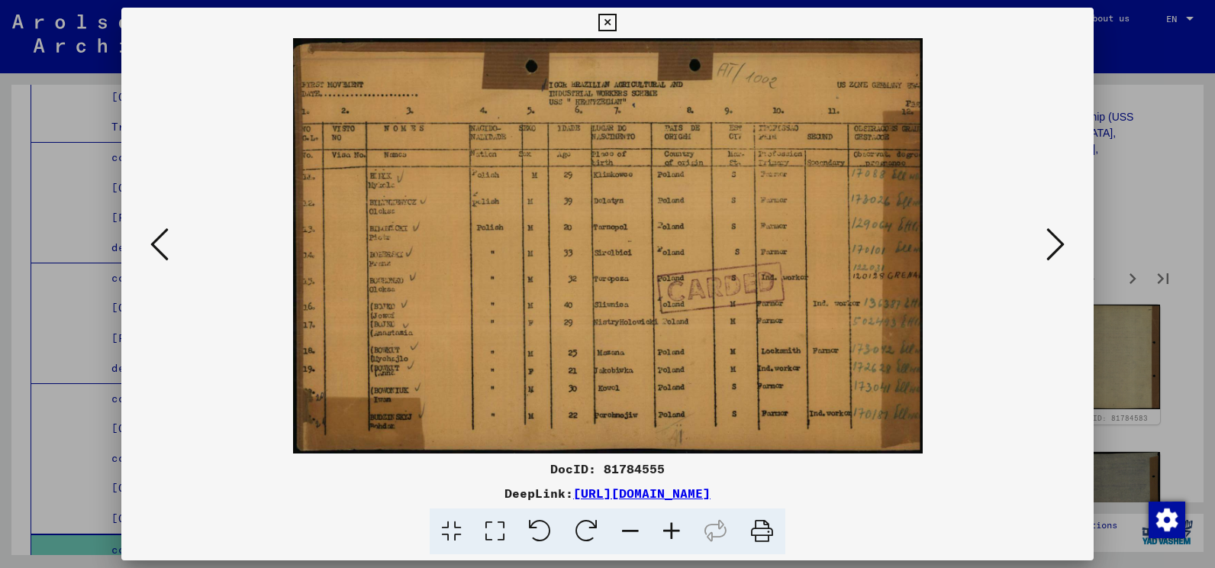
click at [1052, 247] on icon at bounding box center [1055, 244] width 18 height 37
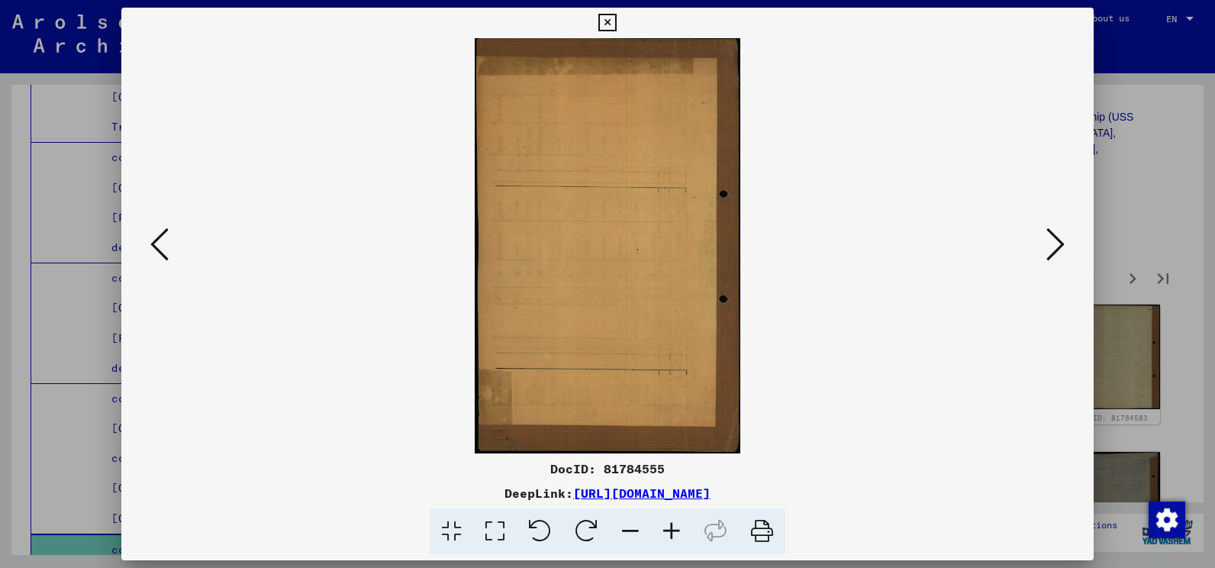
click at [1052, 247] on icon at bounding box center [1055, 244] width 18 height 37
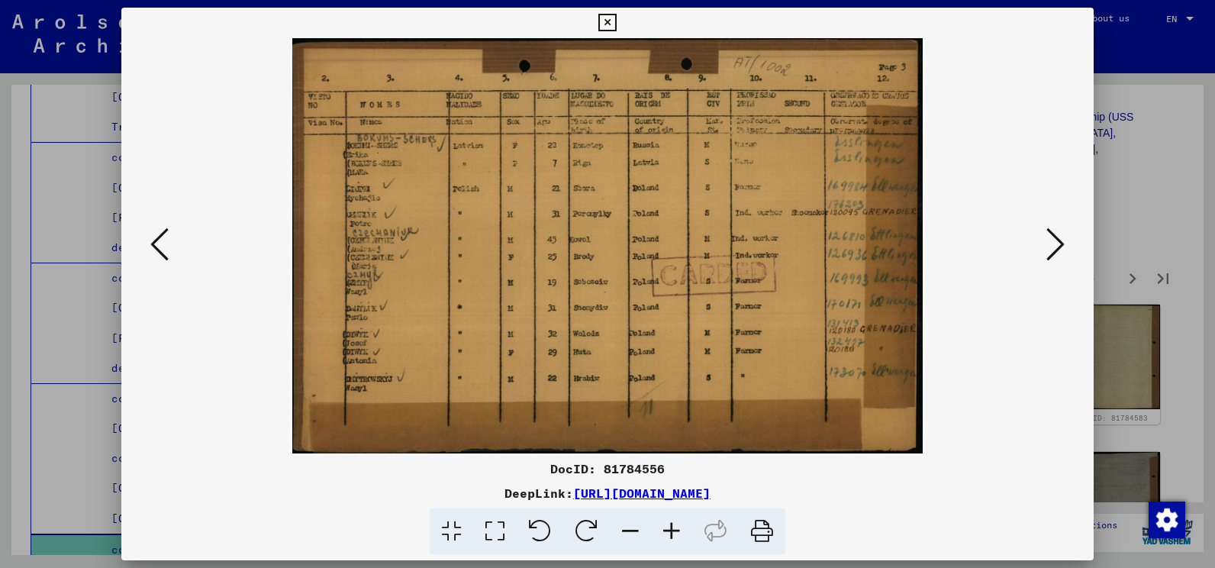
click at [1052, 247] on icon at bounding box center [1055, 244] width 18 height 37
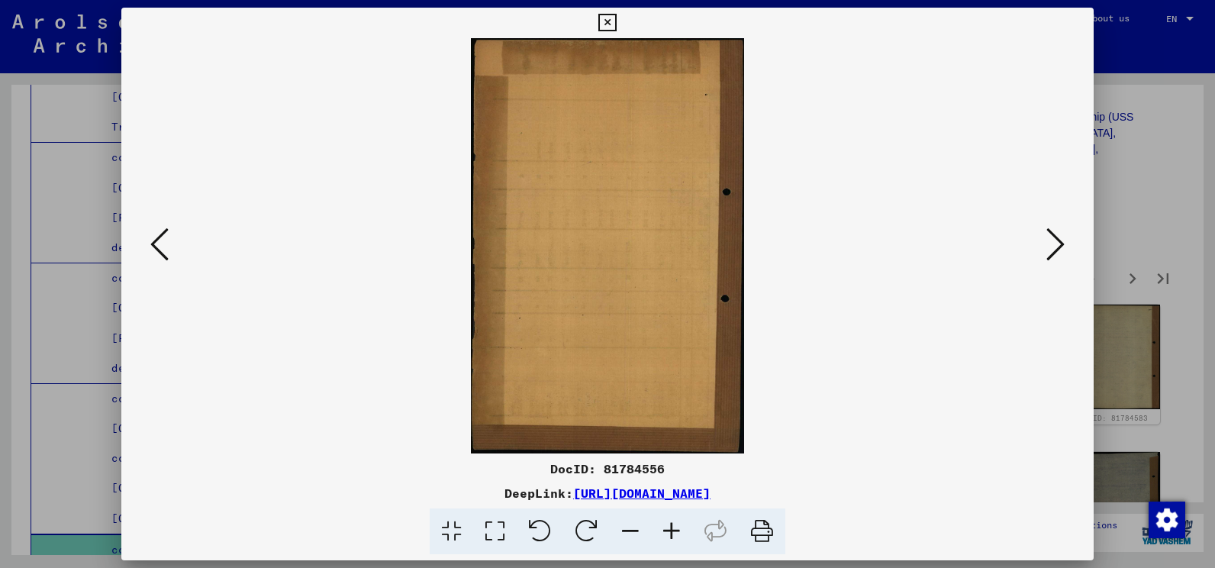
click at [1052, 247] on icon at bounding box center [1055, 244] width 18 height 37
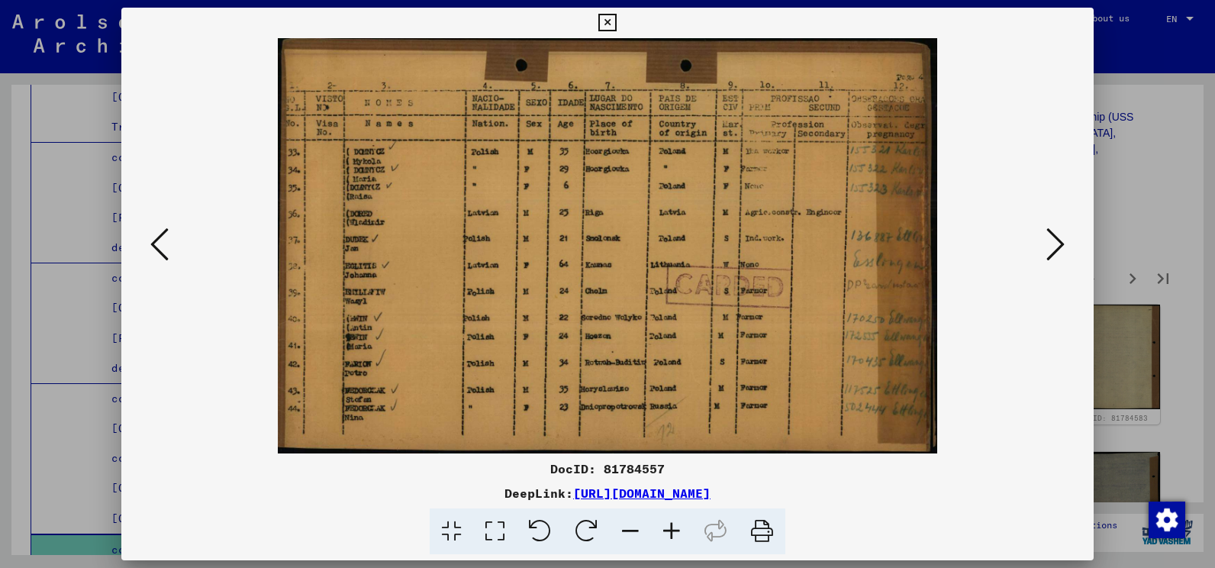
click at [1052, 247] on icon at bounding box center [1055, 244] width 18 height 37
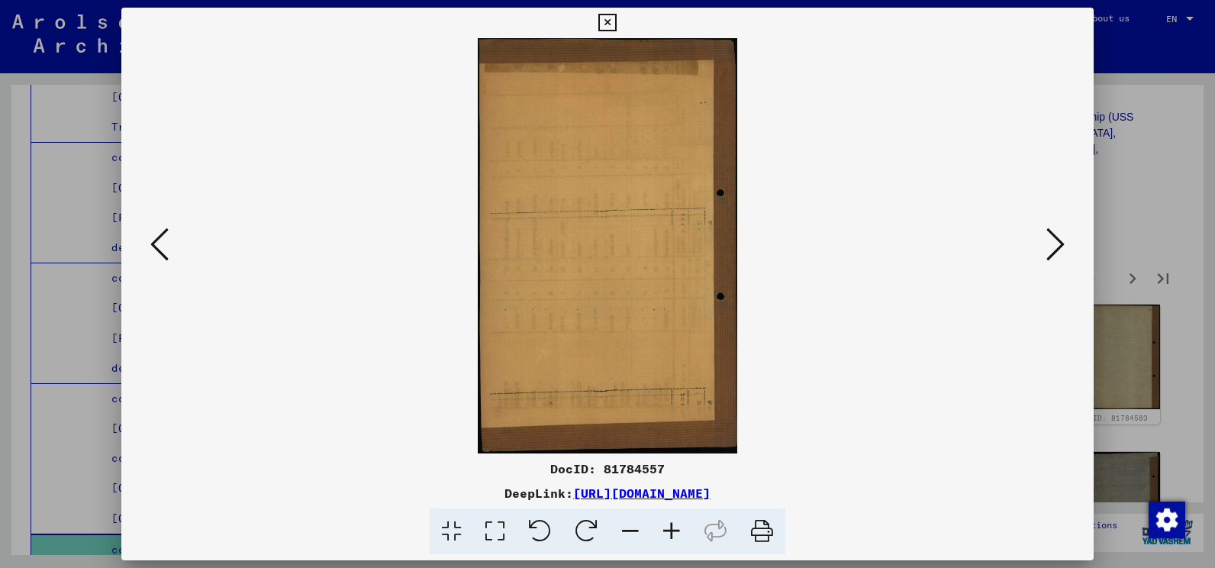
click at [1052, 247] on icon at bounding box center [1055, 244] width 18 height 37
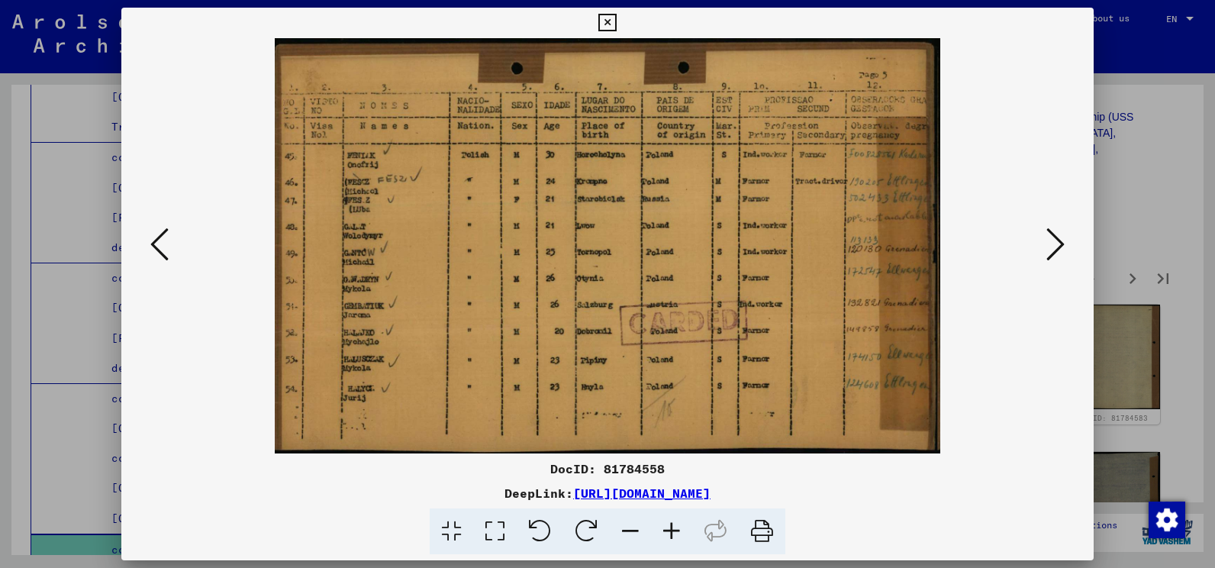
click at [1052, 247] on icon at bounding box center [1055, 244] width 18 height 37
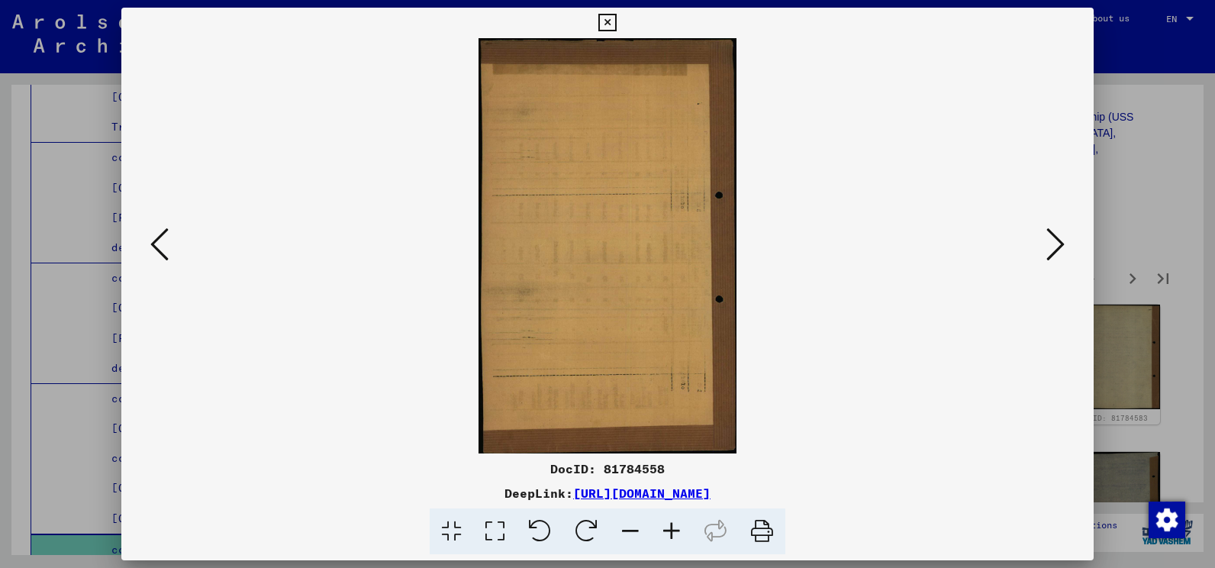
click at [1052, 247] on icon at bounding box center [1055, 244] width 18 height 37
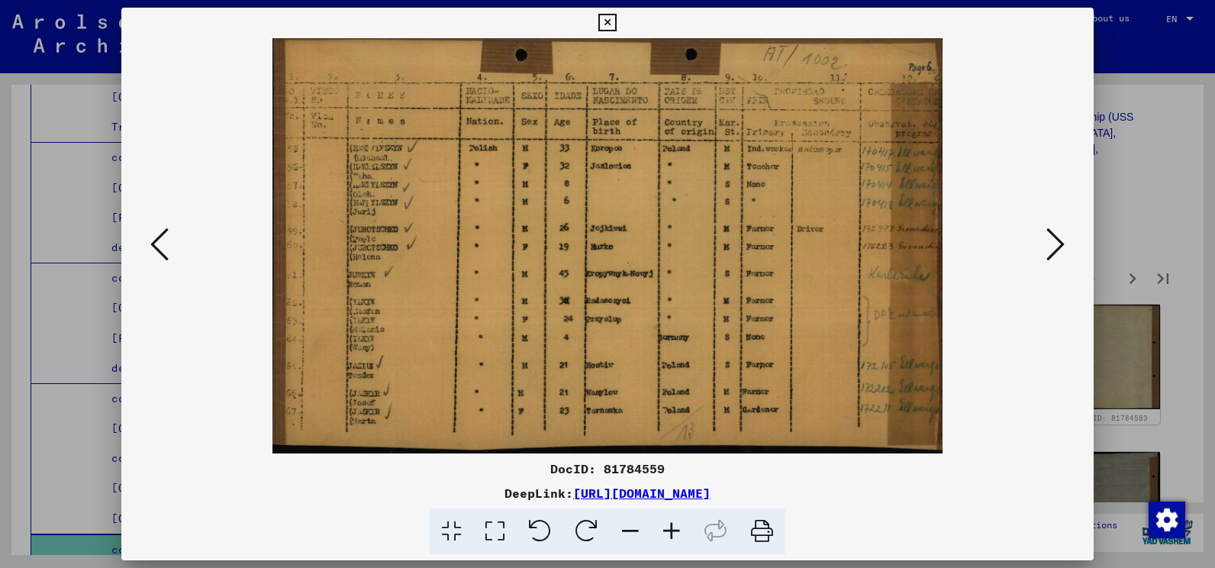
click at [1052, 247] on icon at bounding box center [1055, 244] width 18 height 37
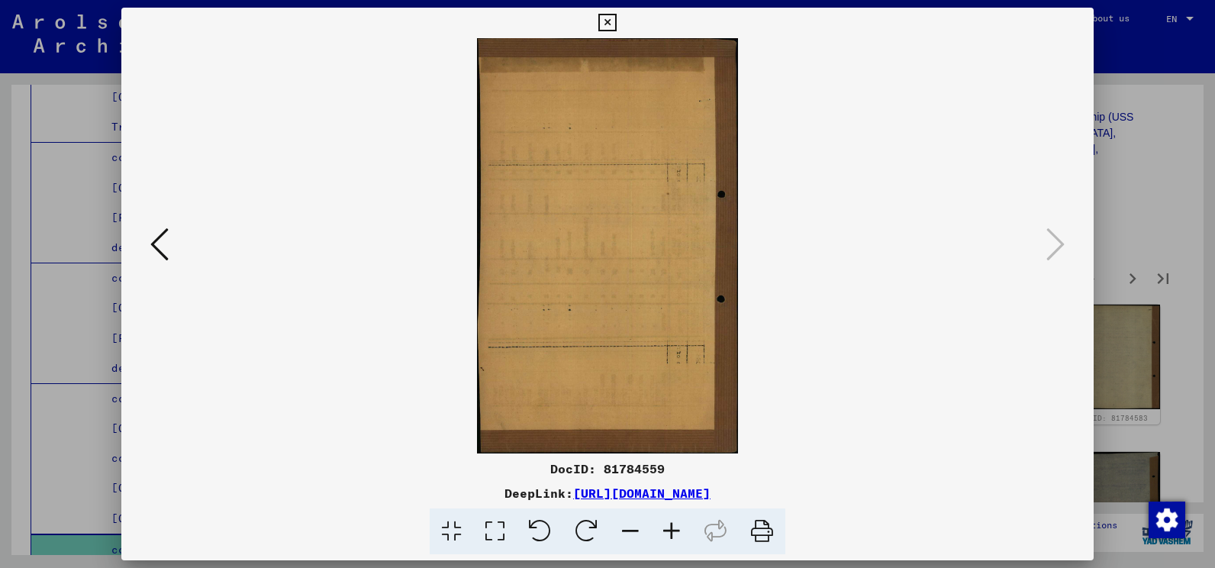
click at [604, 19] on icon at bounding box center [607, 23] width 18 height 18
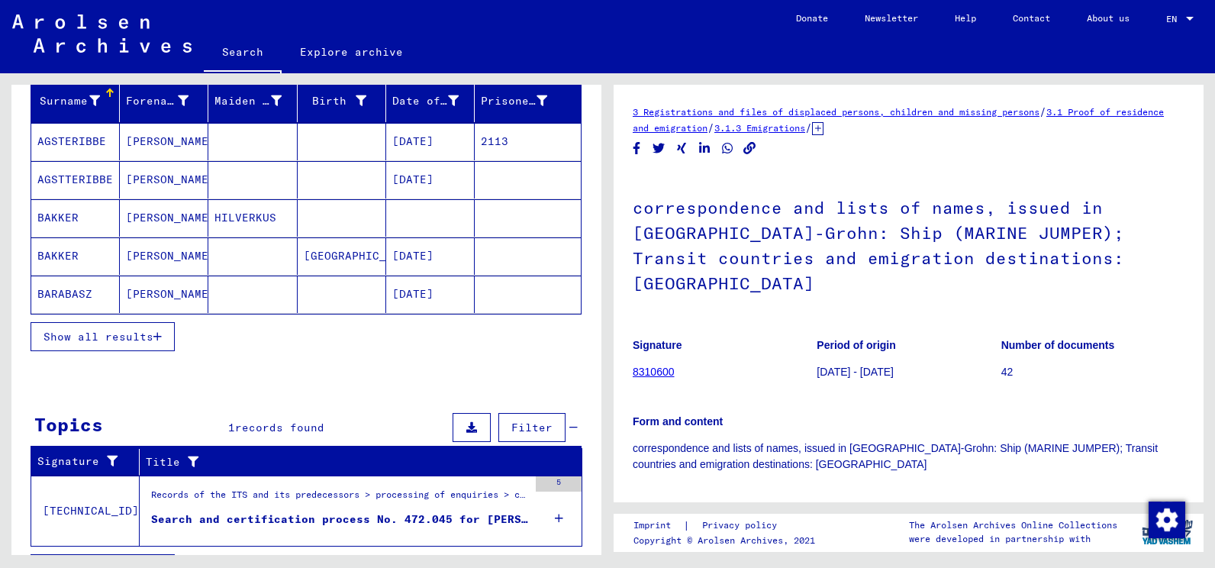
scroll to position [223, 0]
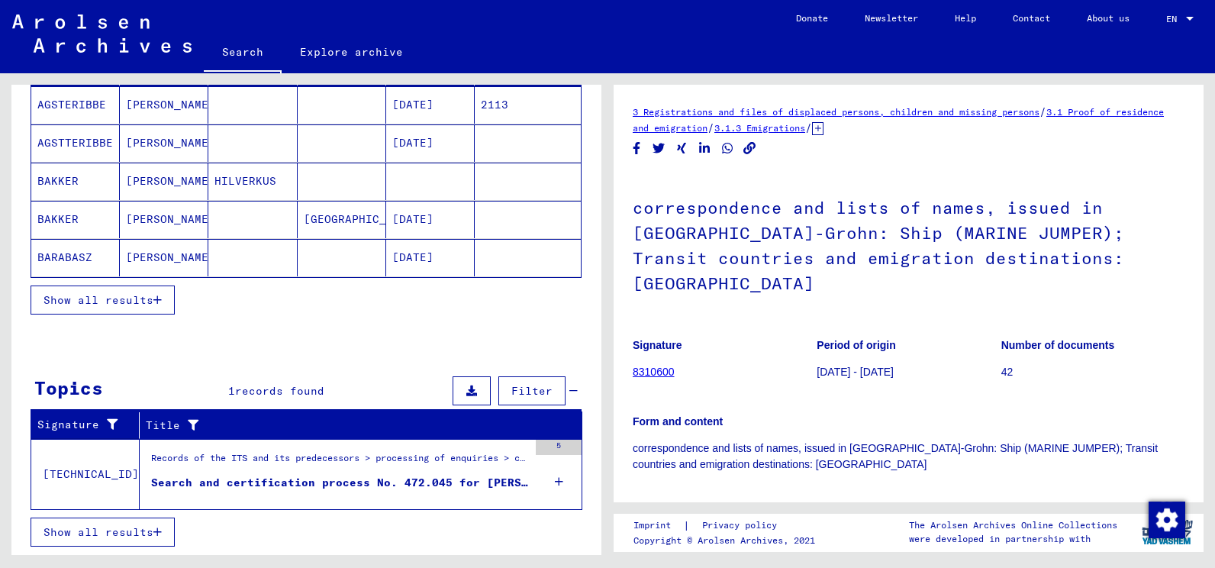
click at [250, 488] on div "Search and certification process No. 472.045 for [PERSON_NAME] born [DEMOGRAPHI…" at bounding box center [339, 483] width 377 height 16
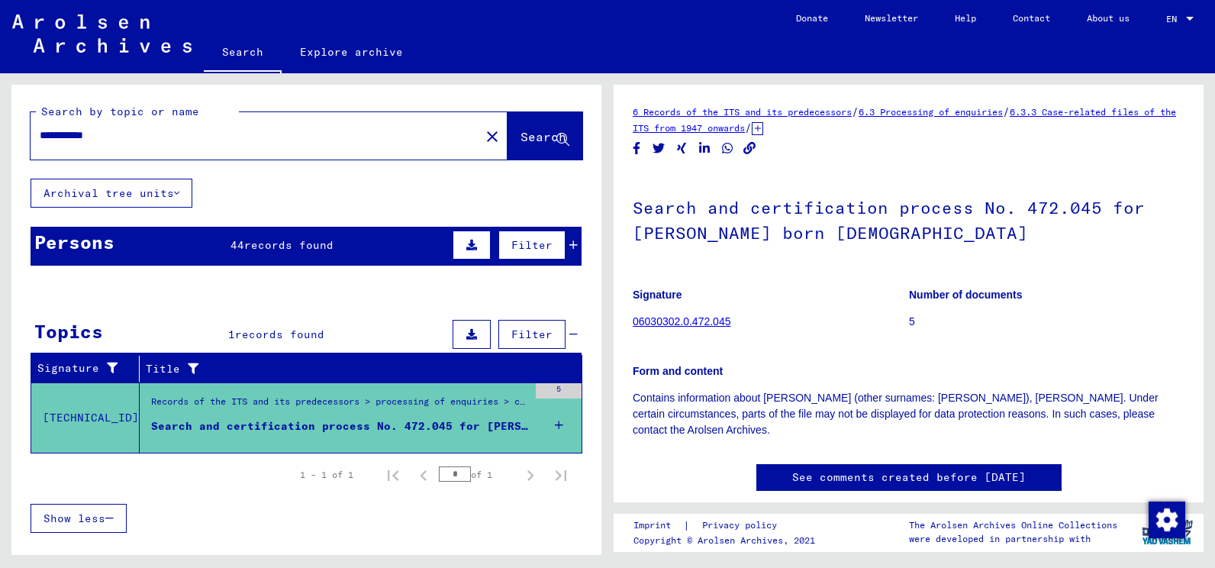
click at [210, 421] on div "Search and certification process No. 472.045 for [PERSON_NAME] born [DEMOGRAPHI…" at bounding box center [339, 426] width 377 height 16
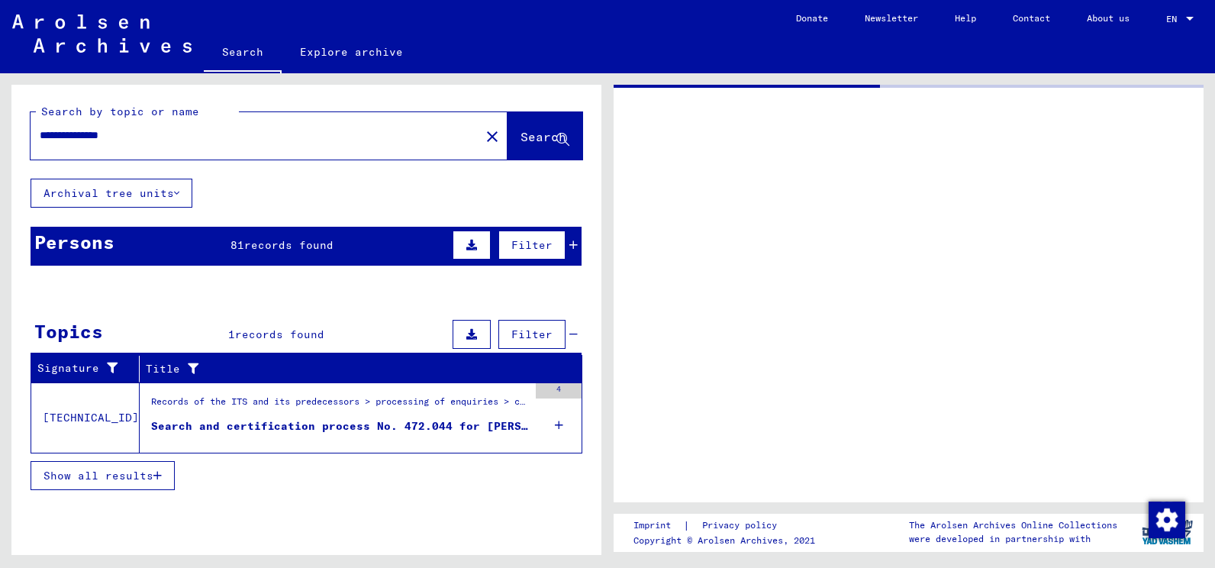
type input "**********"
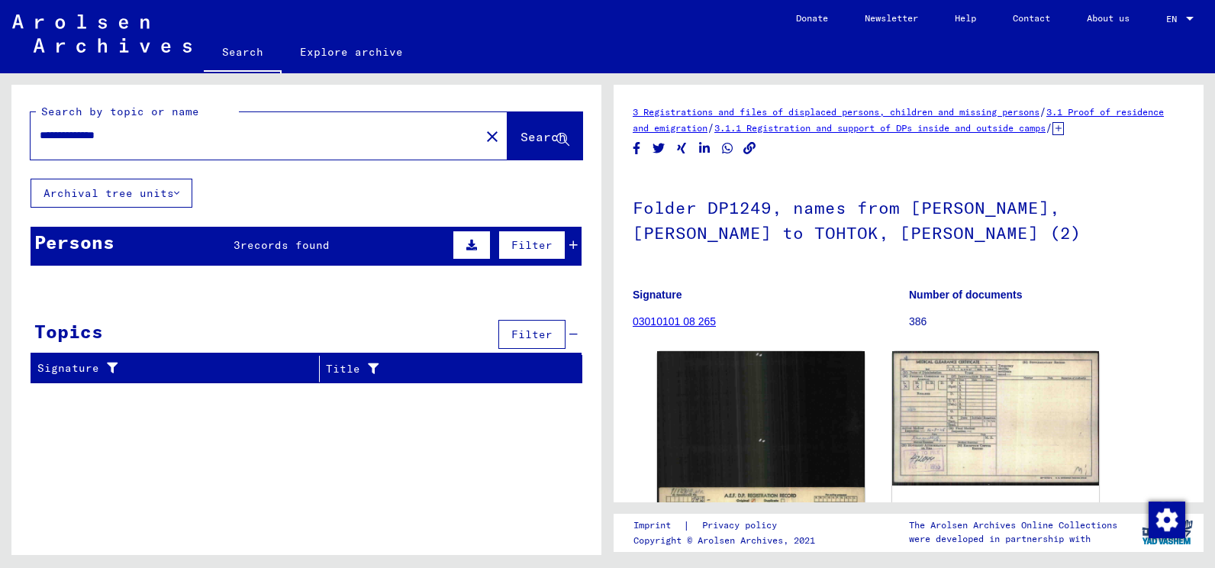
click at [237, 60] on link "Search" at bounding box center [243, 54] width 78 height 40
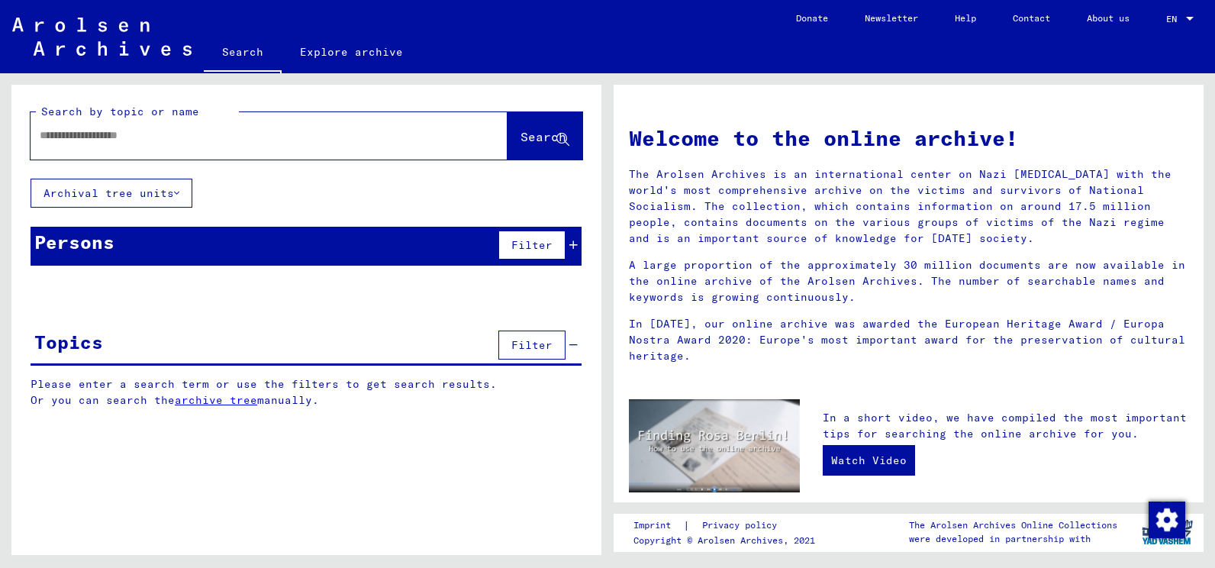
click at [174, 141] on input "text" at bounding box center [251, 135] width 422 height 16
type input "**********"
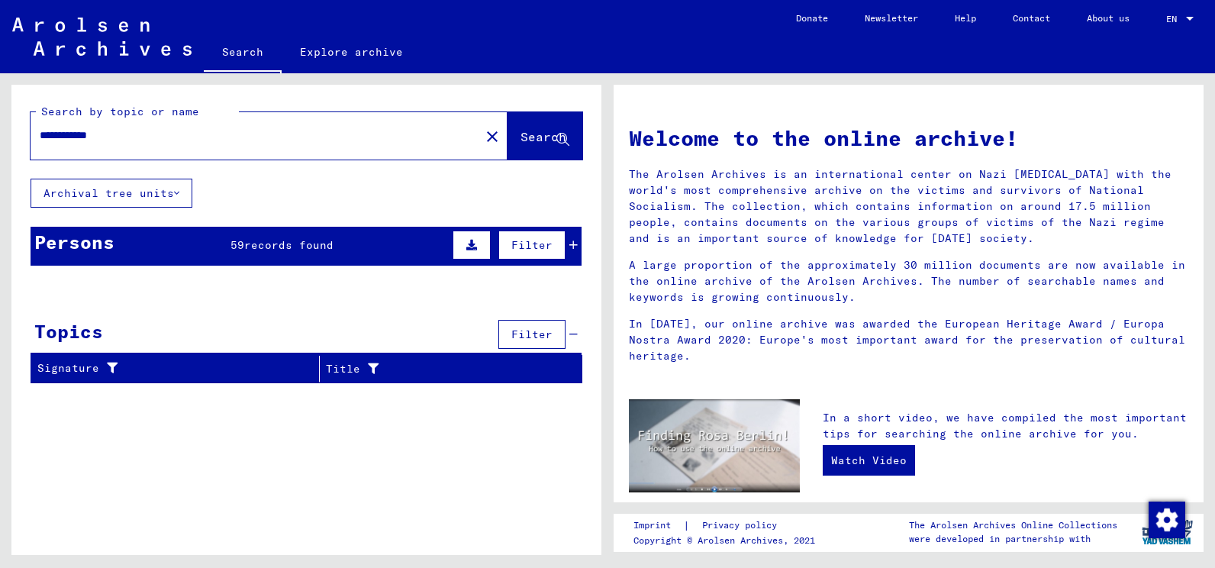
click at [572, 247] on icon at bounding box center [573, 245] width 8 height 11
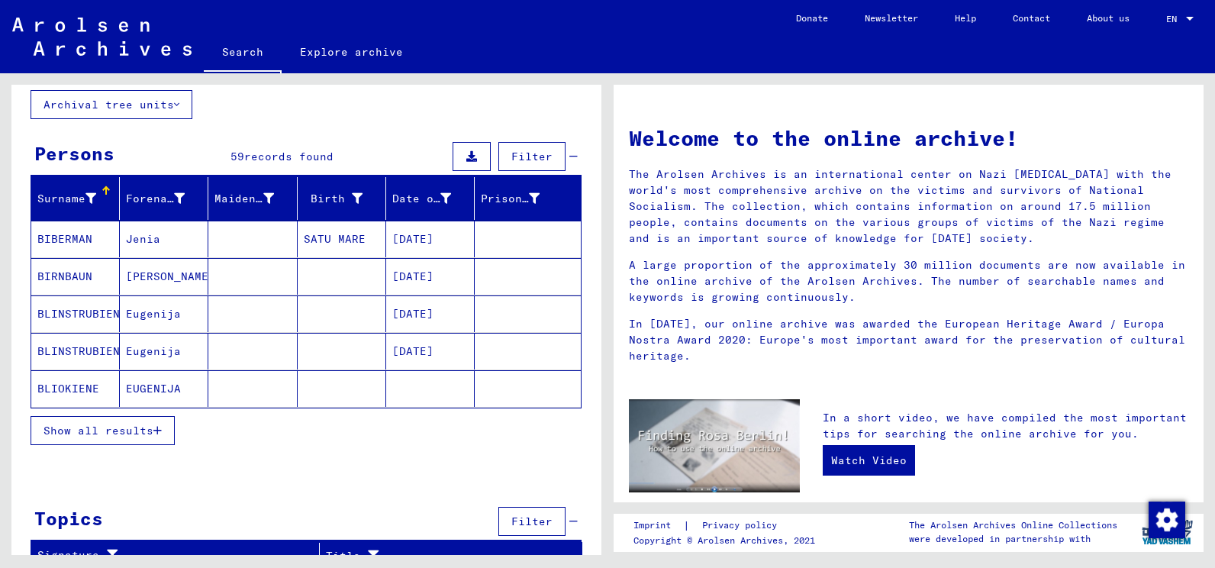
scroll to position [105, 0]
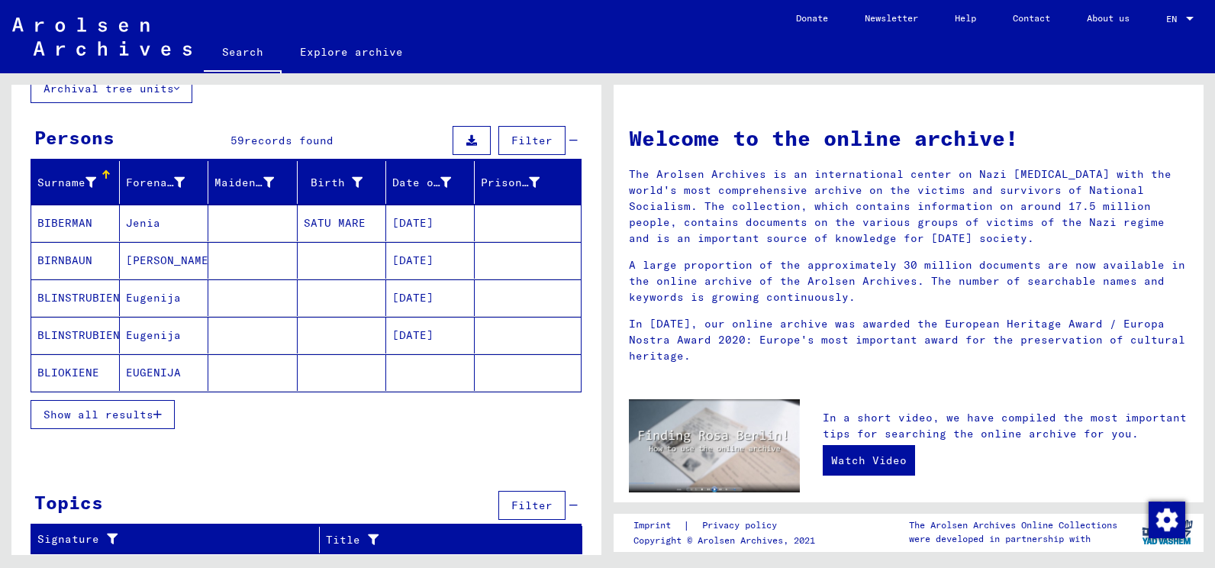
click at [161, 413] on icon "button" at bounding box center [157, 414] width 8 height 11
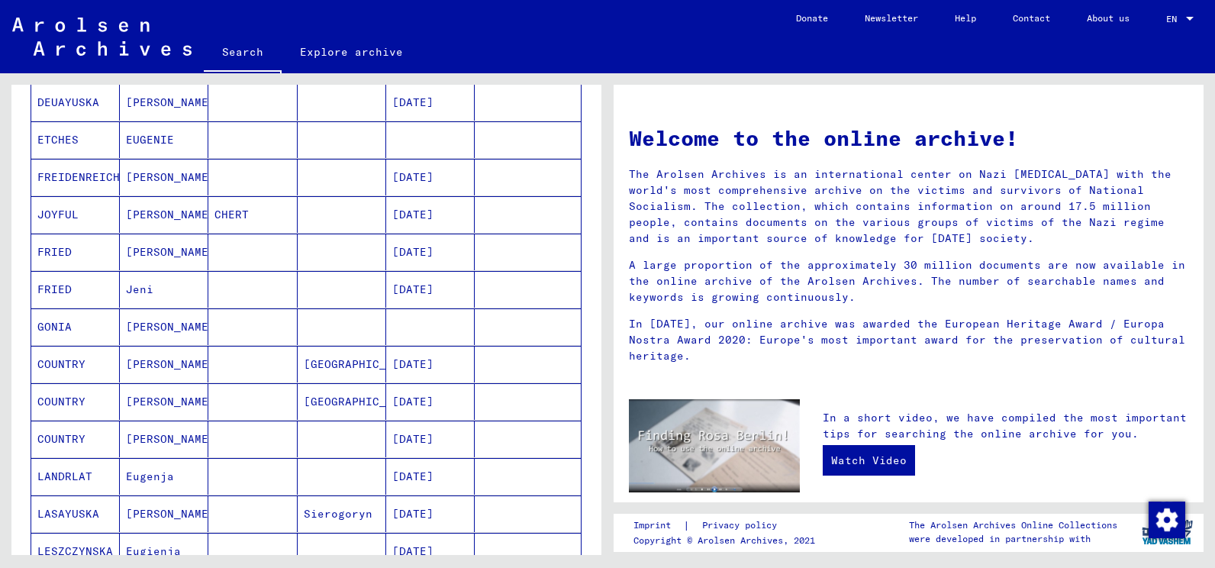
scroll to position [639, 0]
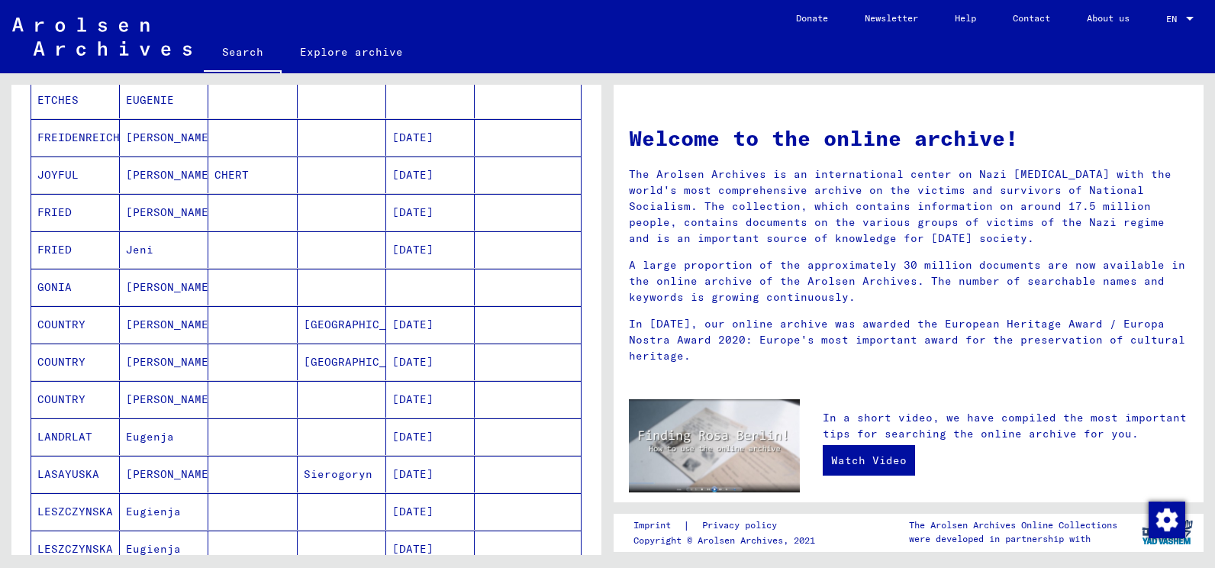
click at [68, 283] on mat-cell "GONIA" at bounding box center [75, 287] width 89 height 37
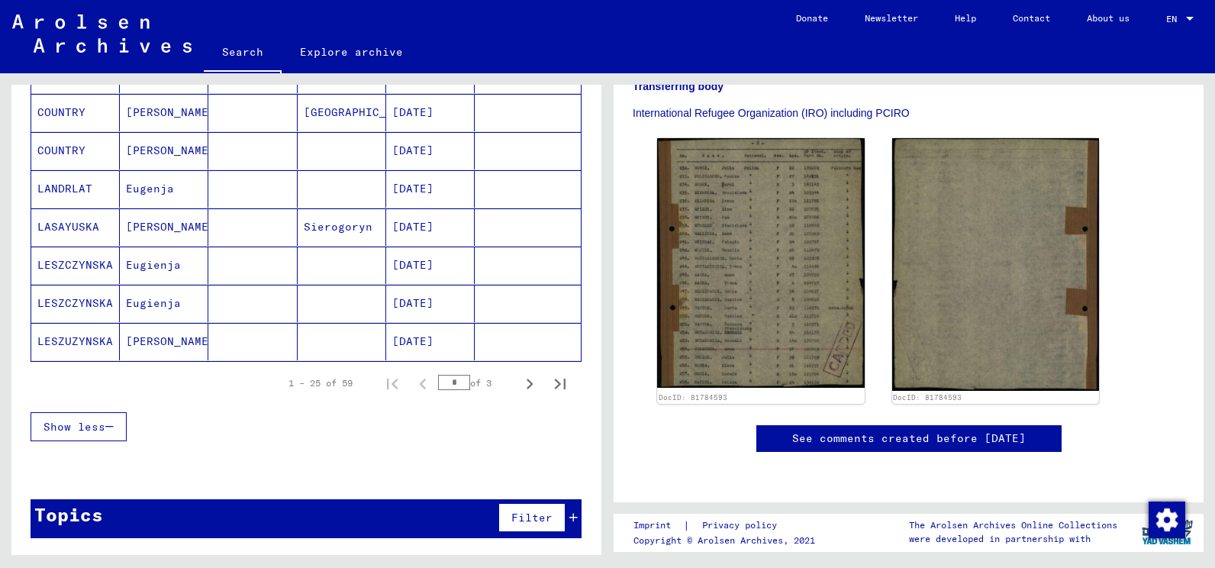
scroll to position [826, 0]
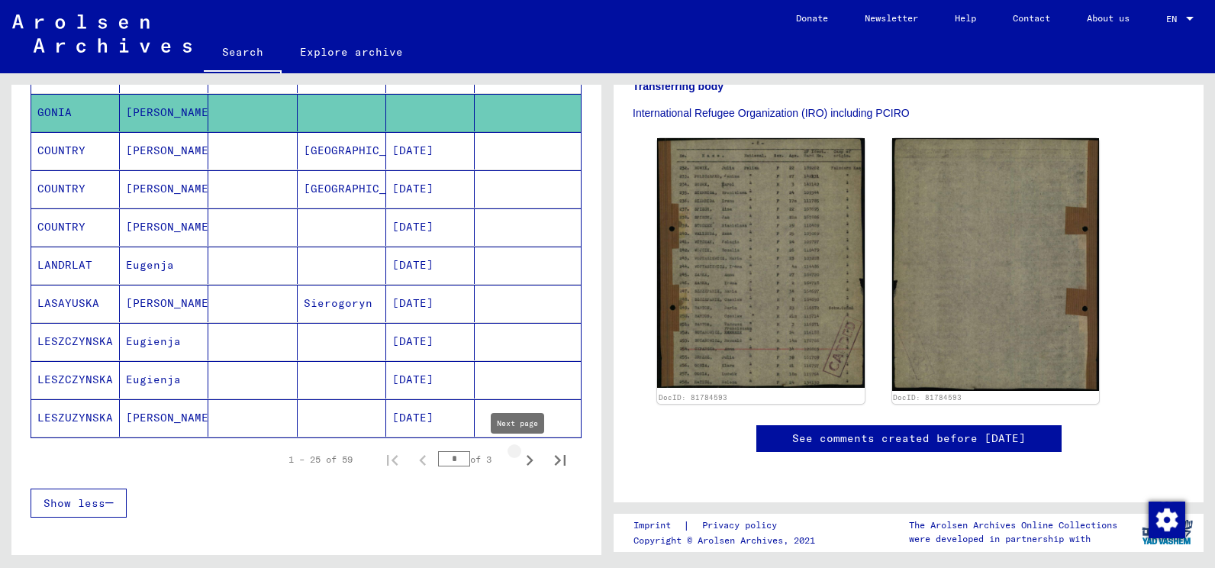
click at [521, 463] on icon "Next page" at bounding box center [529, 460] width 21 height 21
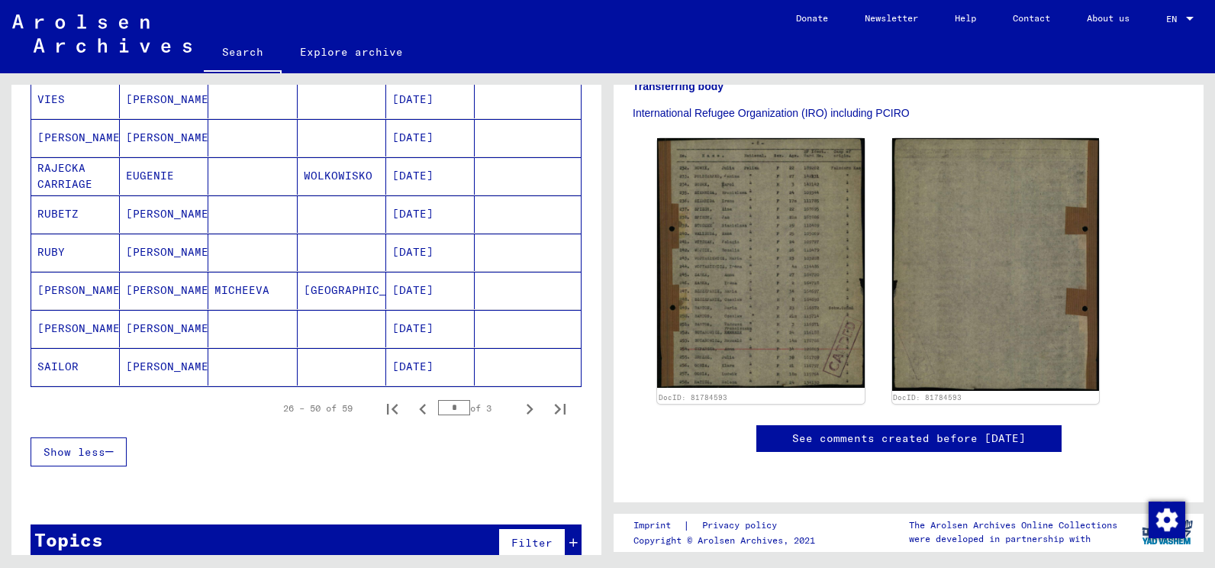
scroll to position [902, 0]
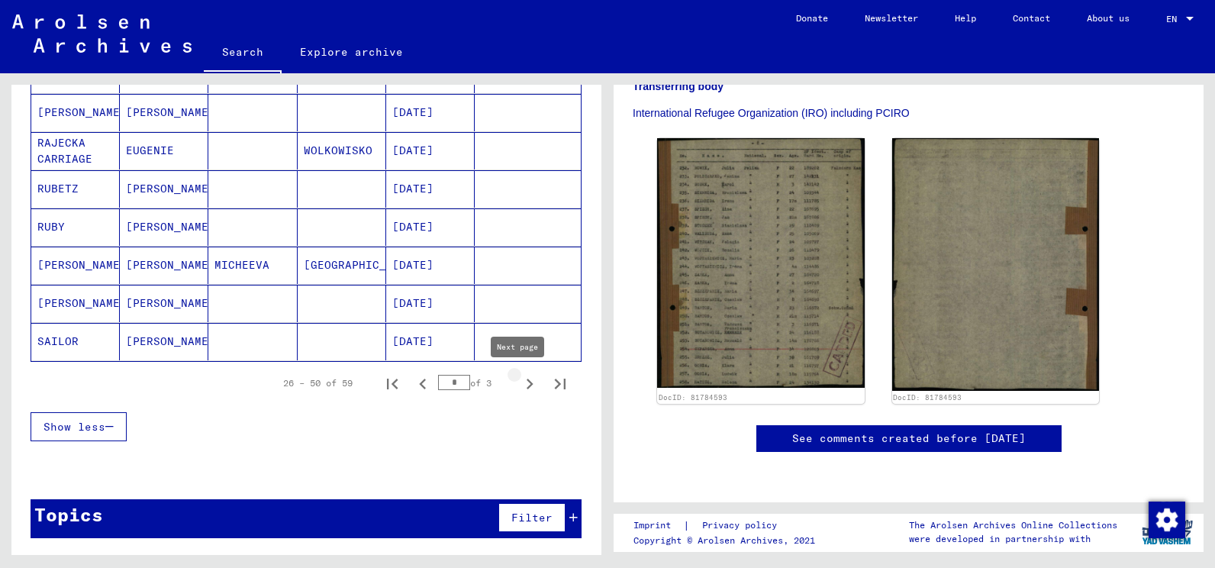
click at [527, 382] on icon "Next page" at bounding box center [530, 384] width 7 height 11
type input "*"
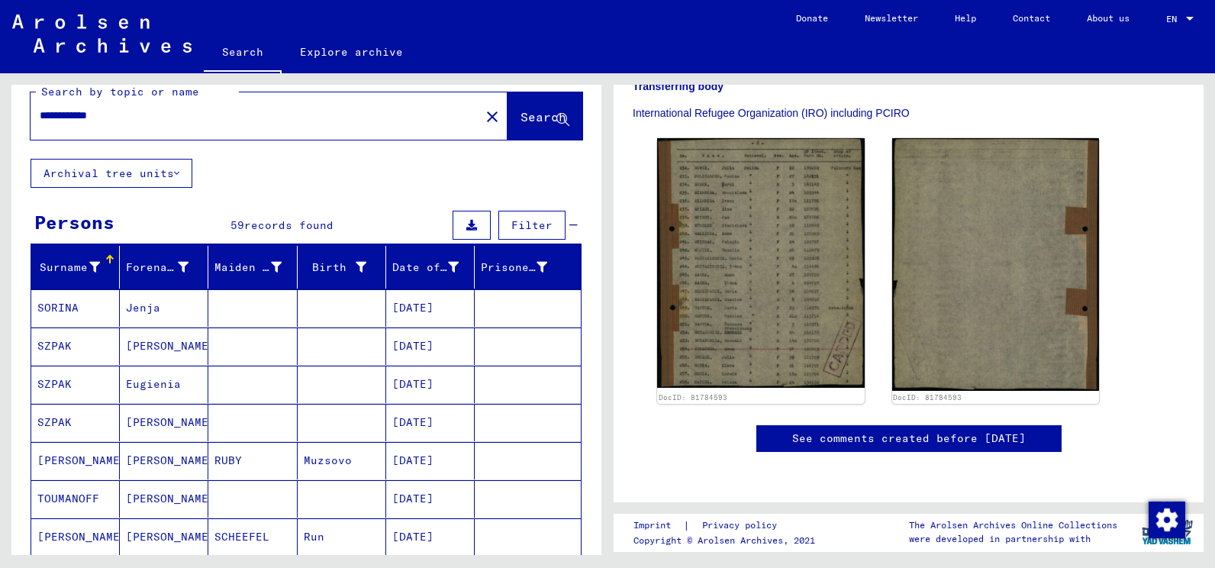
scroll to position [0, 0]
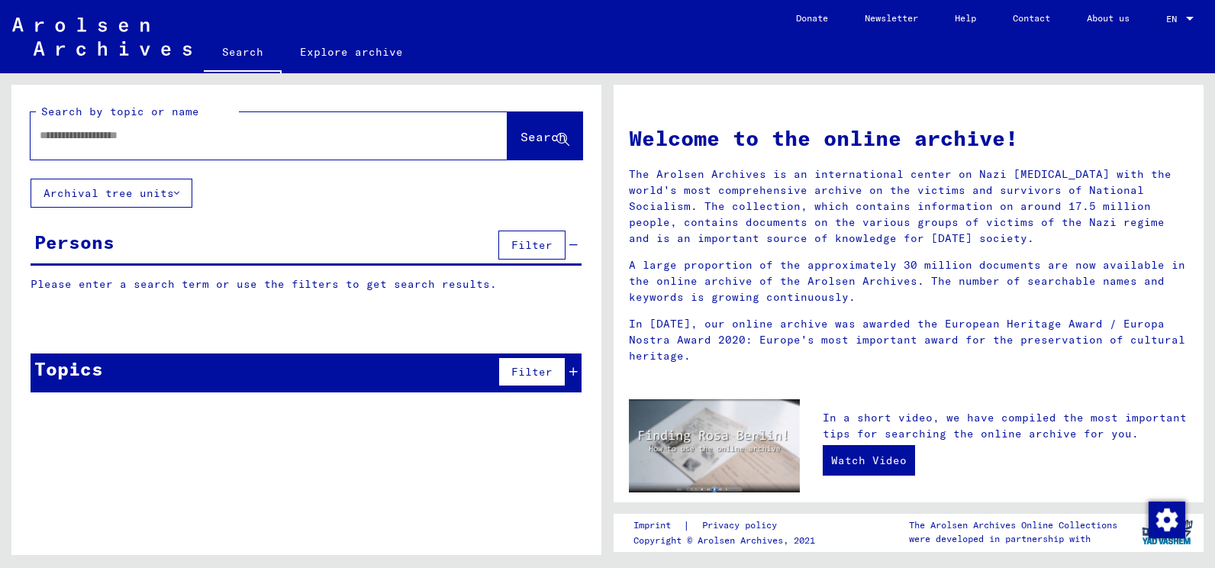
click at [177, 146] on div at bounding box center [246, 135] width 431 height 34
click at [166, 134] on input "text" at bounding box center [251, 135] width 422 height 16
type input "**********"
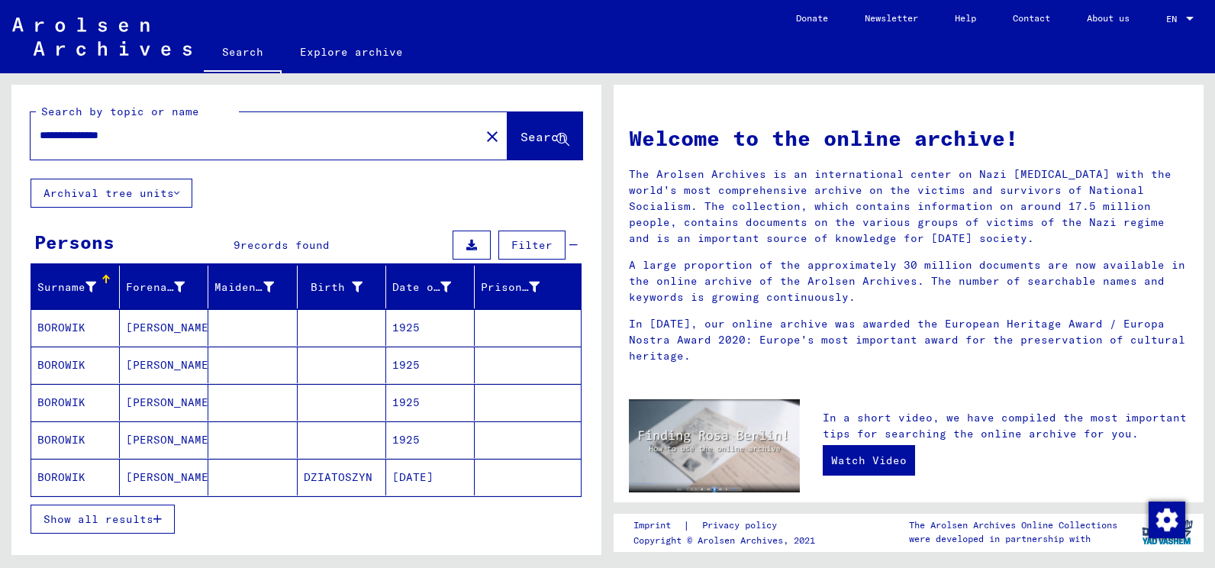
click at [70, 324] on mat-cell "BOROWIK" at bounding box center [75, 327] width 89 height 37
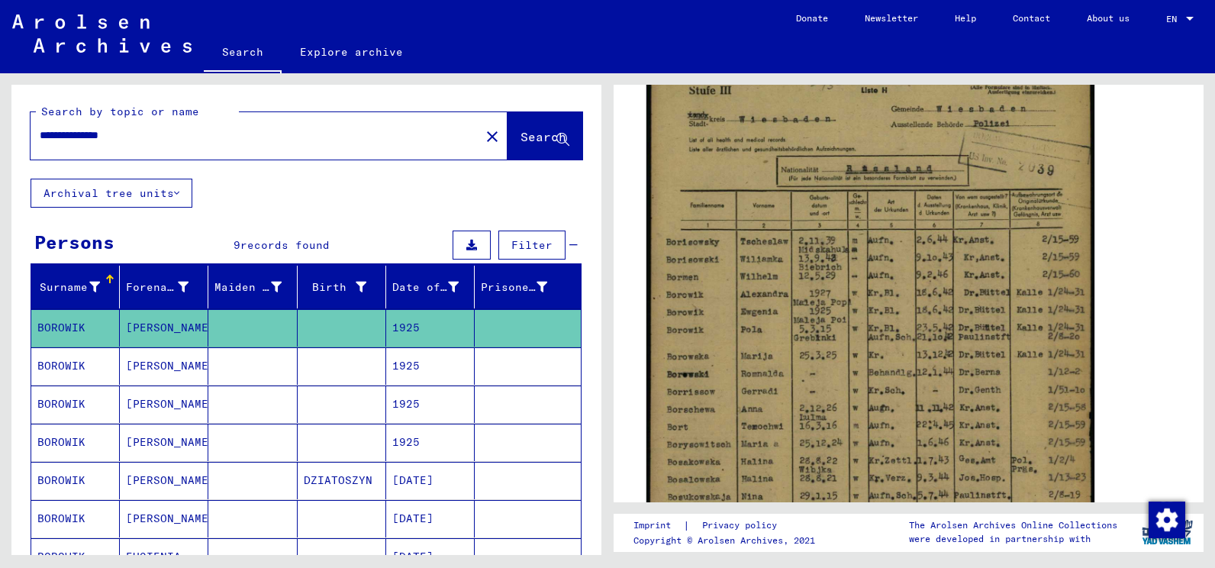
scroll to position [305, 0]
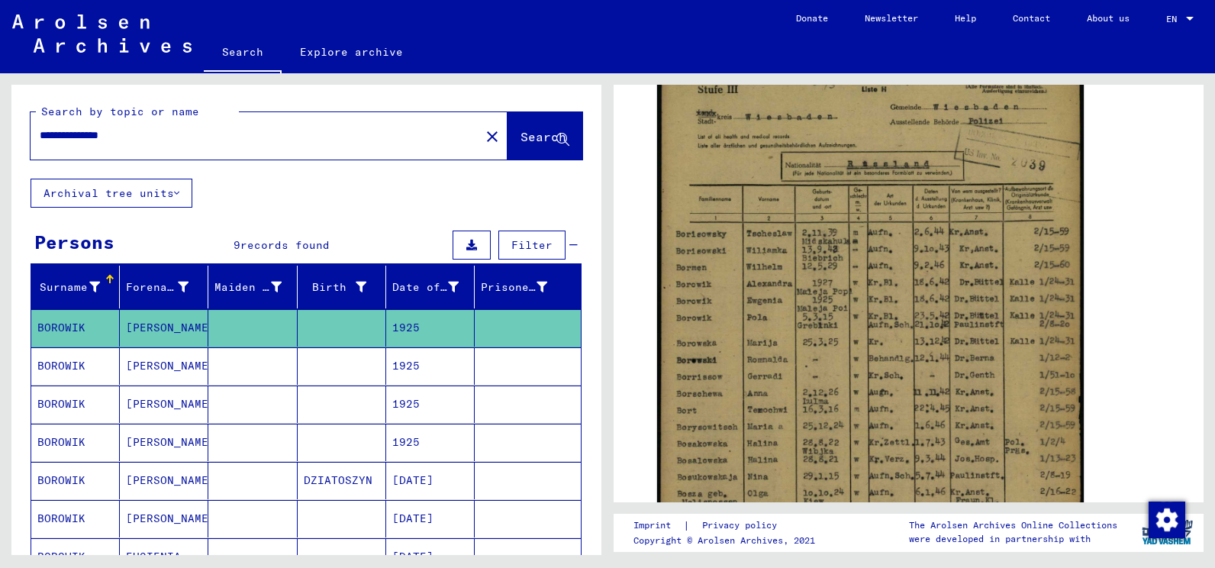
click at [89, 359] on mat-cell "BOROWIK" at bounding box center [75, 365] width 89 height 37
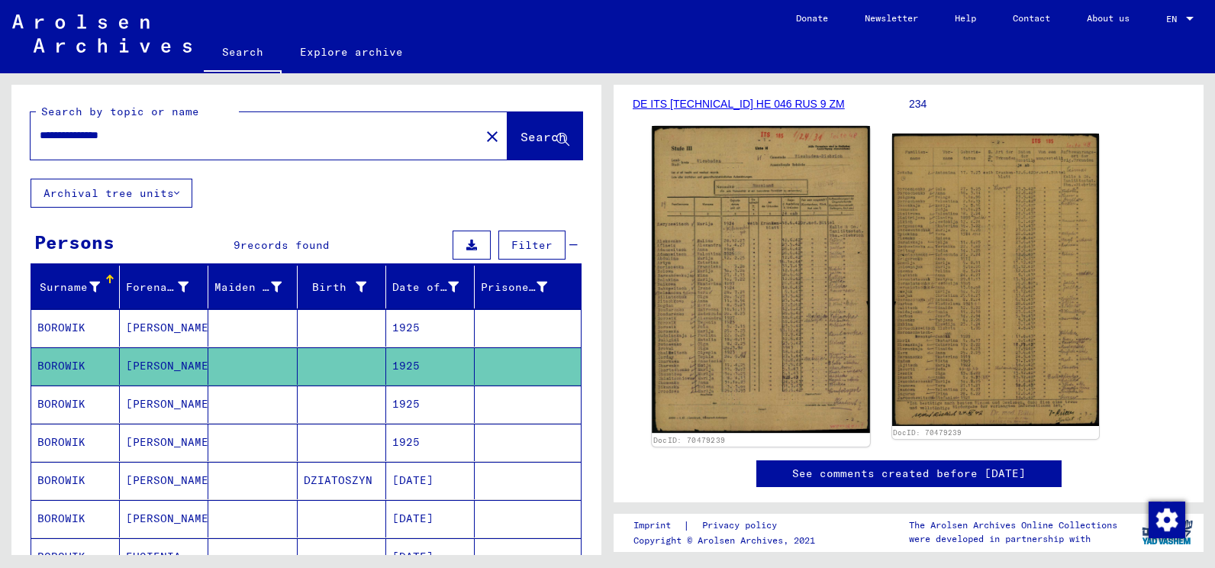
scroll to position [229, 0]
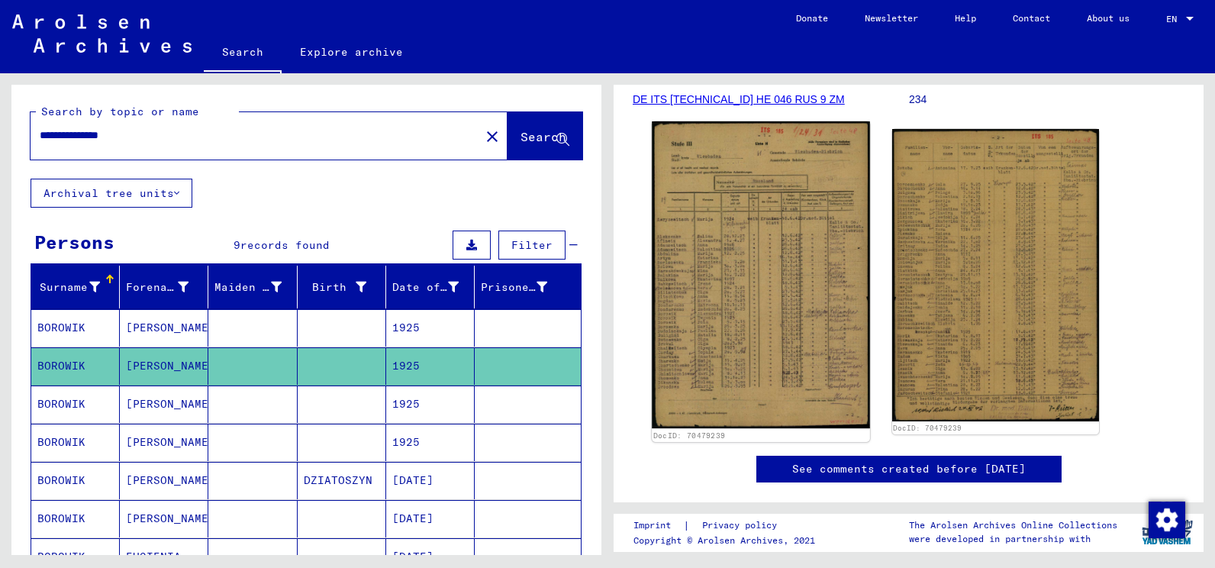
click at [755, 293] on img at bounding box center [761, 274] width 218 height 307
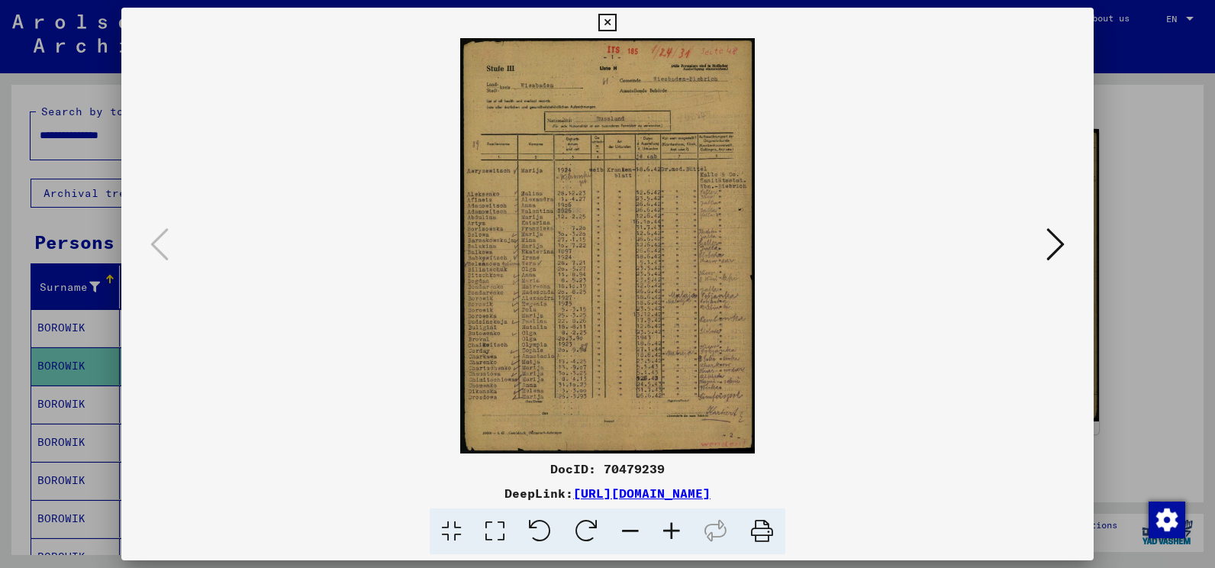
click at [755, 293] on img at bounding box center [607, 245] width 869 height 415
click at [672, 524] on icon at bounding box center [671, 531] width 41 height 47
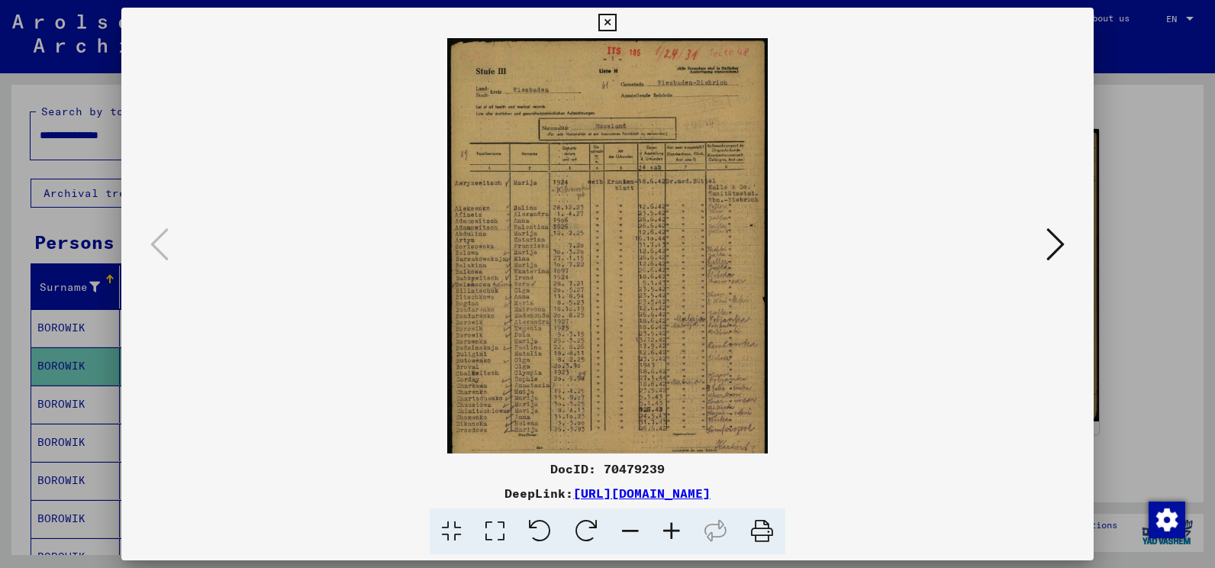
click at [672, 524] on icon at bounding box center [671, 531] width 41 height 47
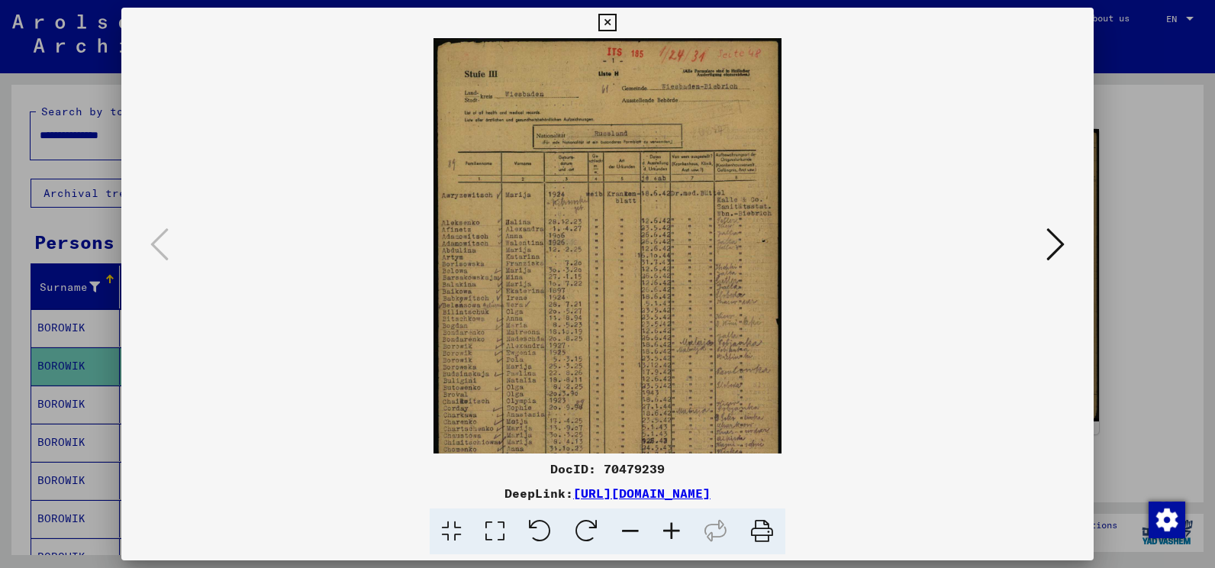
click at [672, 524] on icon at bounding box center [671, 531] width 41 height 47
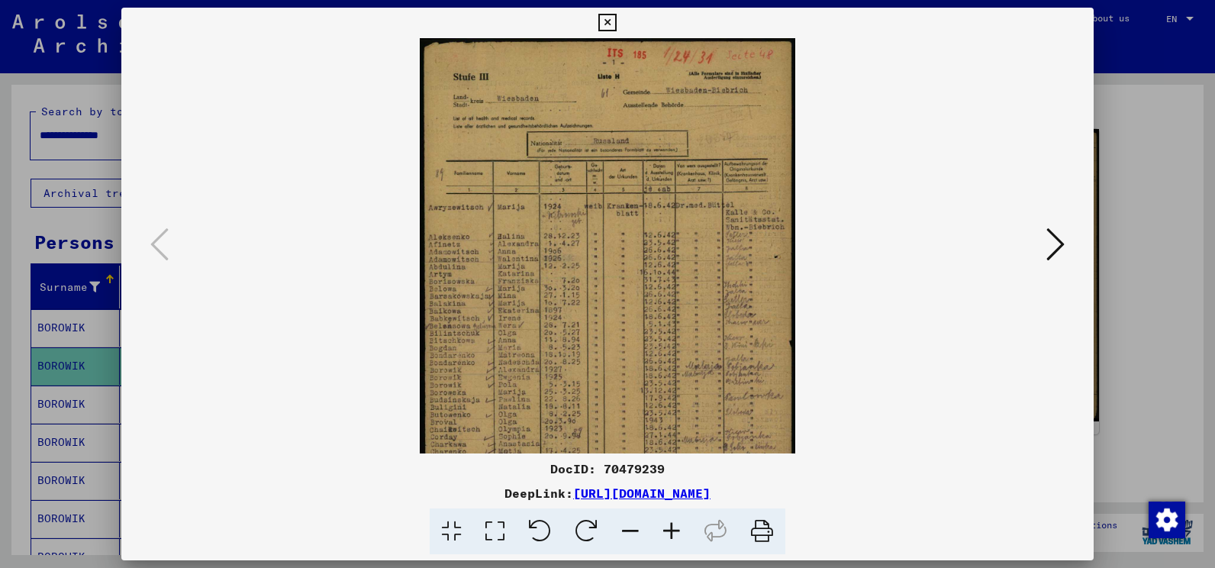
click at [672, 524] on icon at bounding box center [671, 531] width 41 height 47
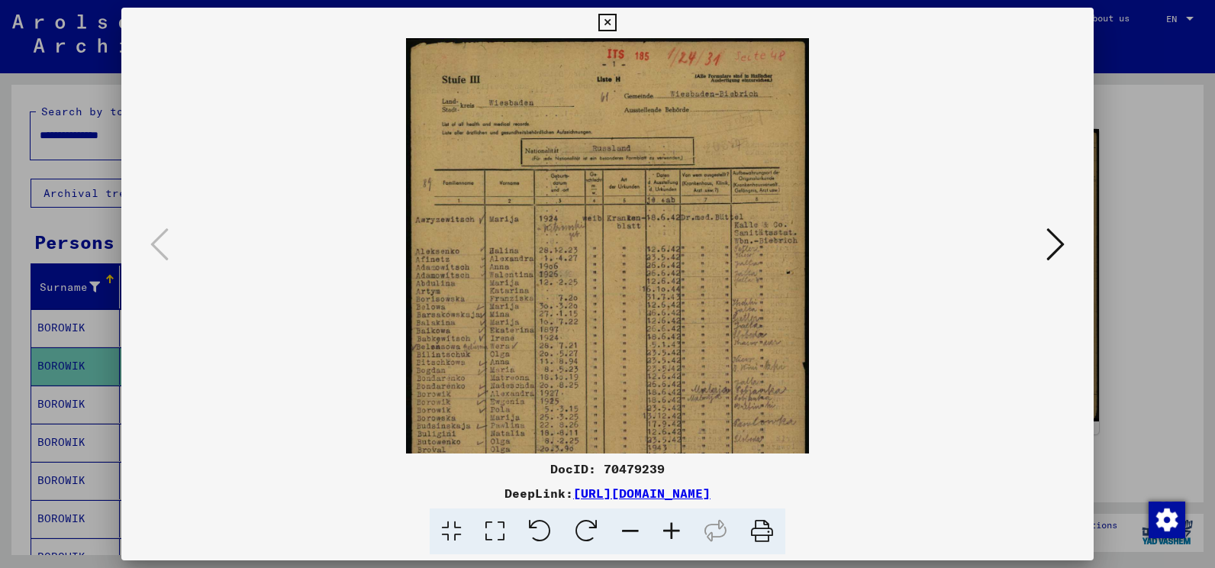
click at [672, 524] on icon at bounding box center [671, 531] width 41 height 47
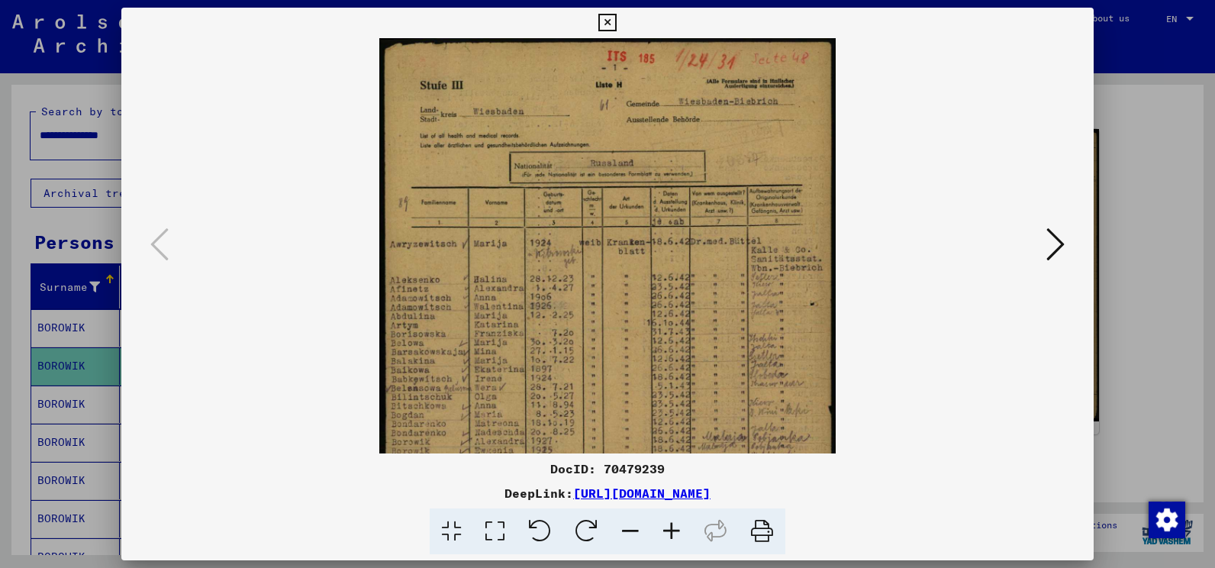
click at [672, 524] on icon at bounding box center [671, 531] width 41 height 47
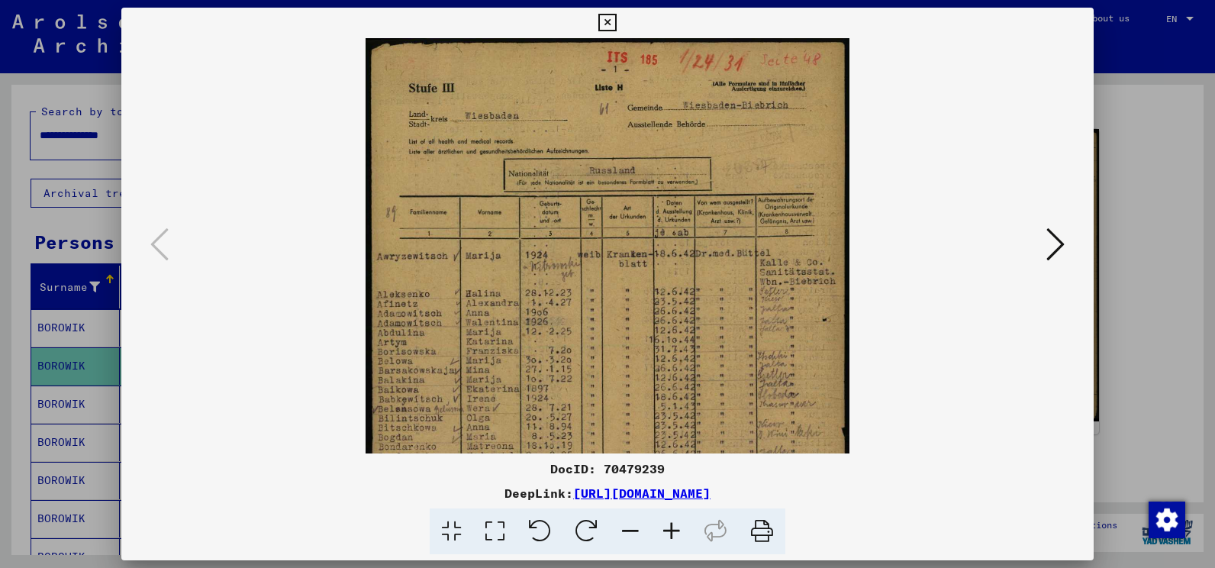
click at [672, 524] on icon at bounding box center [671, 531] width 41 height 47
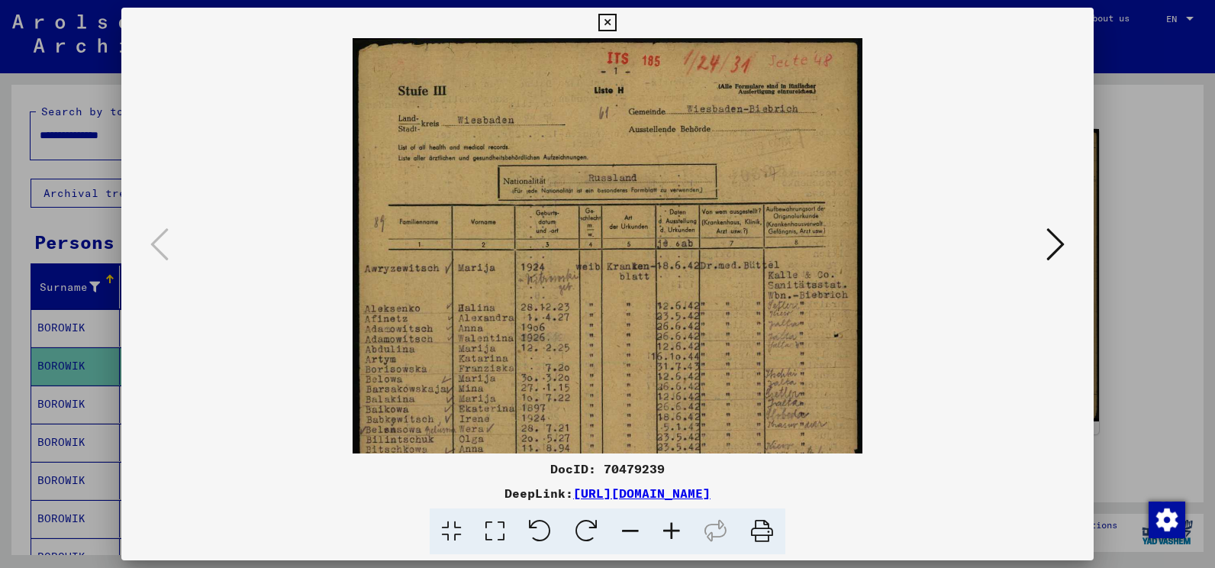
click at [672, 524] on icon at bounding box center [671, 531] width 41 height 47
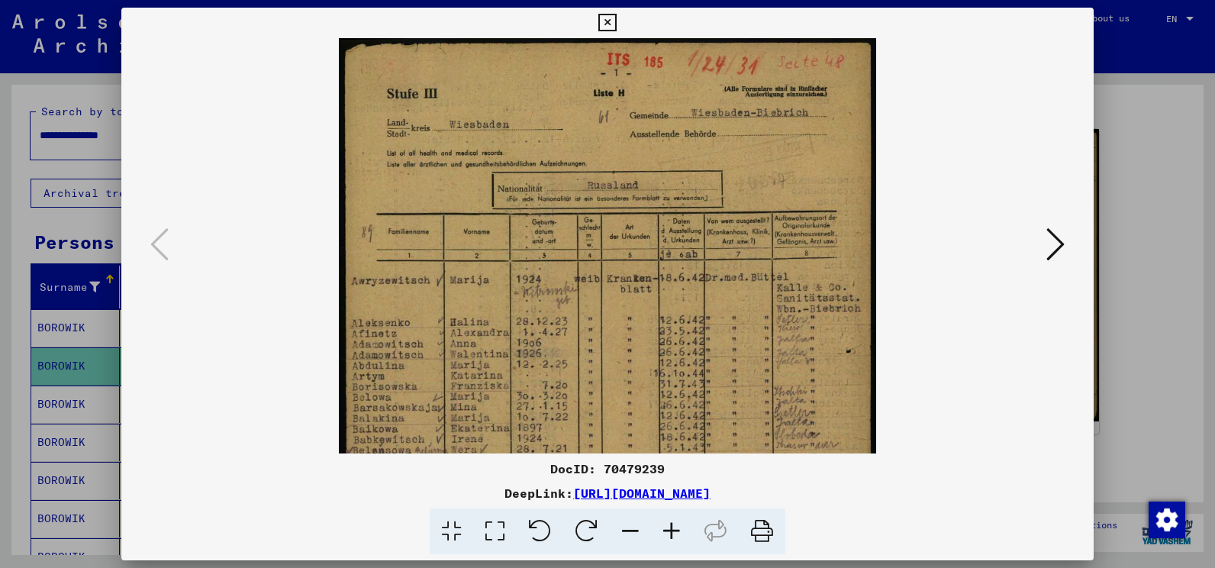
click at [672, 524] on icon at bounding box center [671, 531] width 41 height 47
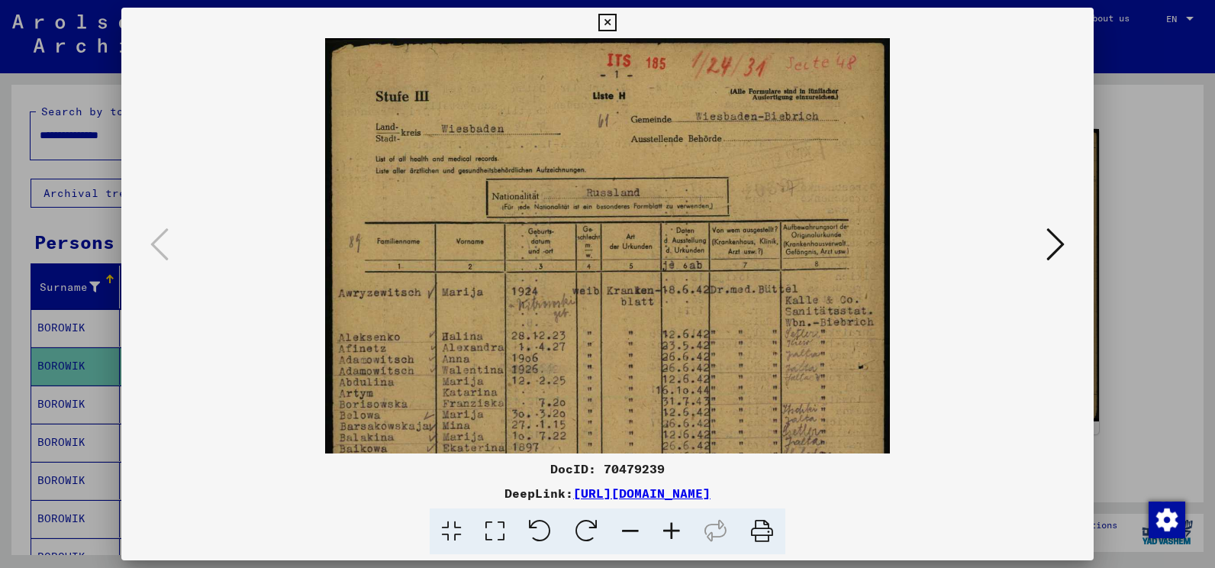
click at [672, 524] on icon at bounding box center [671, 531] width 41 height 47
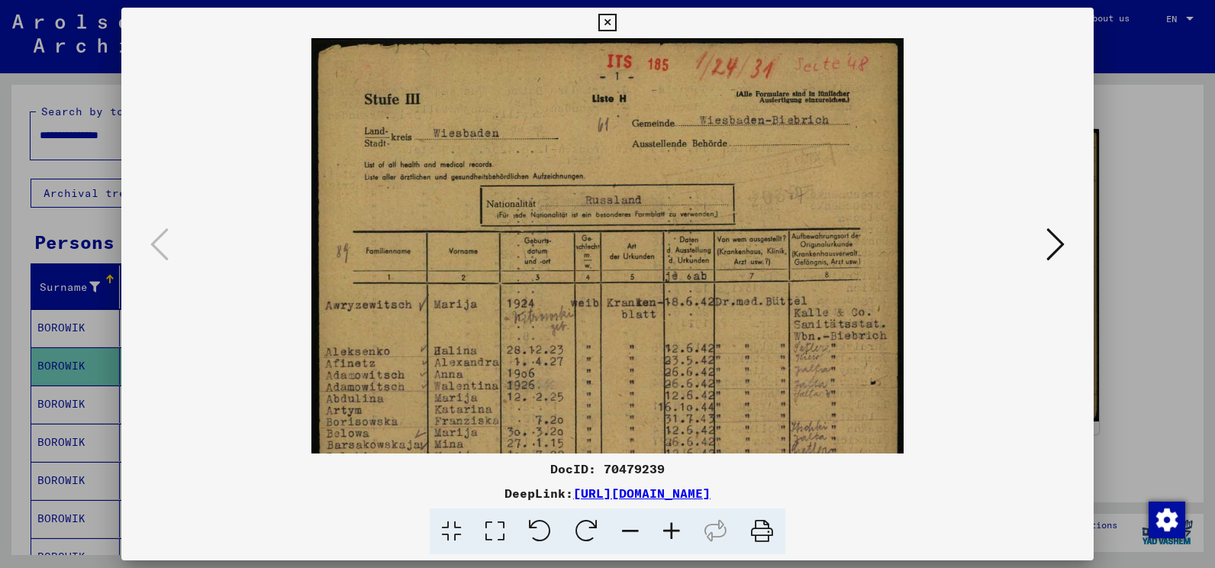
click at [672, 524] on icon at bounding box center [671, 531] width 41 height 47
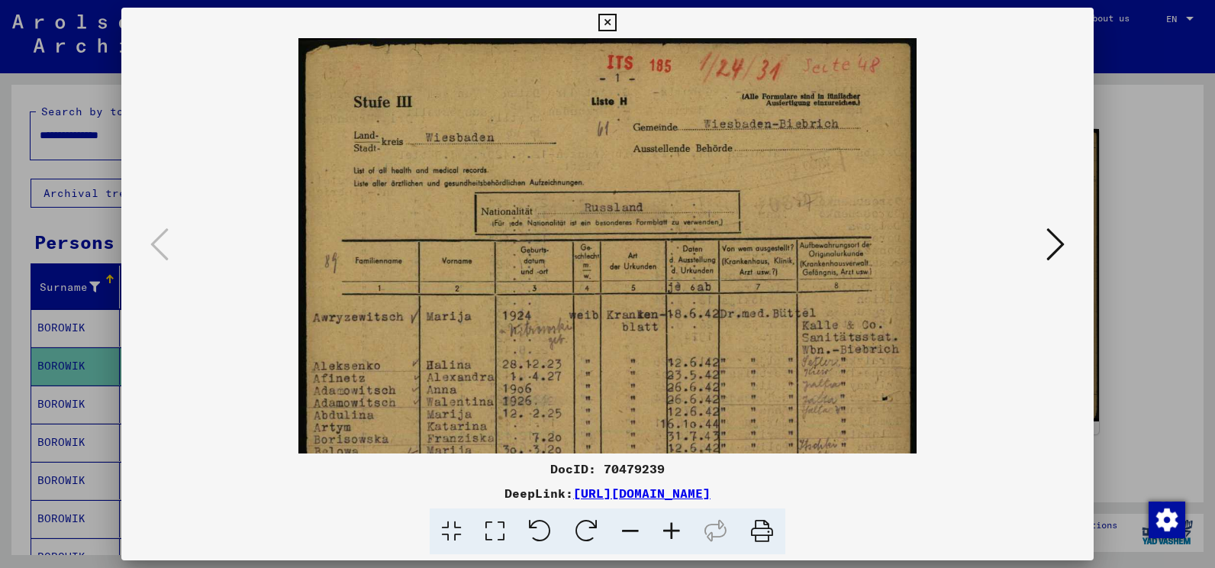
click at [672, 524] on icon at bounding box center [671, 531] width 41 height 47
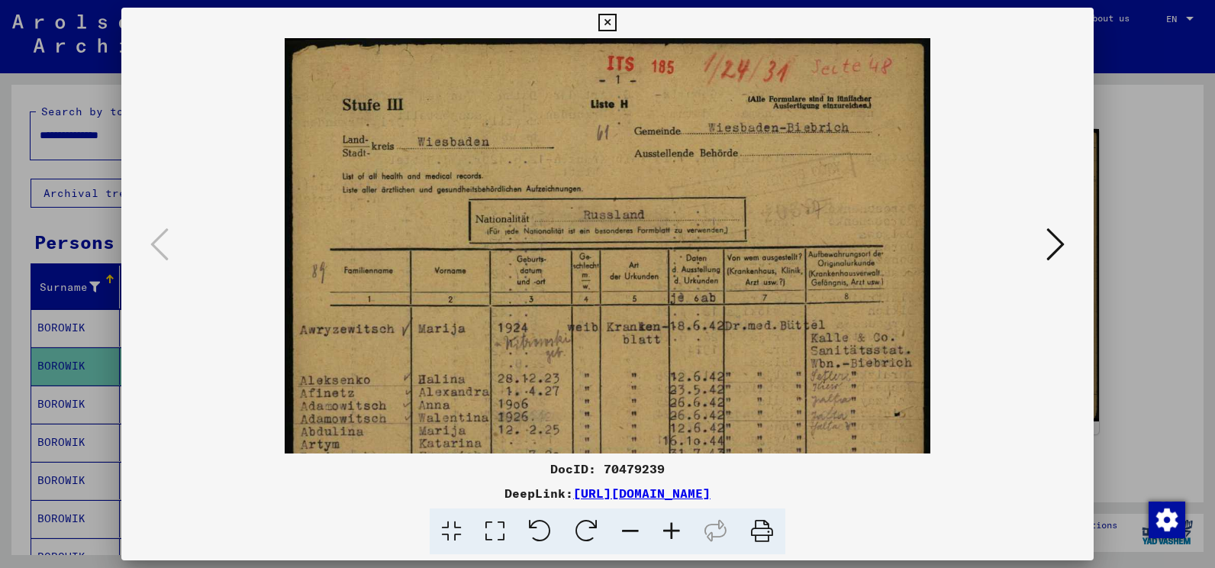
click at [672, 524] on icon at bounding box center [671, 531] width 41 height 47
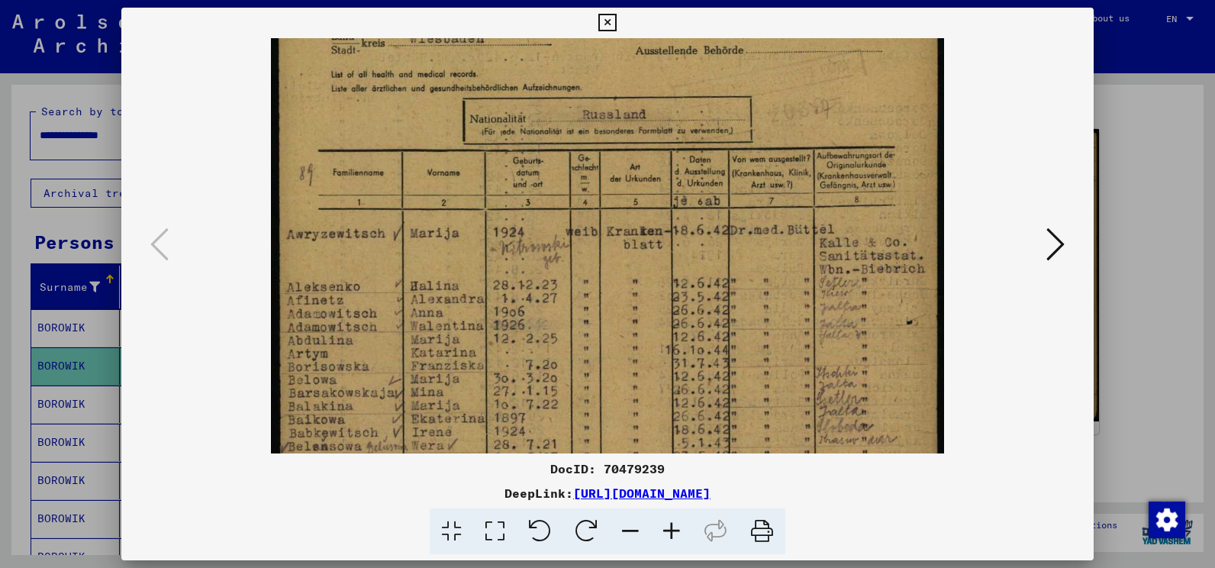
drag, startPoint x: 481, startPoint y: 352, endPoint x: 482, endPoint y: 207, distance: 145.0
click at [480, 202] on img at bounding box center [607, 406] width 672 height 950
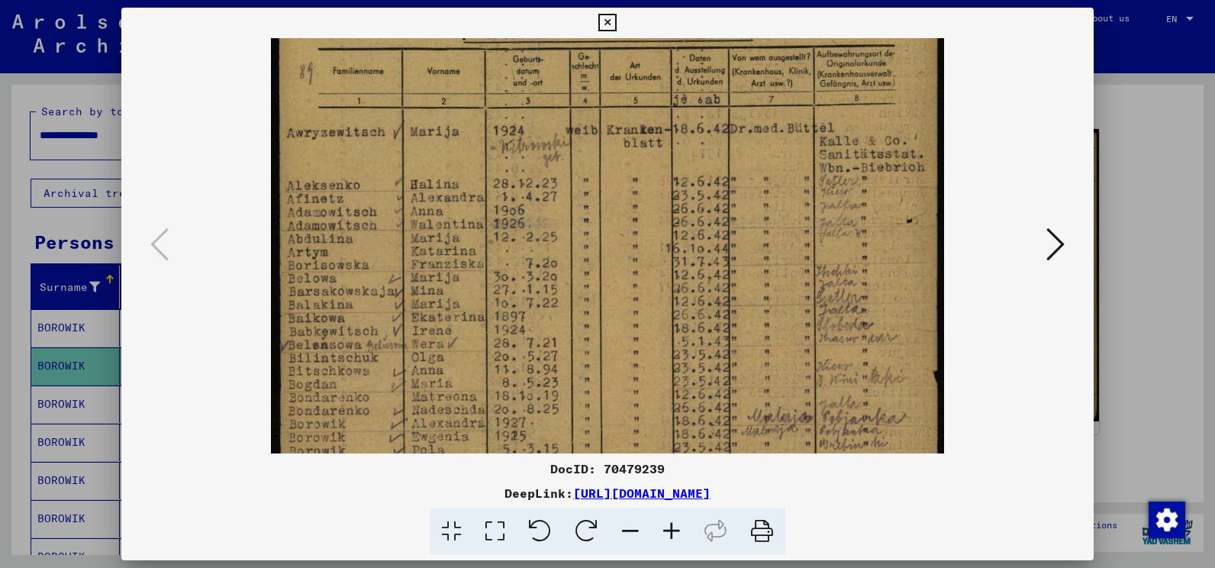
drag, startPoint x: 485, startPoint y: 390, endPoint x: 482, endPoint y: 229, distance: 161.1
click at [482, 242] on img at bounding box center [607, 304] width 672 height 950
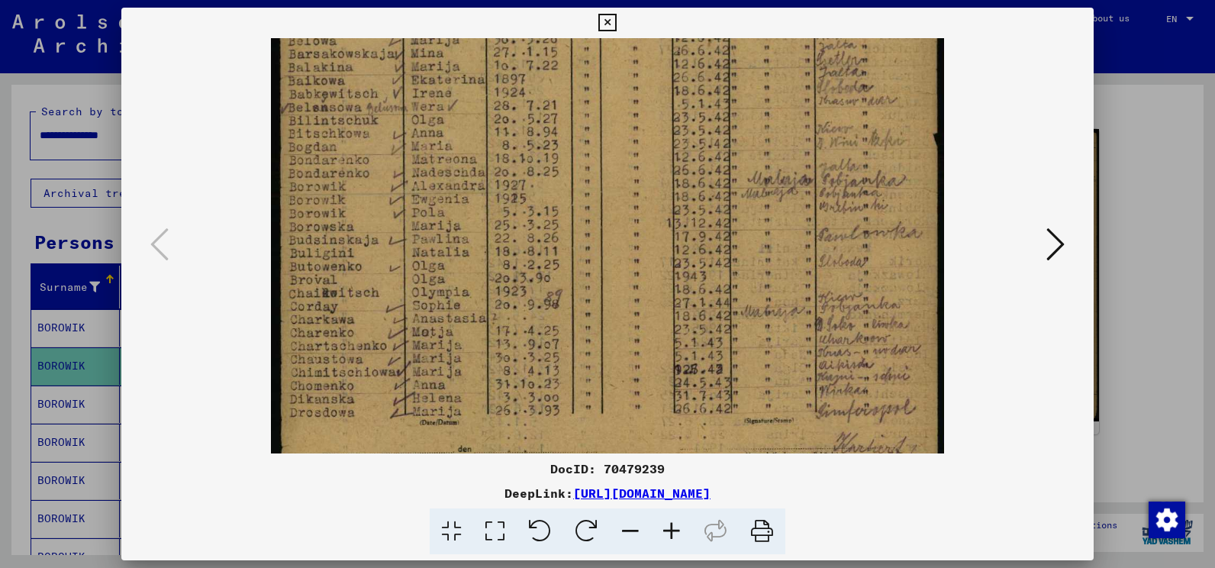
scroll to position [469, 0]
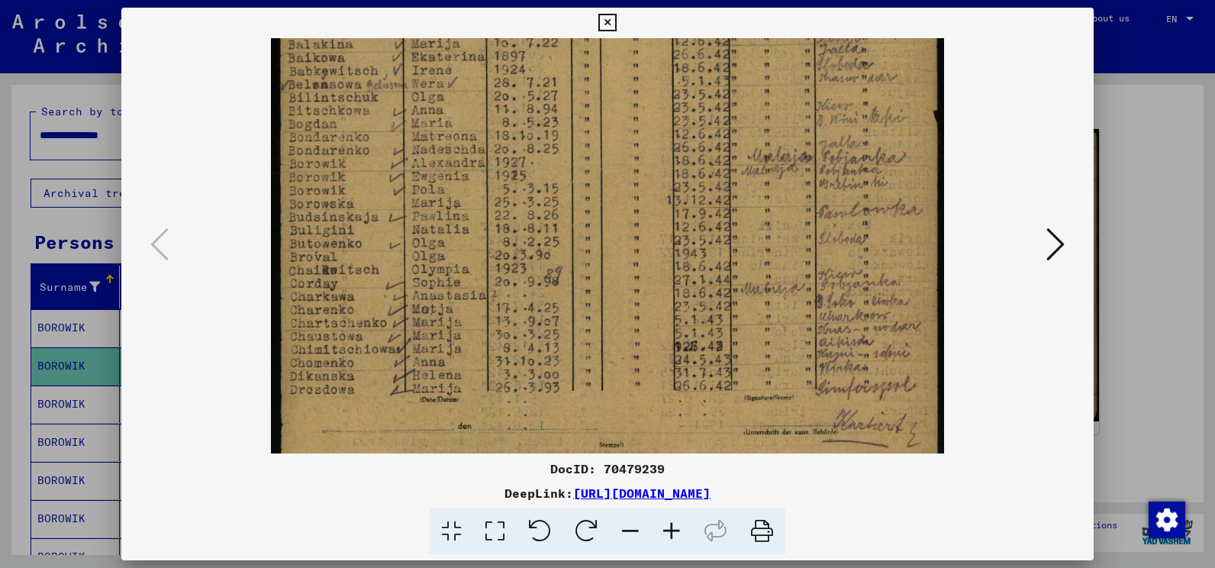
drag, startPoint x: 489, startPoint y: 366, endPoint x: 488, endPoint y: 195, distance: 171.0
click at [488, 195] on img at bounding box center [607, 44] width 672 height 950
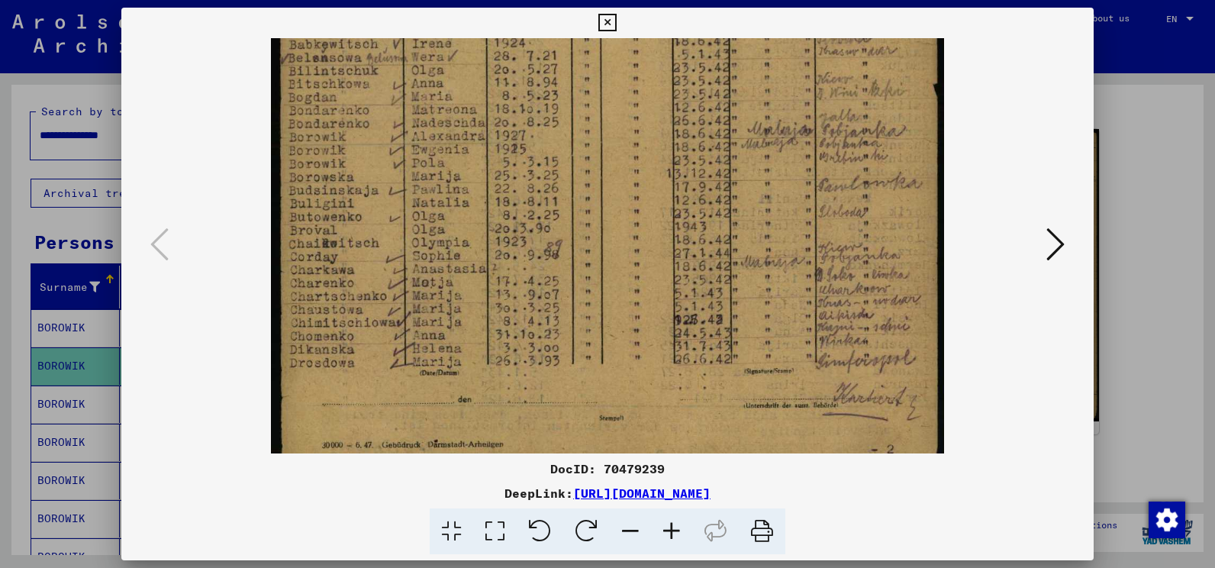
scroll to position [534, 0]
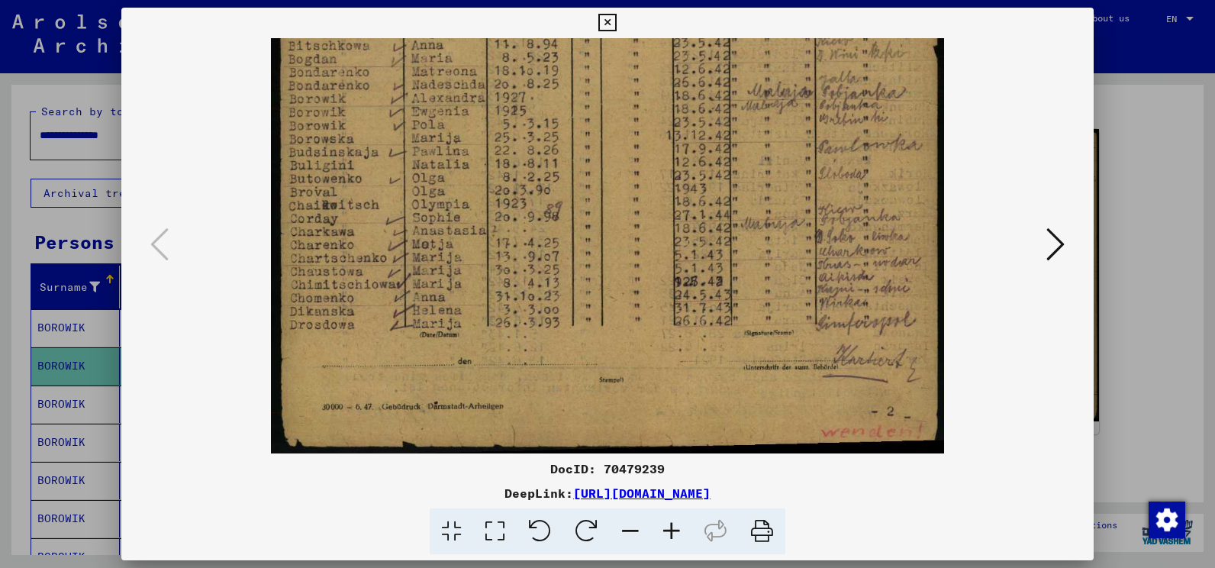
drag, startPoint x: 500, startPoint y: 328, endPoint x: 491, endPoint y: 256, distance: 73.1
drag, startPoint x: 608, startPoint y: 20, endPoint x: 597, endPoint y: 57, distance: 38.9
click at [608, 21] on icon at bounding box center [607, 23] width 18 height 18
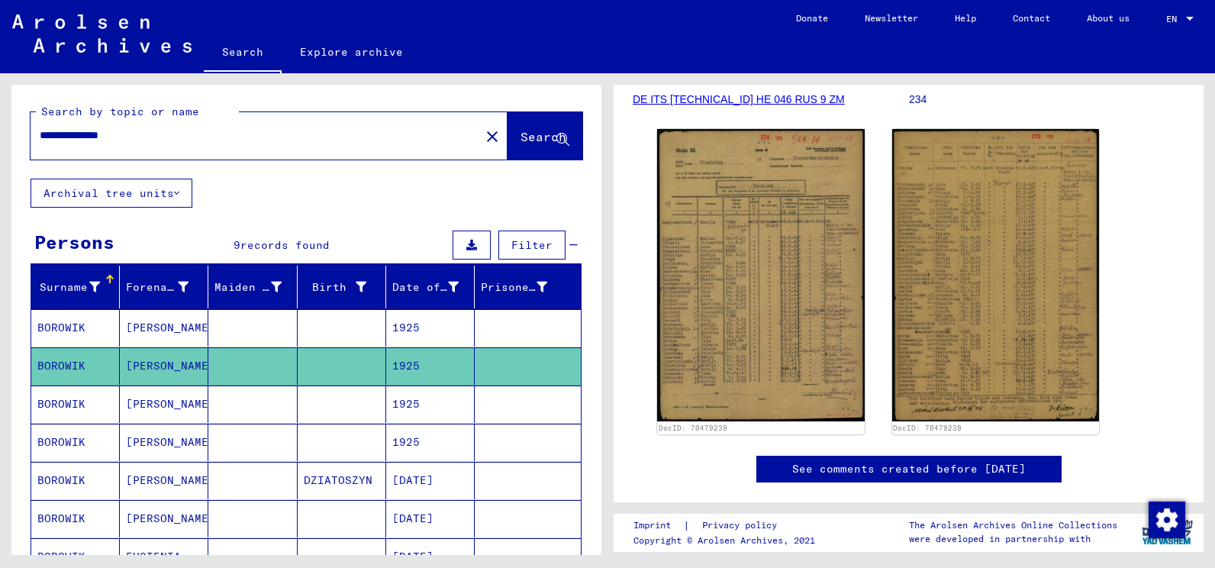
click at [76, 479] on icon at bounding box center [63, 506] width 38 height 61
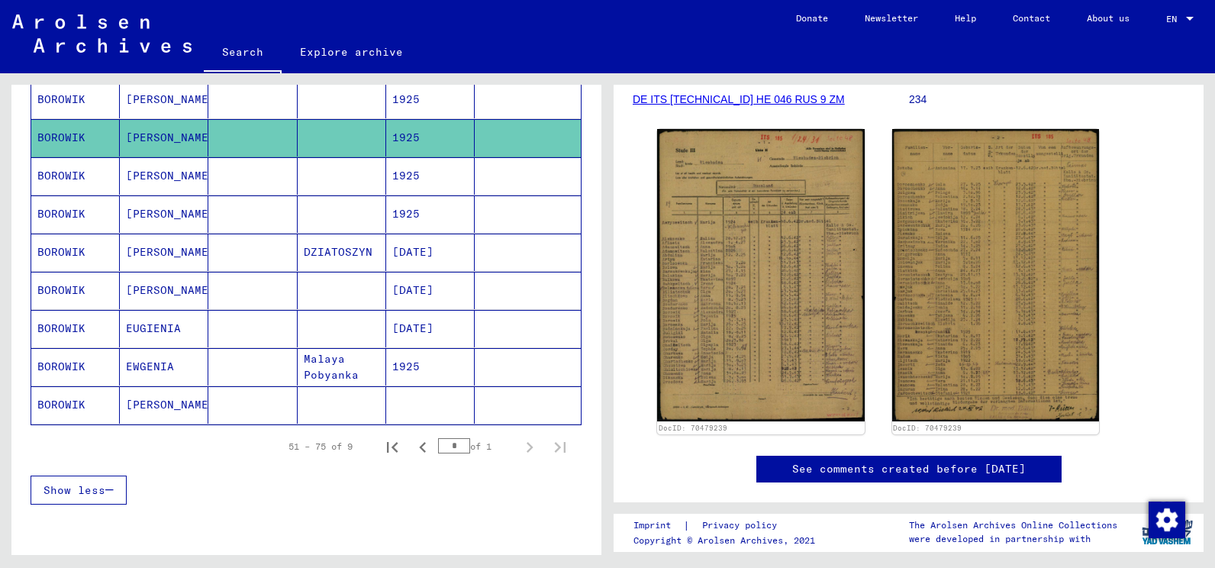
scroll to position [229, 0]
click at [61, 324] on mat-cell "BOROWIK" at bounding box center [75, 327] width 89 height 37
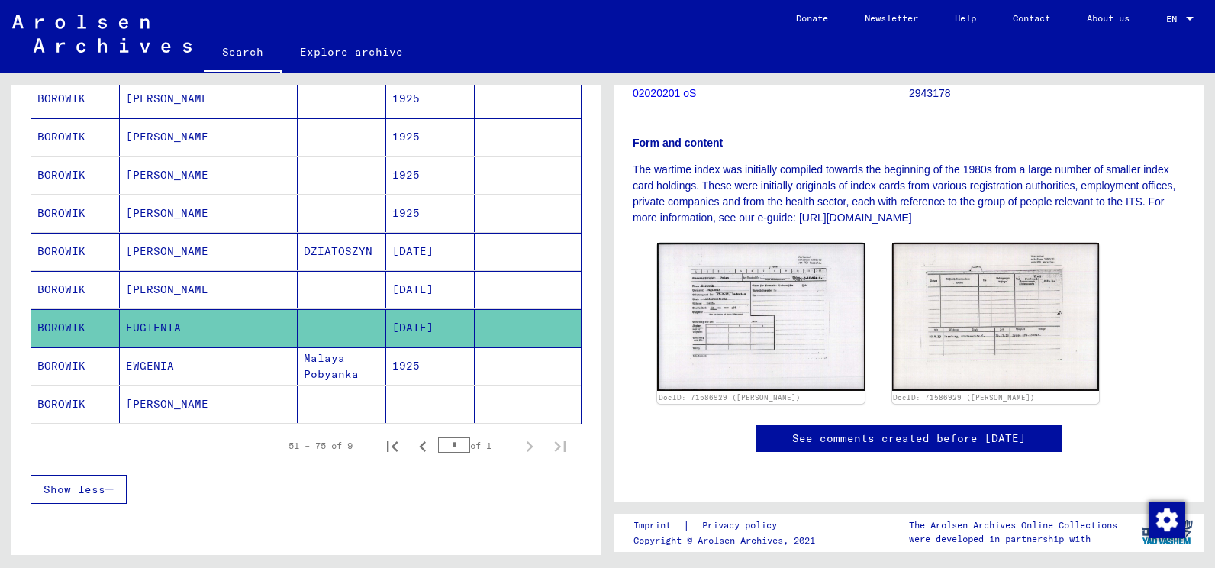
scroll to position [229, 0]
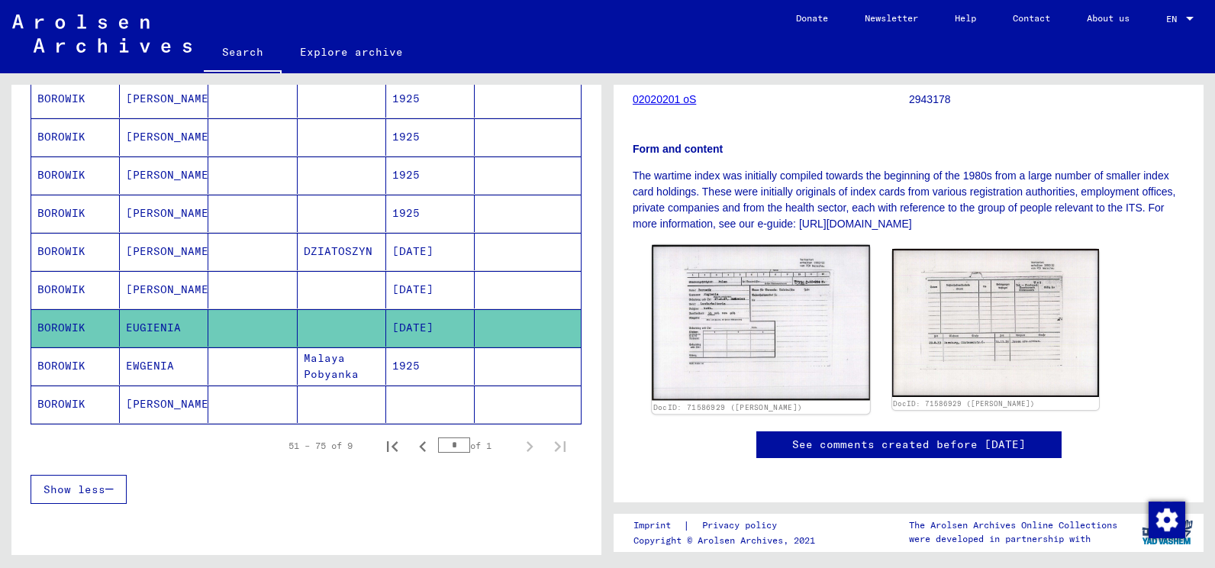
click at [757, 329] on img at bounding box center [761, 323] width 218 height 156
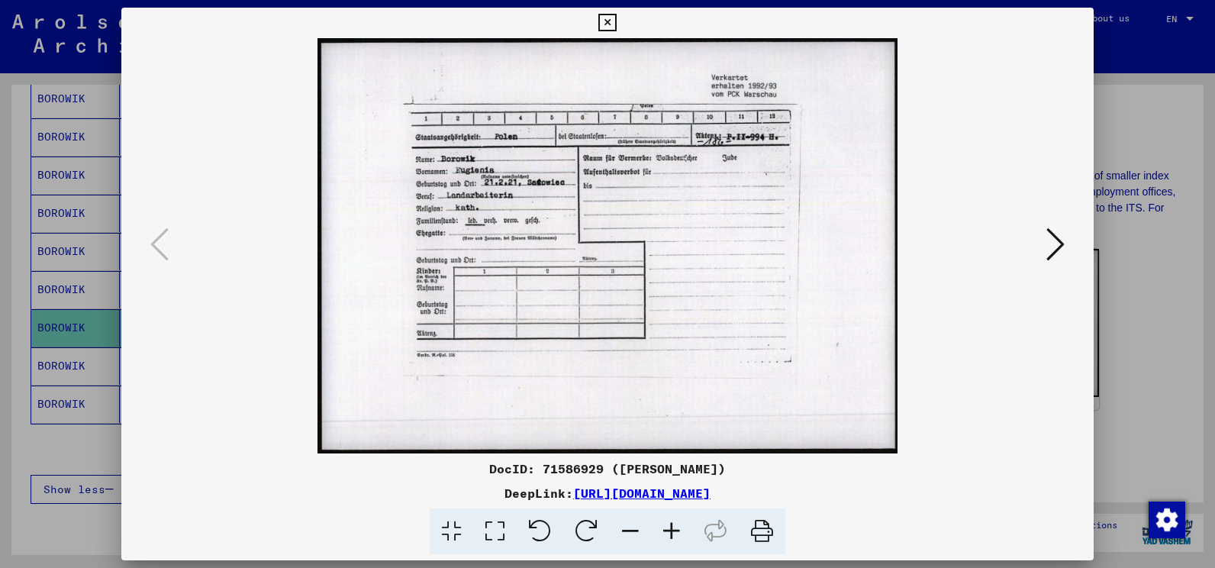
click at [757, 329] on img at bounding box center [607, 245] width 869 height 415
click at [1058, 245] on icon at bounding box center [1055, 244] width 18 height 37
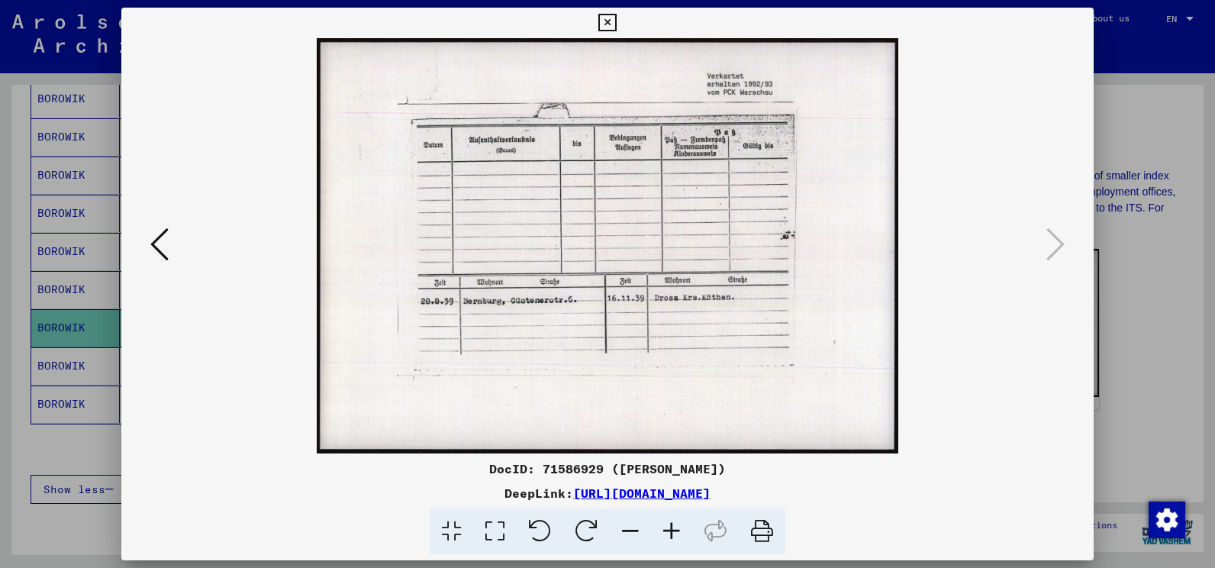
click at [172, 246] on div at bounding box center [607, 245] width 972 height 415
click at [608, 18] on icon at bounding box center [607, 23] width 18 height 18
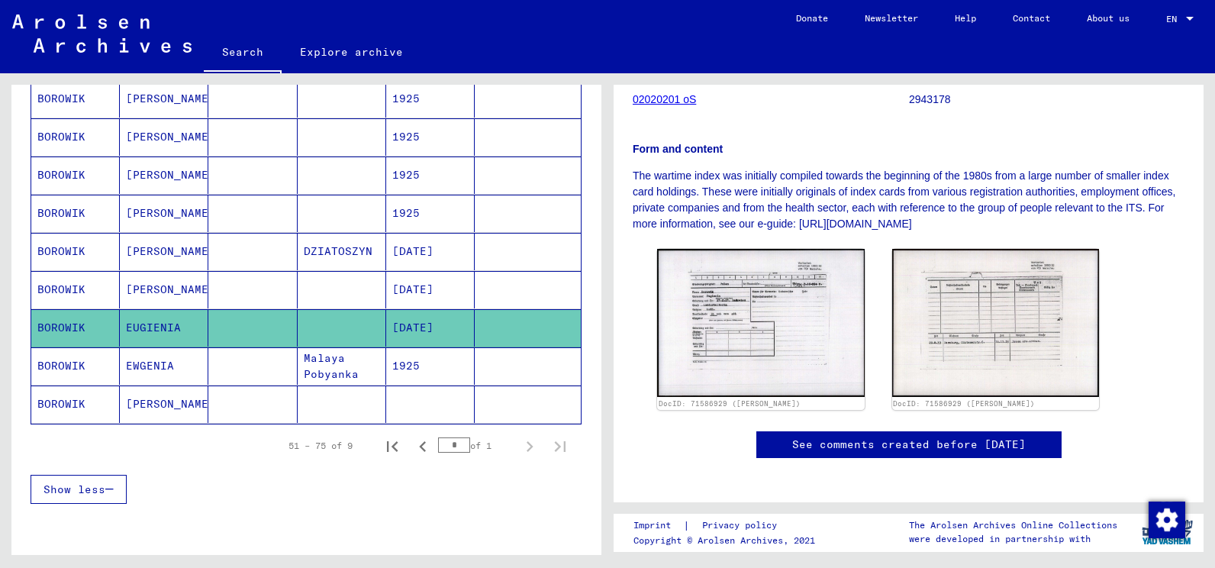
click at [76, 407] on mat-cell "BOROWIK" at bounding box center [75, 403] width 89 height 37
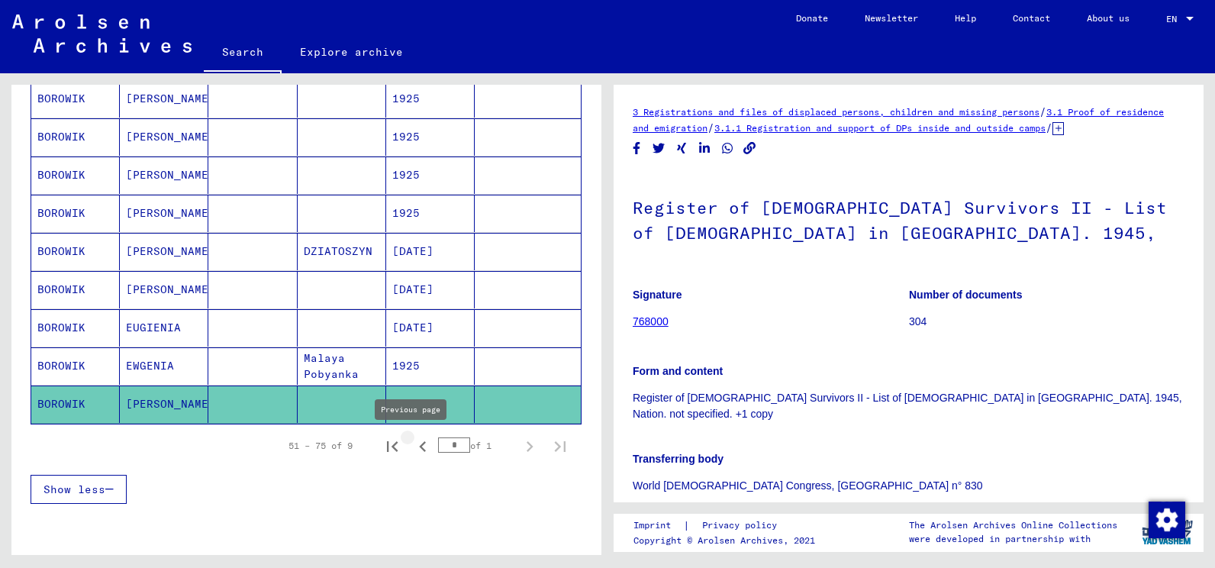
click at [412, 447] on icon "Previous page" at bounding box center [422, 446] width 21 height 21
type input "*"
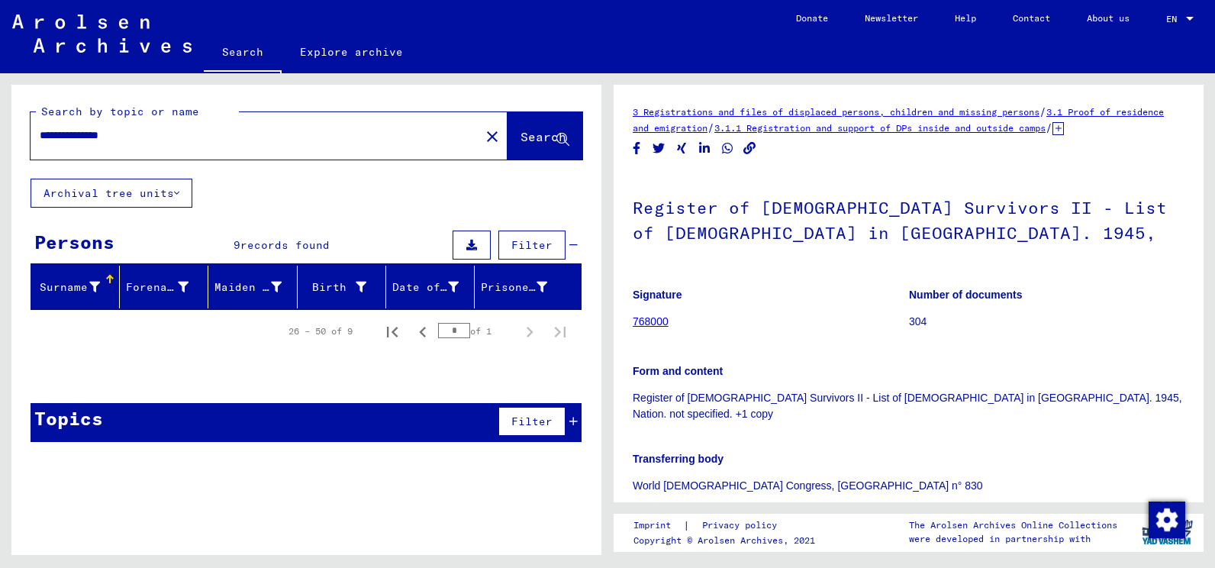
drag, startPoint x: 167, startPoint y: 137, endPoint x: 17, endPoint y: 134, distance: 150.4
click at [17, 134] on div "**********" at bounding box center [306, 132] width 590 height 94
type input "*"
type input "**********"
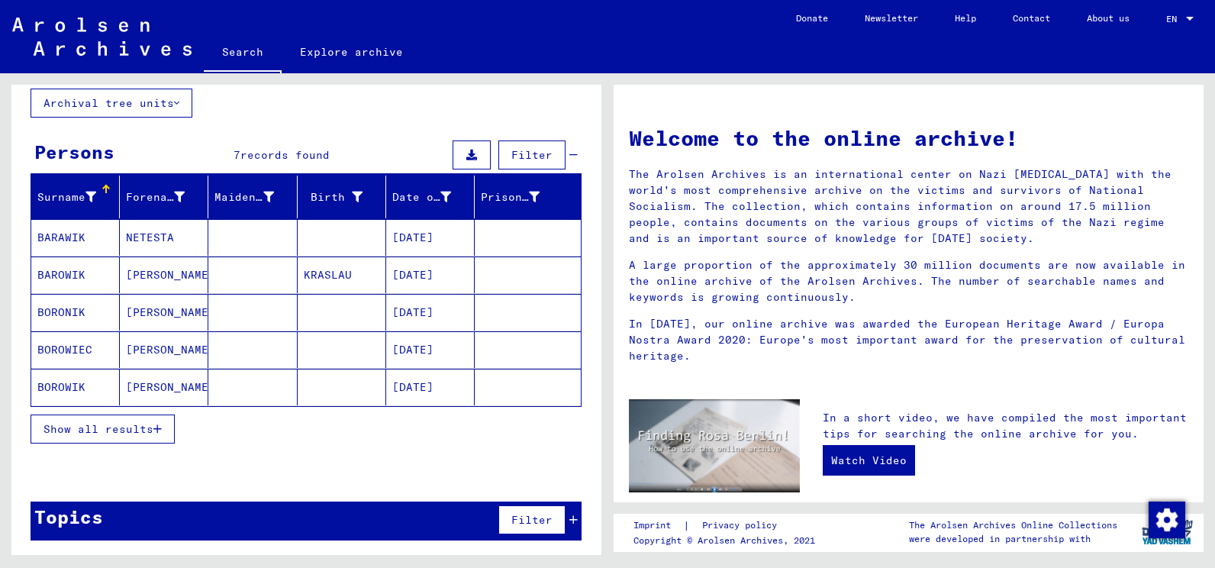
scroll to position [92, 0]
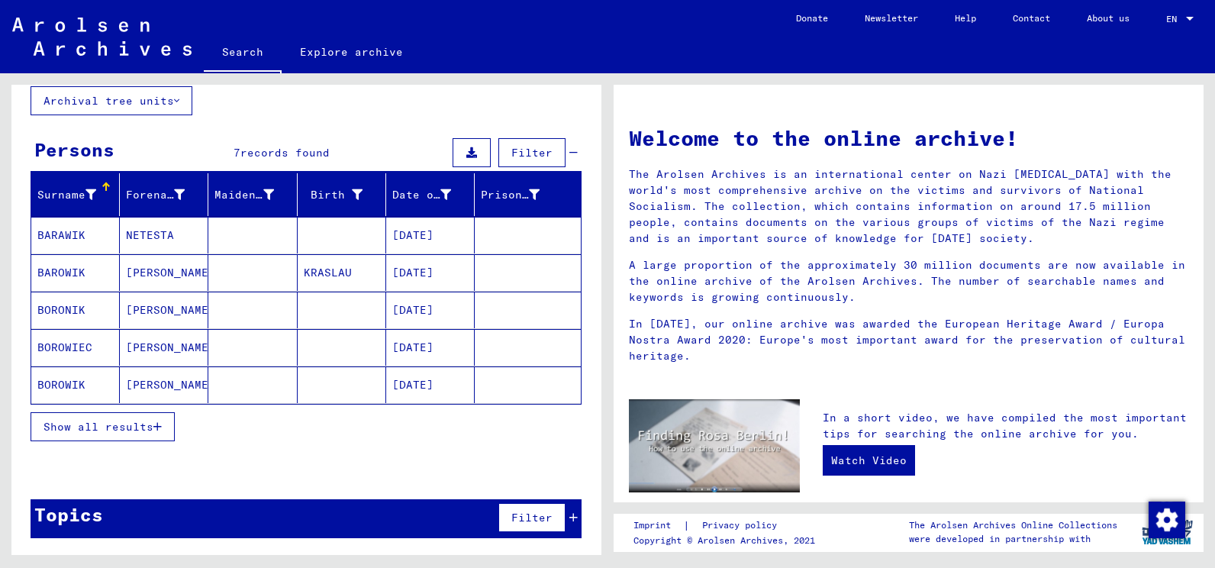
click at [121, 432] on span "Show all results" at bounding box center [99, 427] width 110 height 14
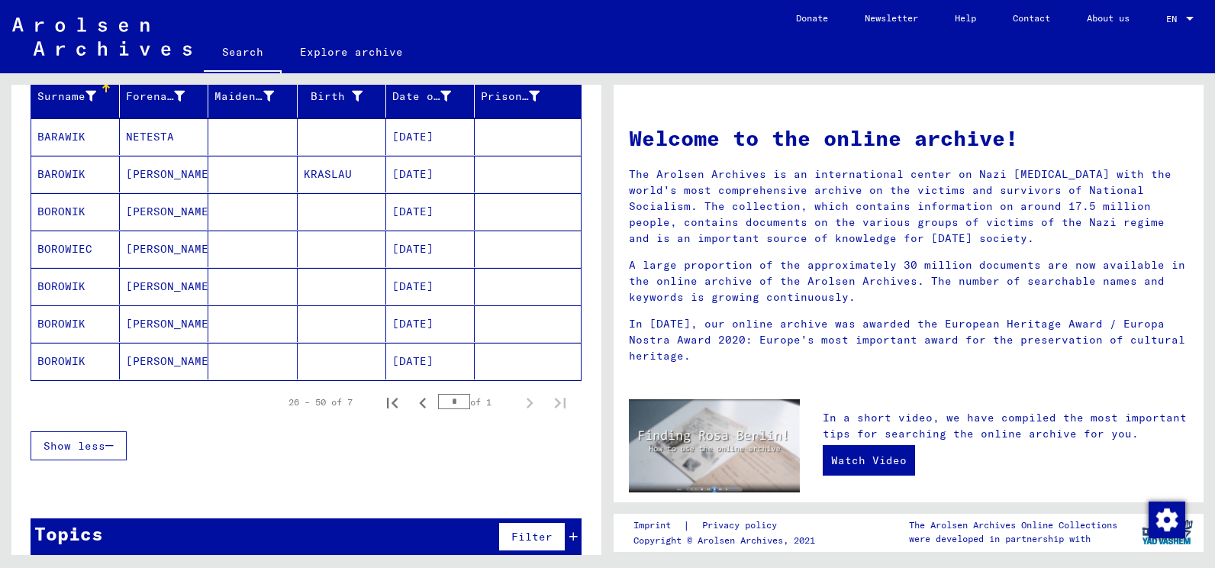
scroll to position [210, 0]
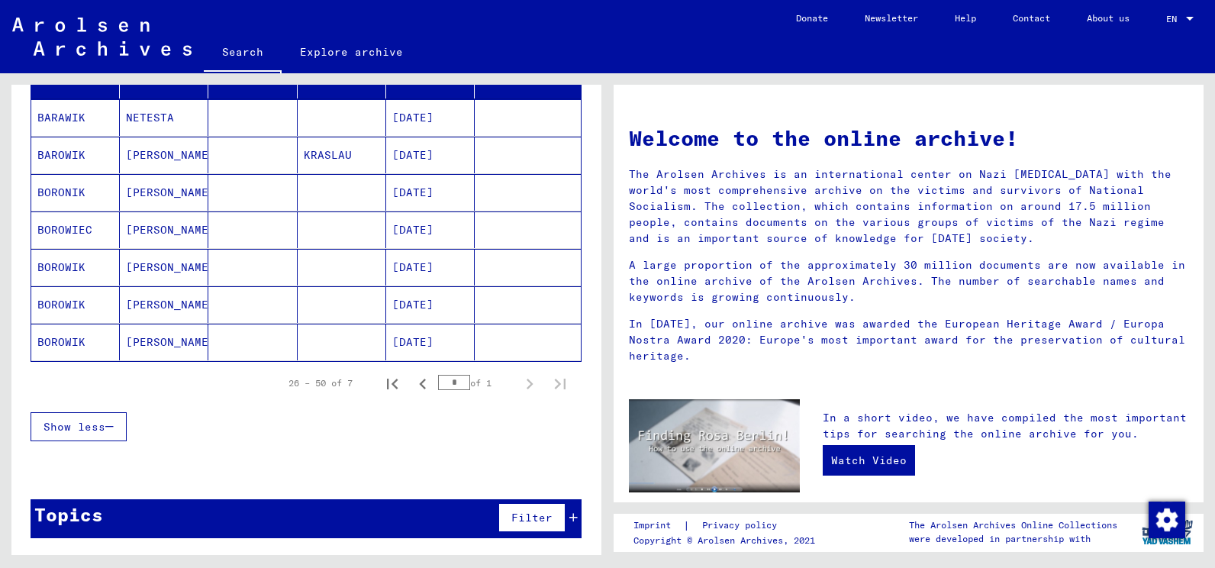
click at [74, 343] on mat-cell "BOROWIK" at bounding box center [75, 342] width 89 height 37
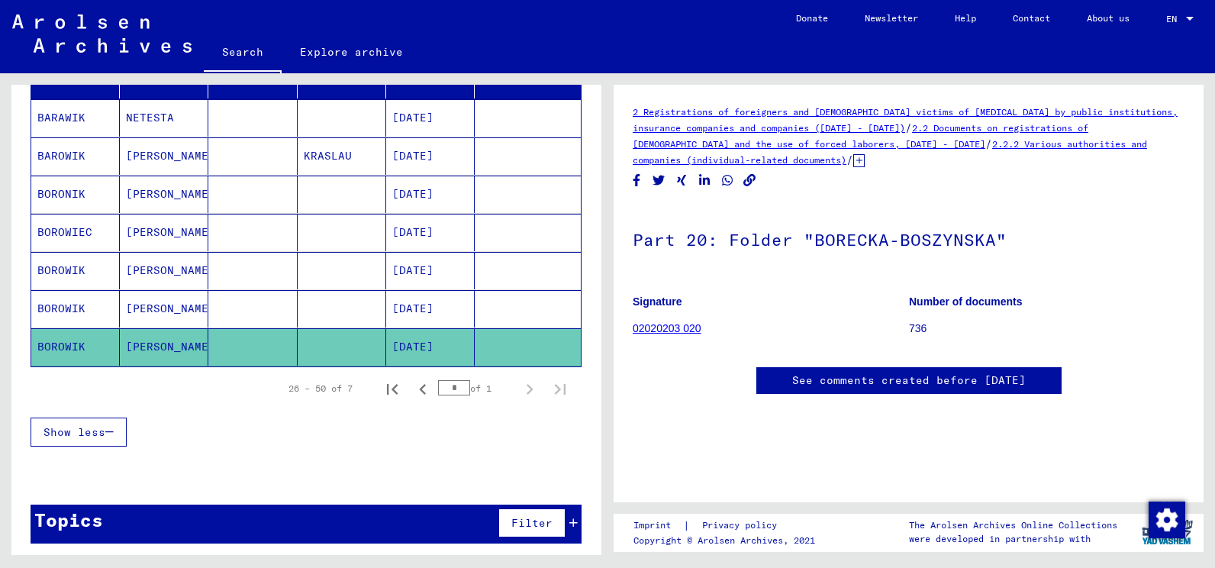
click at [676, 325] on link "02020203 020" at bounding box center [667, 328] width 69 height 12
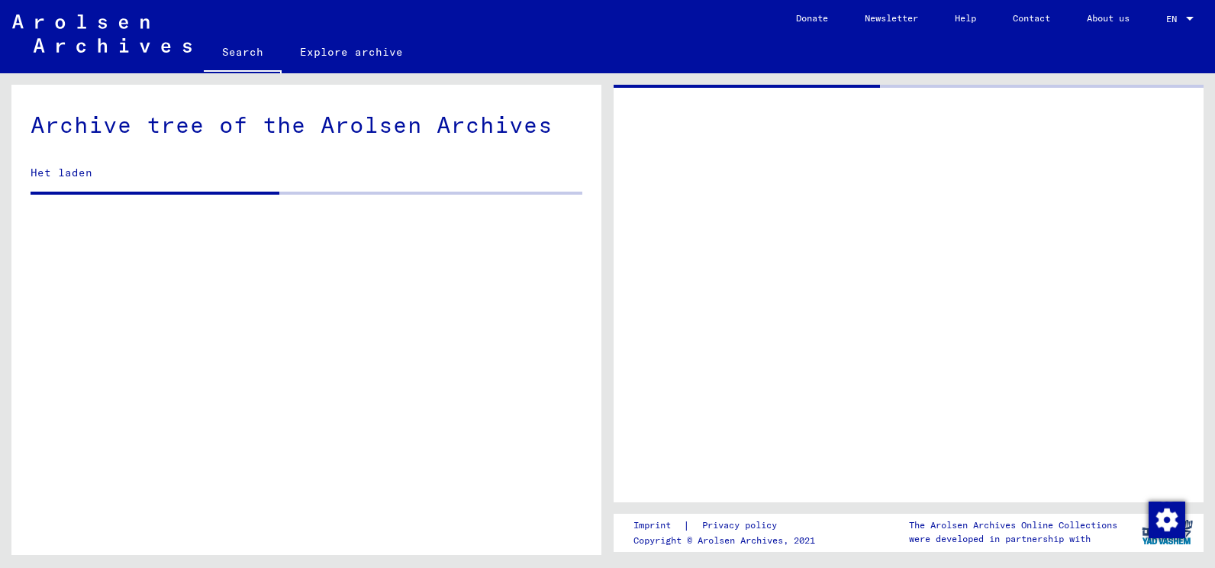
click at [676, 325] on div at bounding box center [909, 294] width 590 height 418
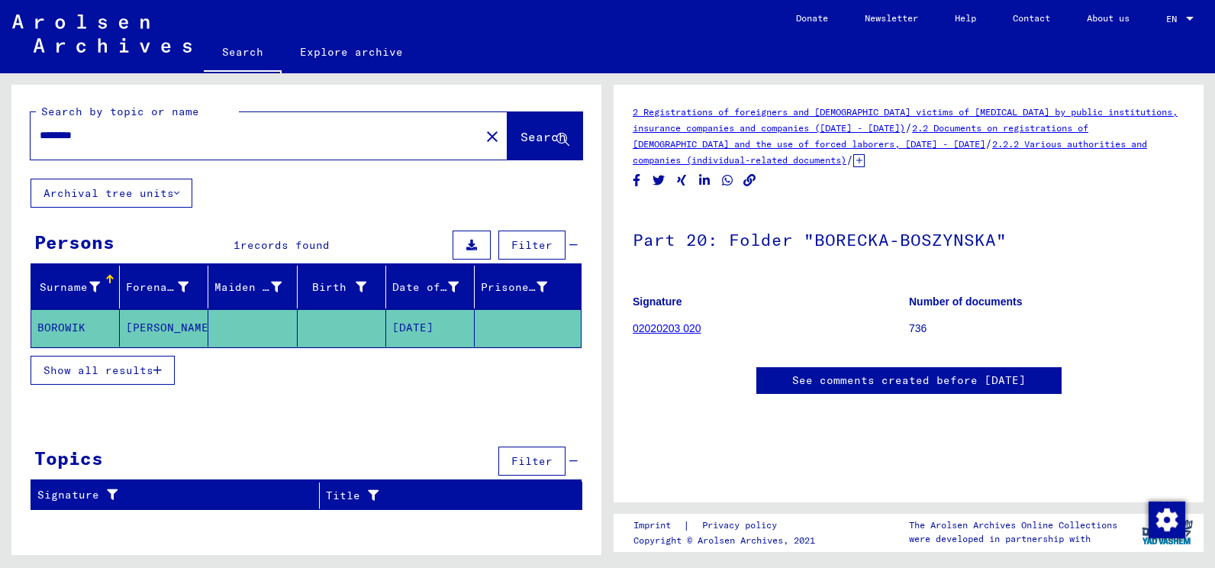
click at [108, 368] on span "Show all results" at bounding box center [99, 370] width 110 height 14
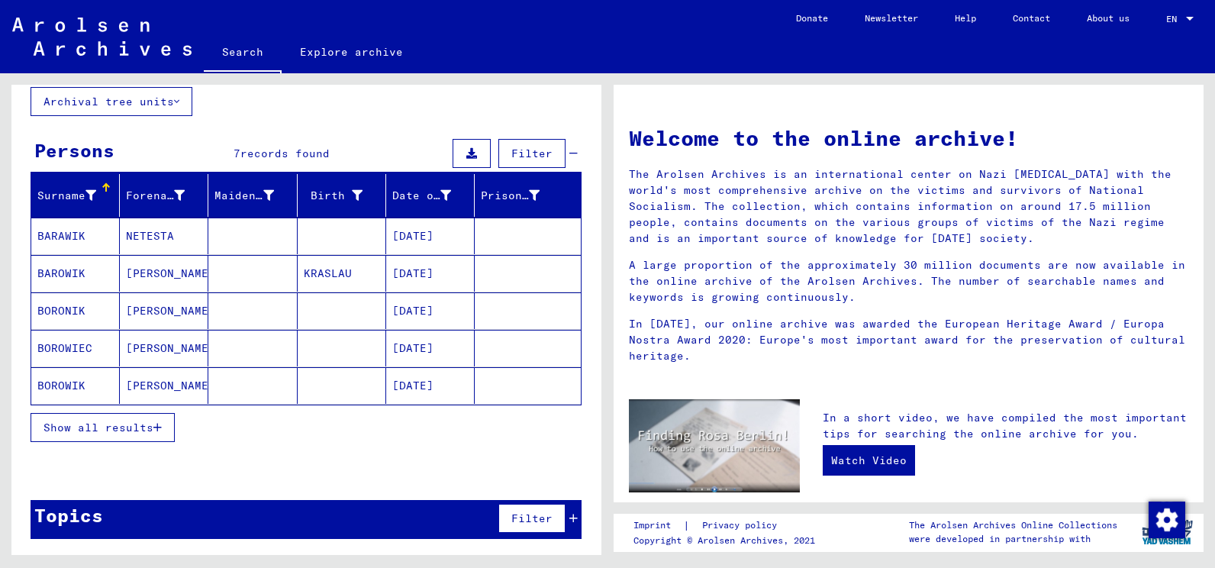
scroll to position [92, 0]
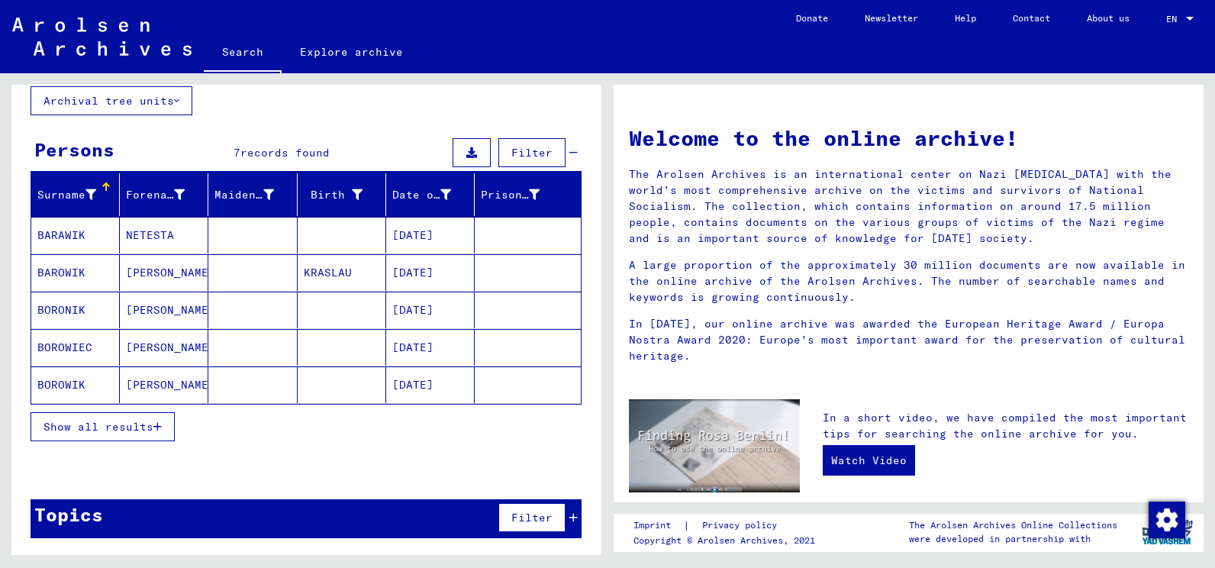
click at [166, 424] on button "Show all results" at bounding box center [103, 426] width 144 height 29
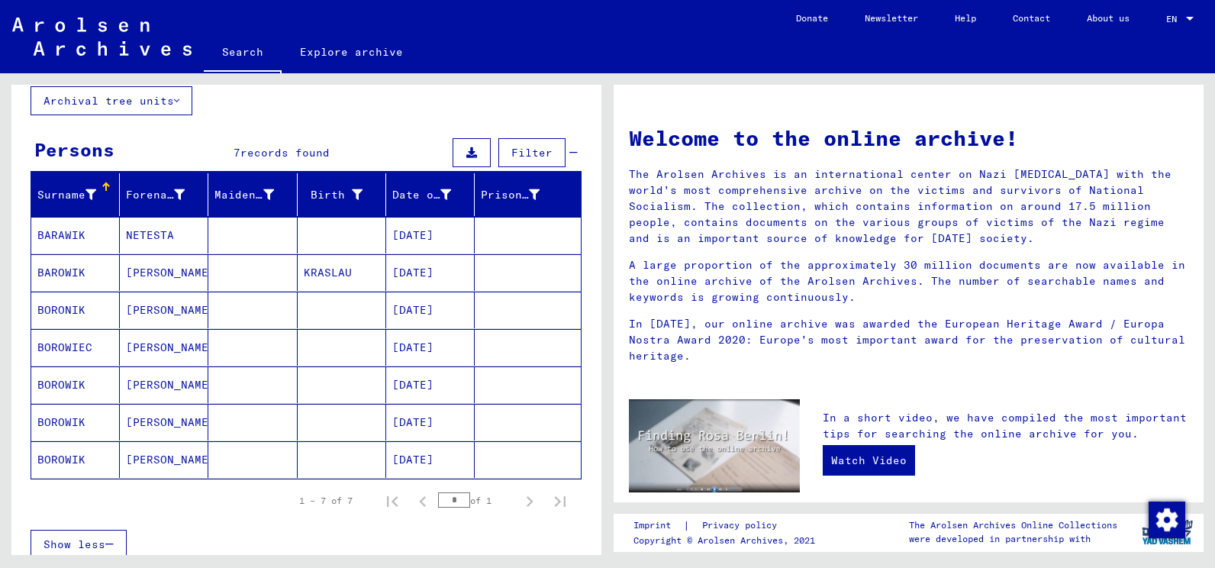
click at [89, 422] on mat-cell "BOROWIK" at bounding box center [75, 422] width 89 height 37
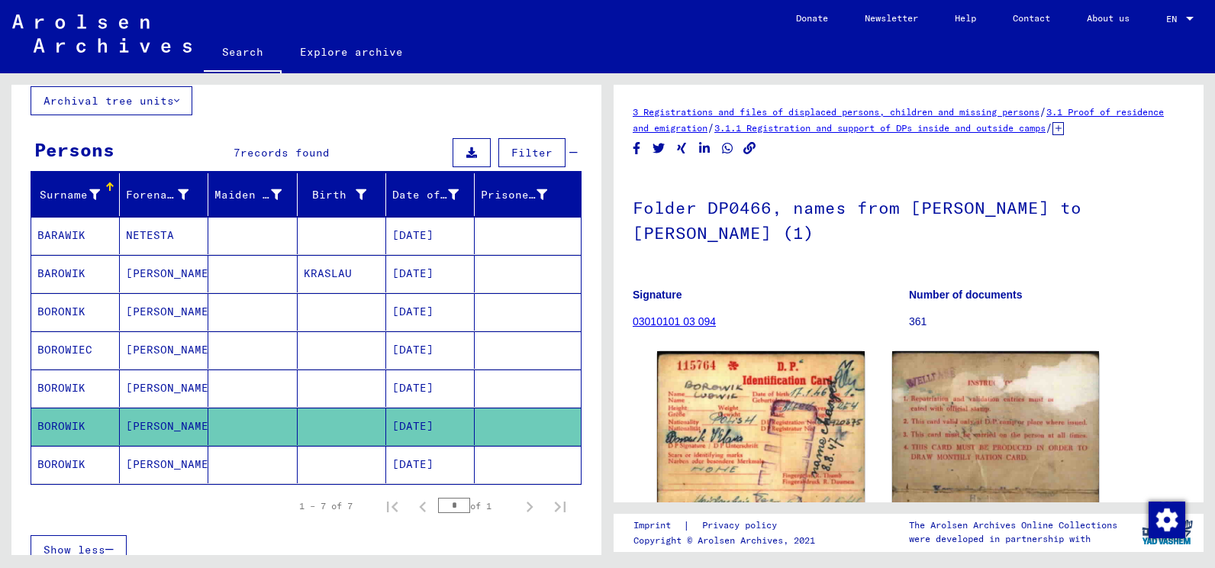
click at [81, 386] on mat-cell "BOROWIK" at bounding box center [75, 387] width 89 height 37
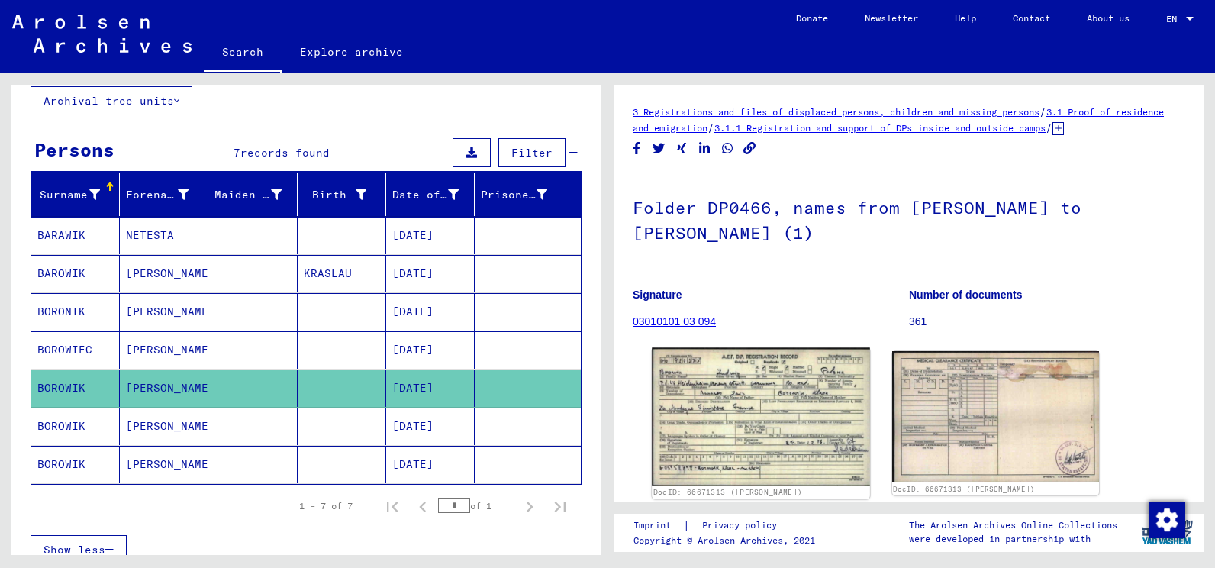
click at [740, 423] on img at bounding box center [761, 417] width 218 height 138
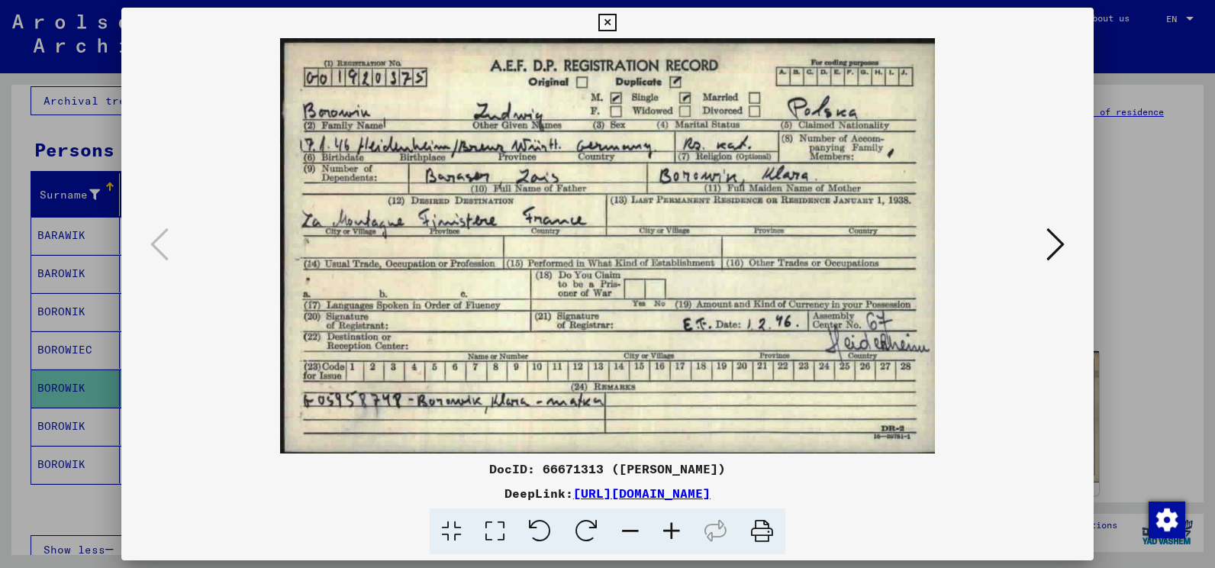
click at [740, 423] on img at bounding box center [607, 245] width 869 height 415
click at [611, 24] on icon at bounding box center [607, 23] width 18 height 18
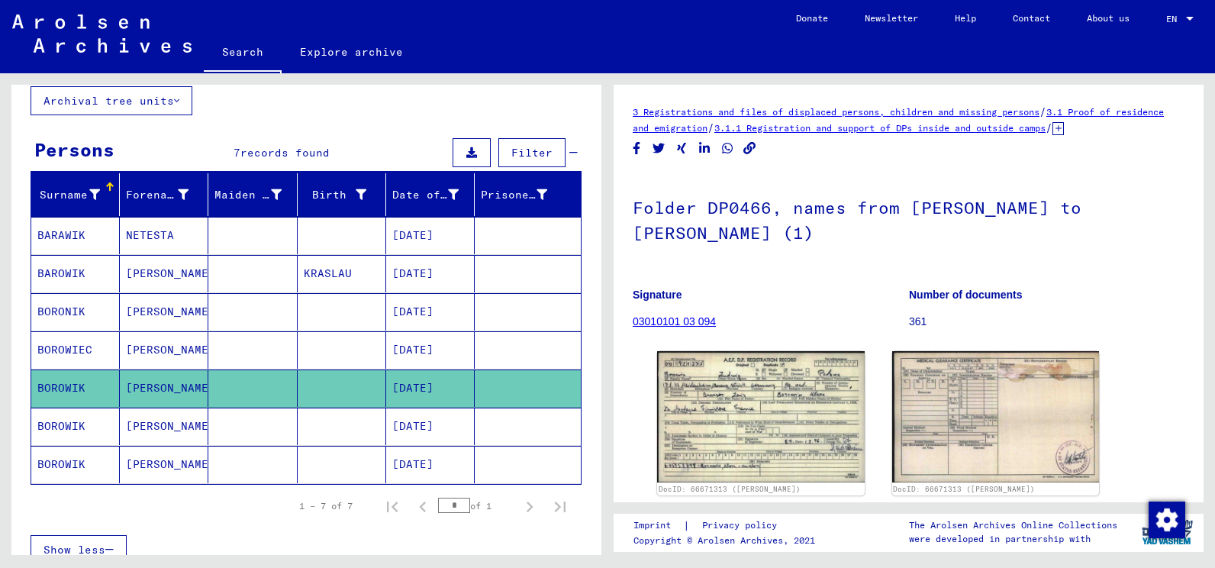
click at [71, 351] on mat-cell "BOROWIEC" at bounding box center [75, 349] width 89 height 37
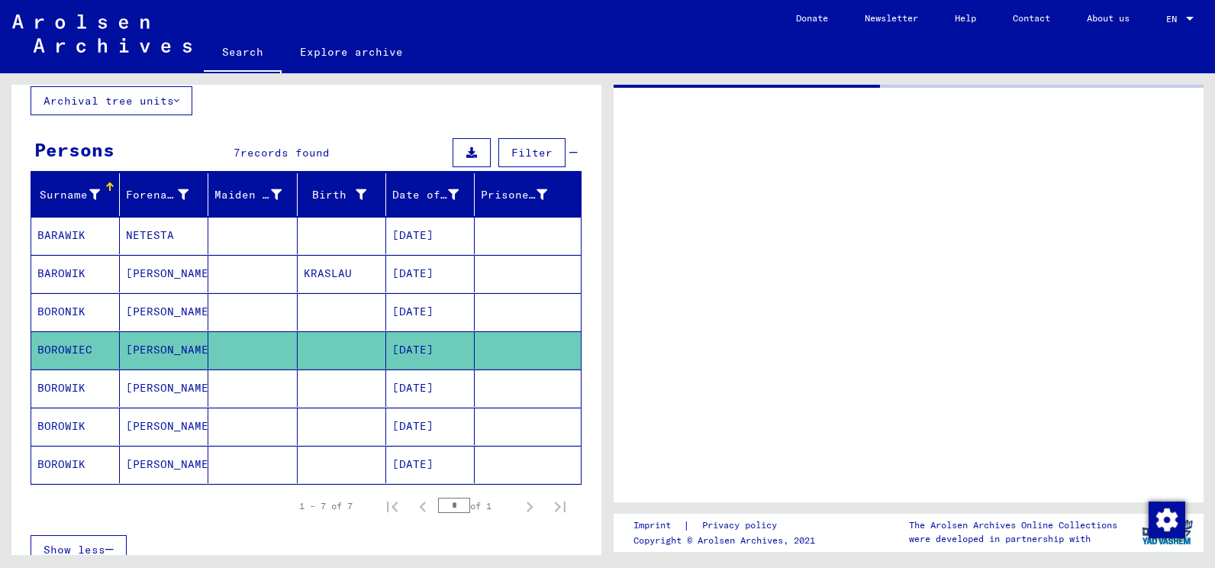
click at [71, 351] on mat-cell "BOROWIEC" at bounding box center [75, 349] width 89 height 37
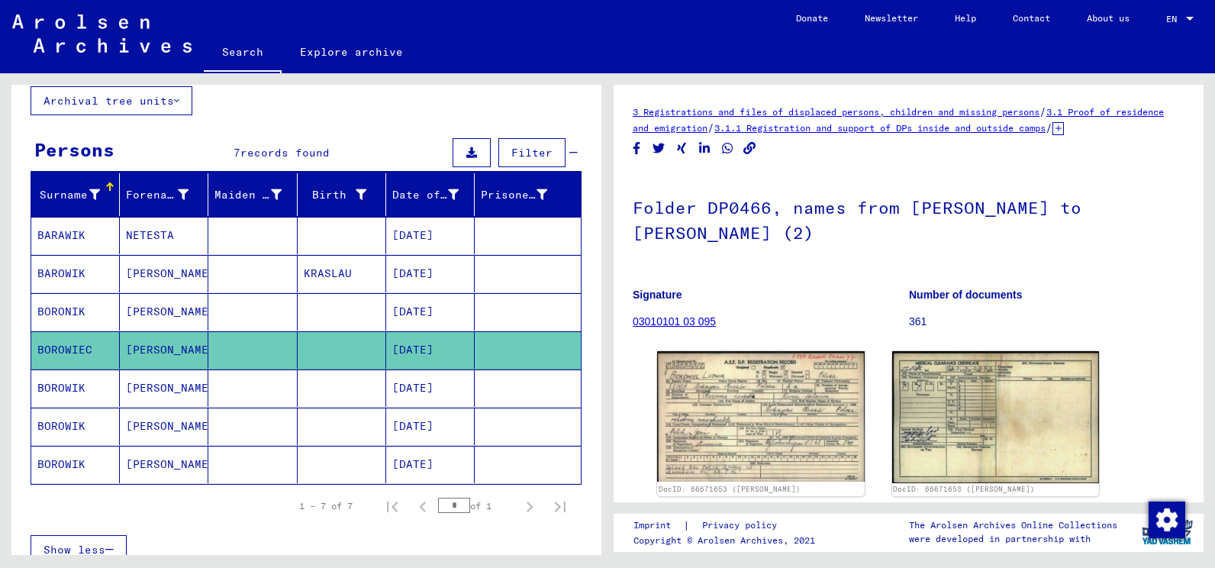
drag, startPoint x: 71, startPoint y: 351, endPoint x: 53, endPoint y: 313, distance: 42.3
click at [53, 313] on mat-cell "BORONIK" at bounding box center [75, 311] width 89 height 37
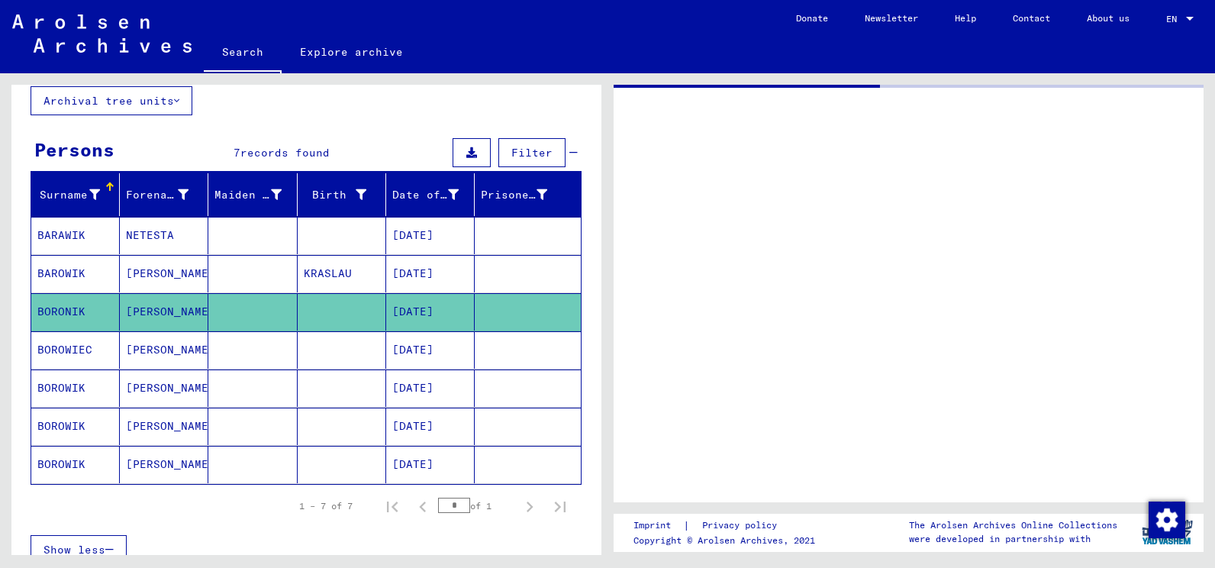
click at [53, 313] on mat-cell "BORONIK" at bounding box center [75, 311] width 89 height 37
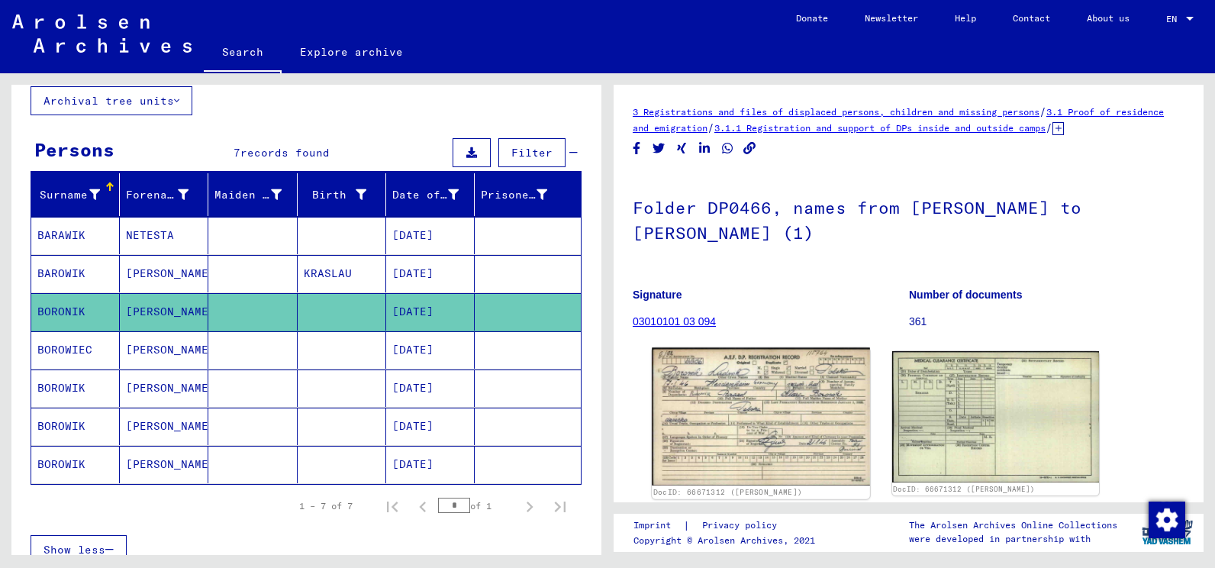
click at [724, 414] on img at bounding box center [761, 417] width 218 height 138
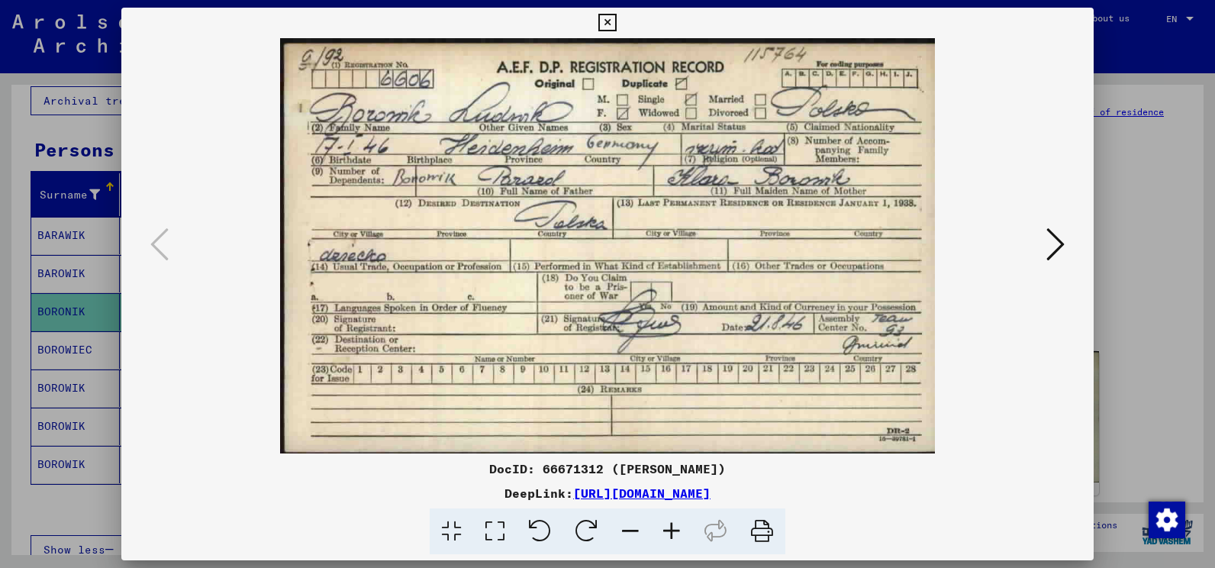
click at [724, 414] on img at bounding box center [607, 245] width 869 height 415
click at [610, 18] on icon at bounding box center [607, 23] width 18 height 18
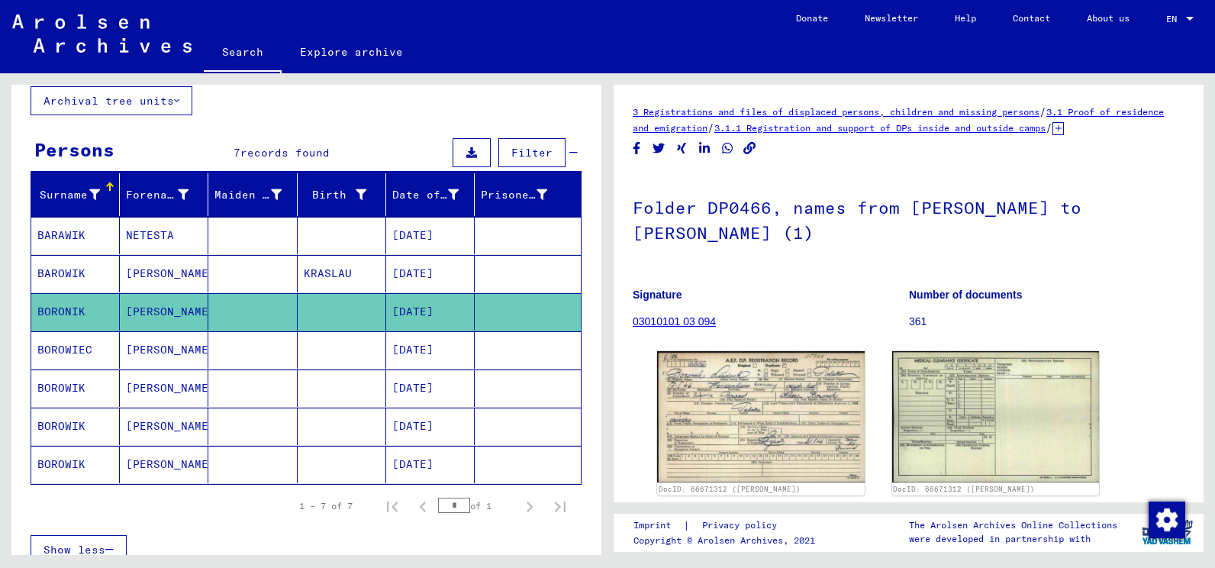
click at [88, 274] on mat-cell "BAROWIK" at bounding box center [75, 273] width 89 height 37
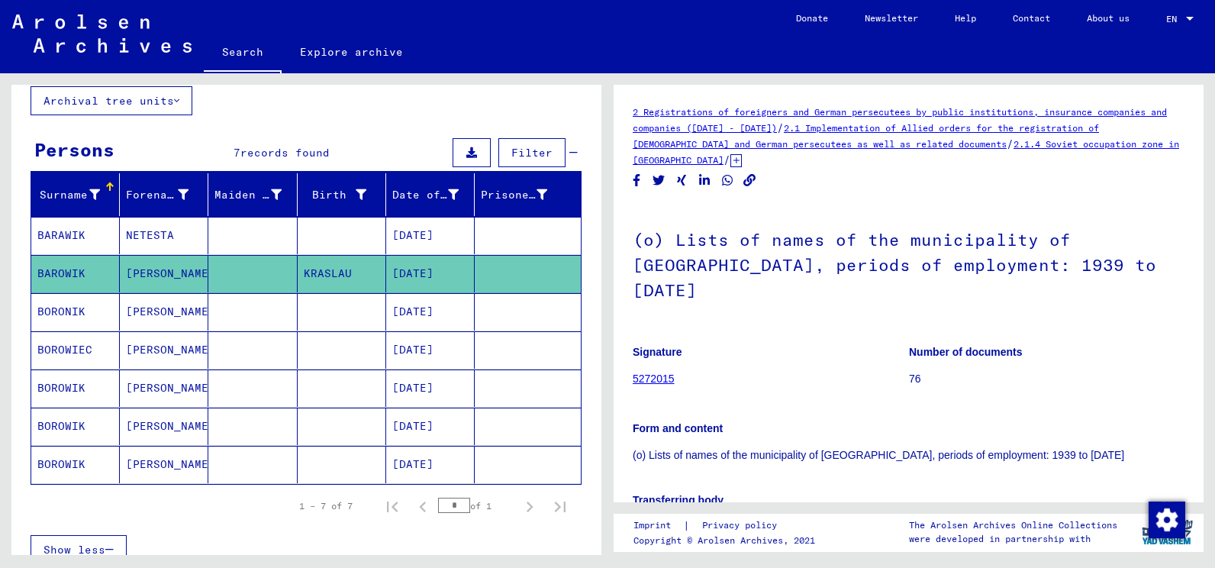
click at [79, 240] on mat-cell "BARAWIK" at bounding box center [75, 235] width 89 height 37
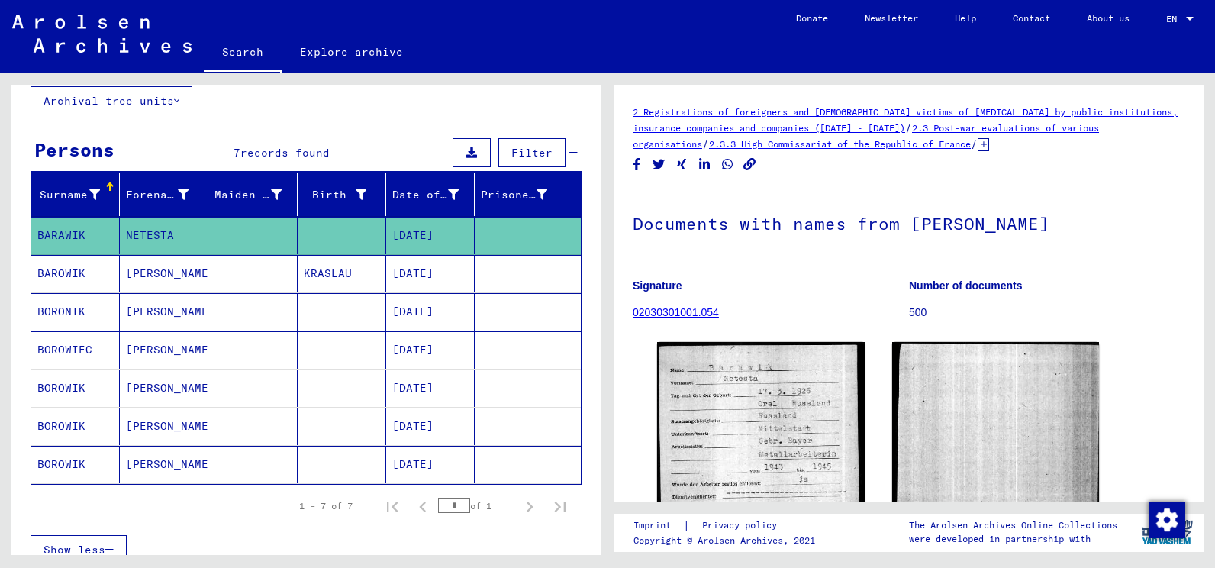
click at [89, 311] on mat-cell "BORONIK" at bounding box center [75, 311] width 89 height 37
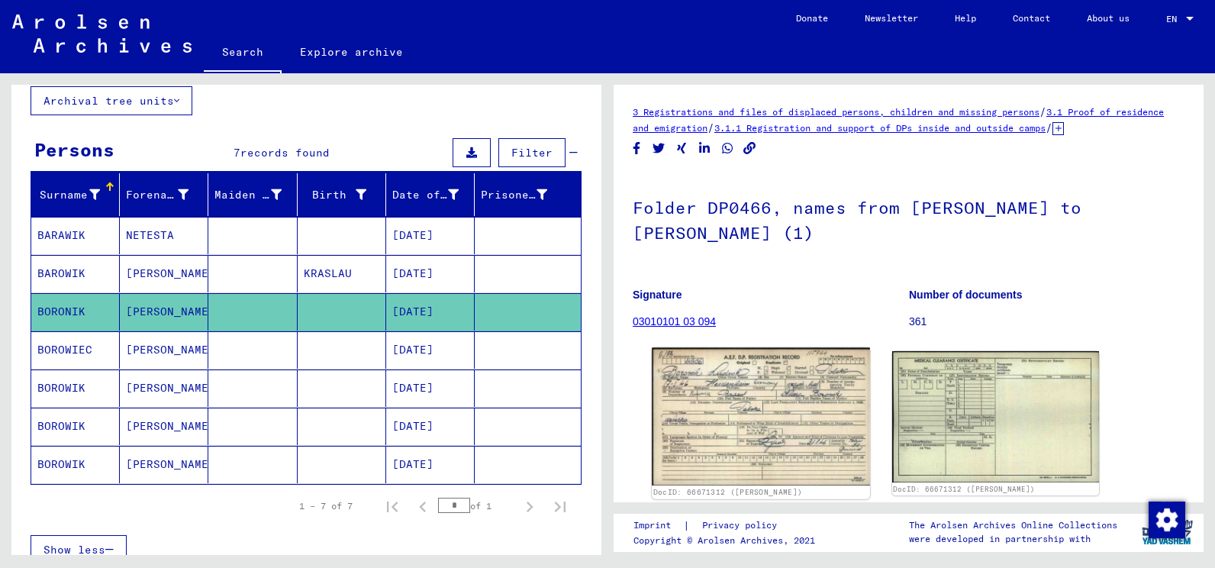
click at [751, 414] on img at bounding box center [761, 417] width 218 height 138
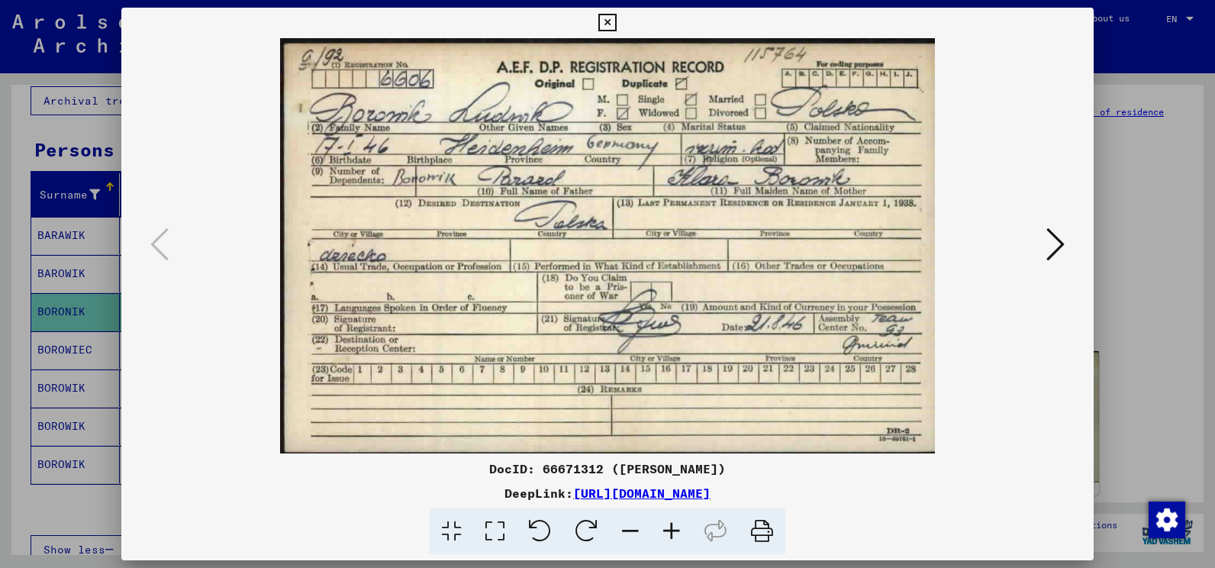
click at [751, 414] on img at bounding box center [607, 245] width 869 height 415
click at [609, 20] on icon at bounding box center [607, 23] width 18 height 18
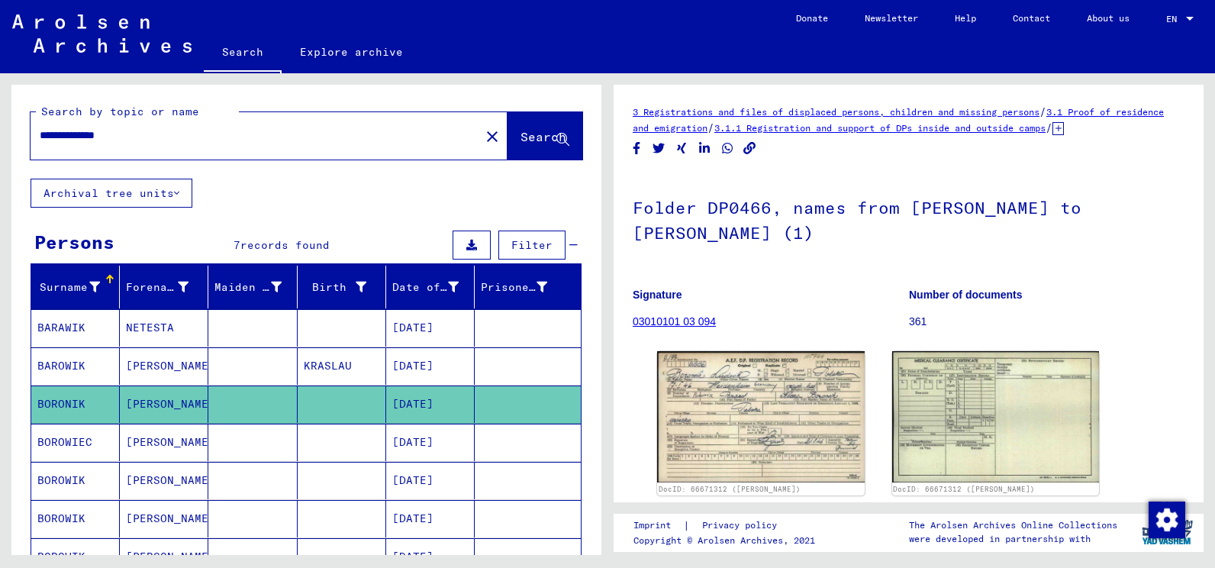
click at [116, 137] on input "**********" at bounding box center [255, 135] width 431 height 16
type input "**********"
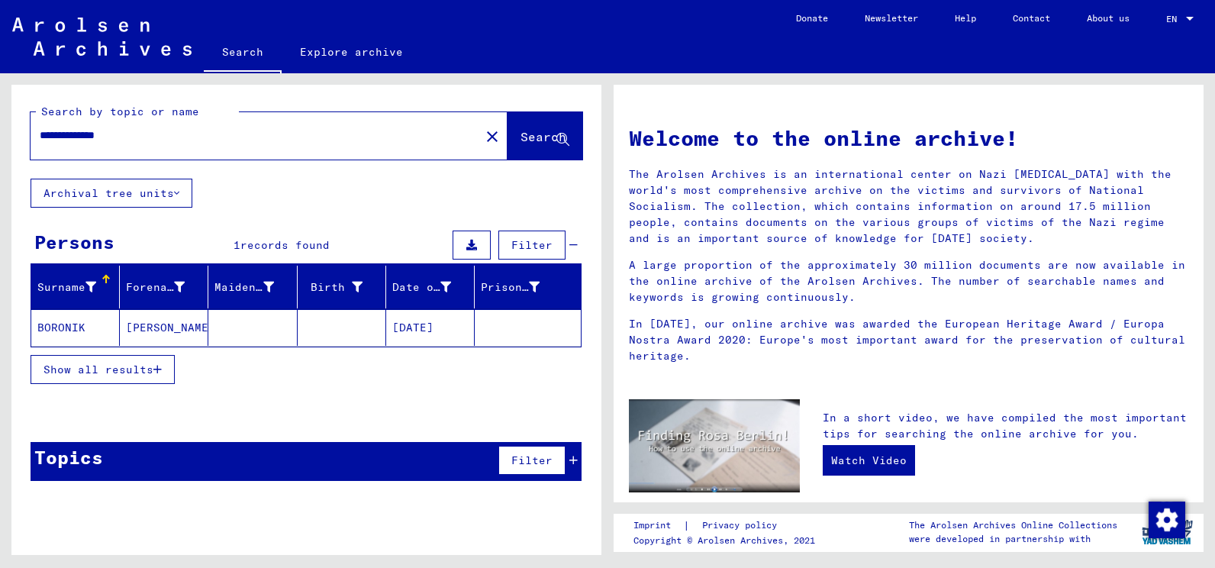
click at [83, 324] on mat-cell "BORONIK" at bounding box center [75, 327] width 89 height 37
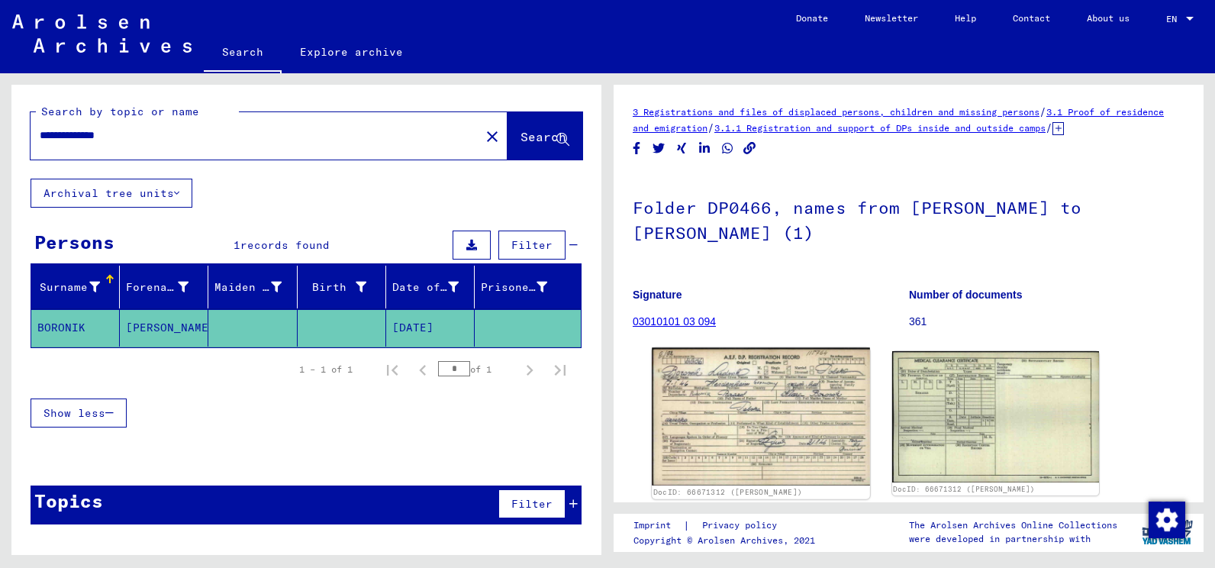
click at [740, 406] on img at bounding box center [761, 417] width 218 height 138
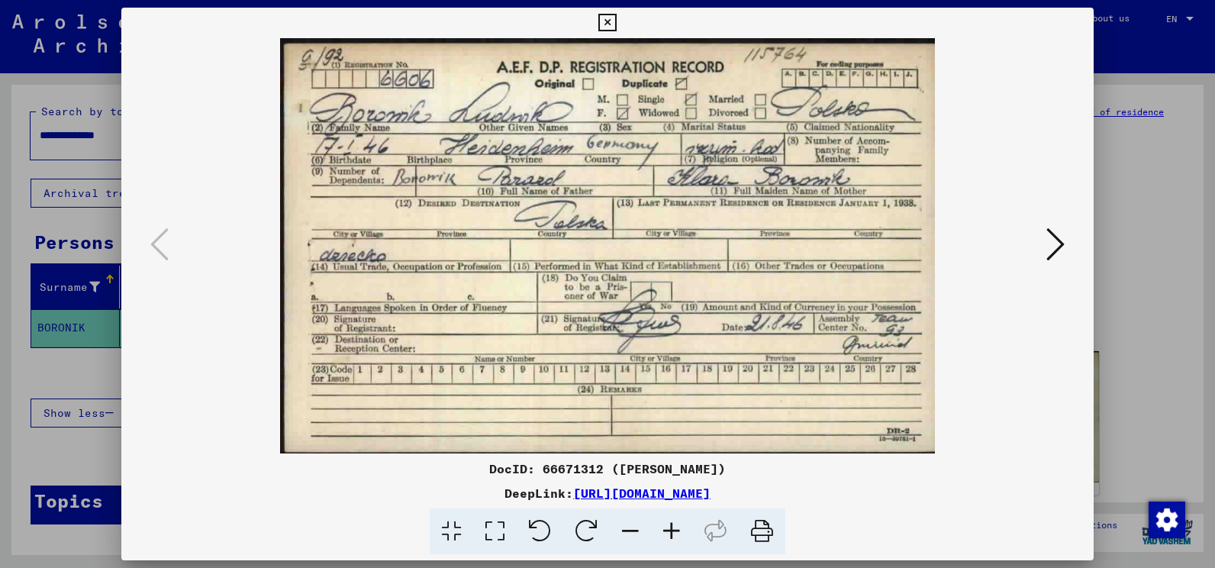
click at [740, 406] on img at bounding box center [607, 245] width 869 height 415
click at [604, 21] on icon at bounding box center [607, 23] width 18 height 18
